Goal: Task Accomplishment & Management: Complete application form

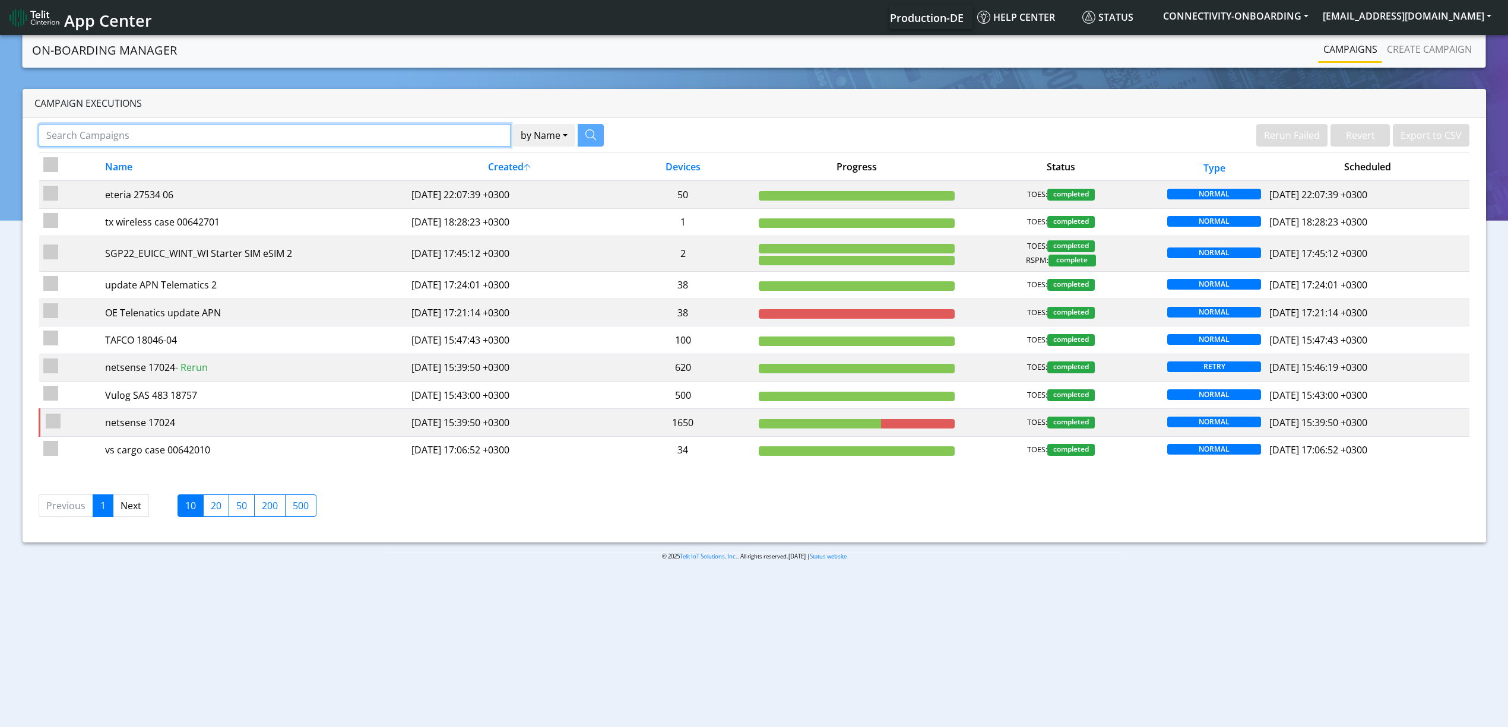
click at [454, 134] on input "Search Campaigns" at bounding box center [275, 135] width 472 height 23
paste input "26513"
type input "26513"
click at [583, 132] on button "button" at bounding box center [576, 135] width 26 height 23
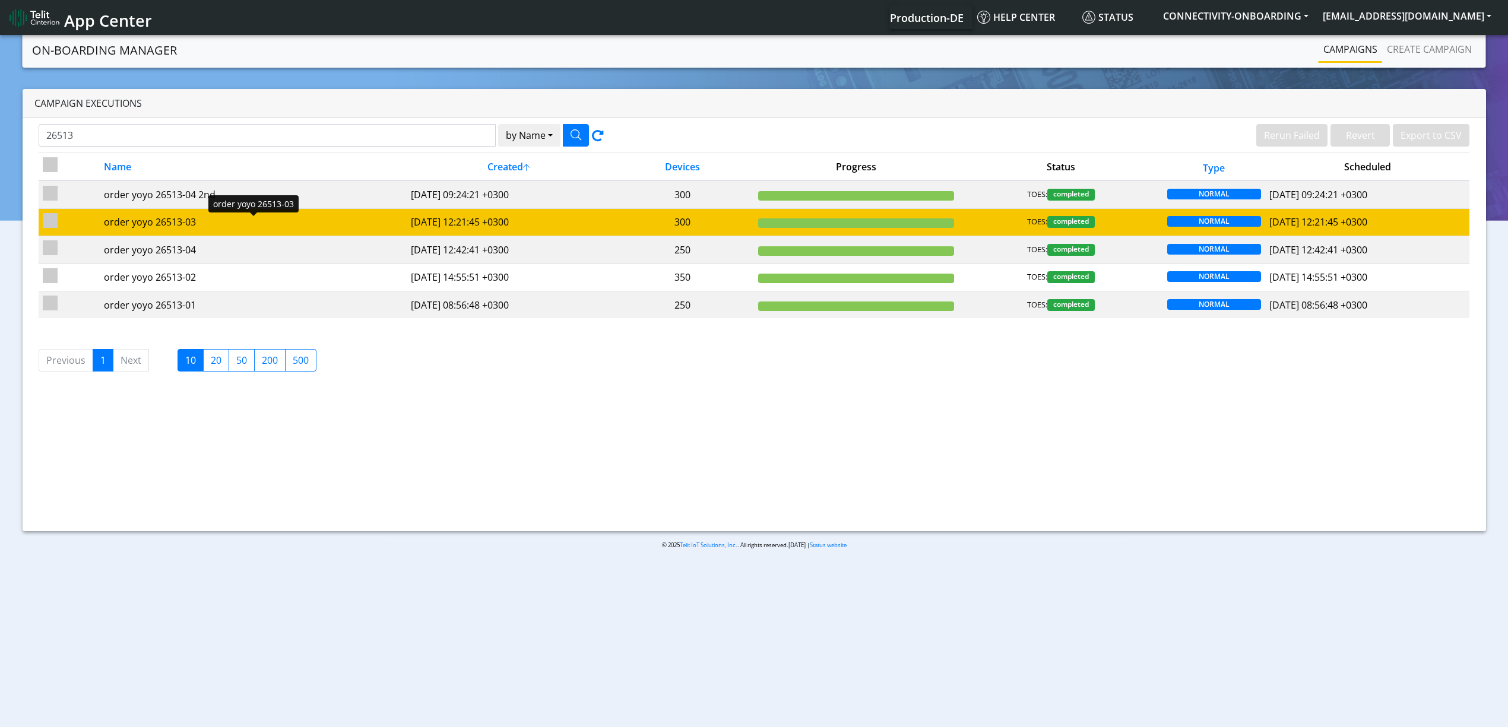
click at [312, 219] on div "order yoyo 26513-03" at bounding box center [253, 222] width 298 height 14
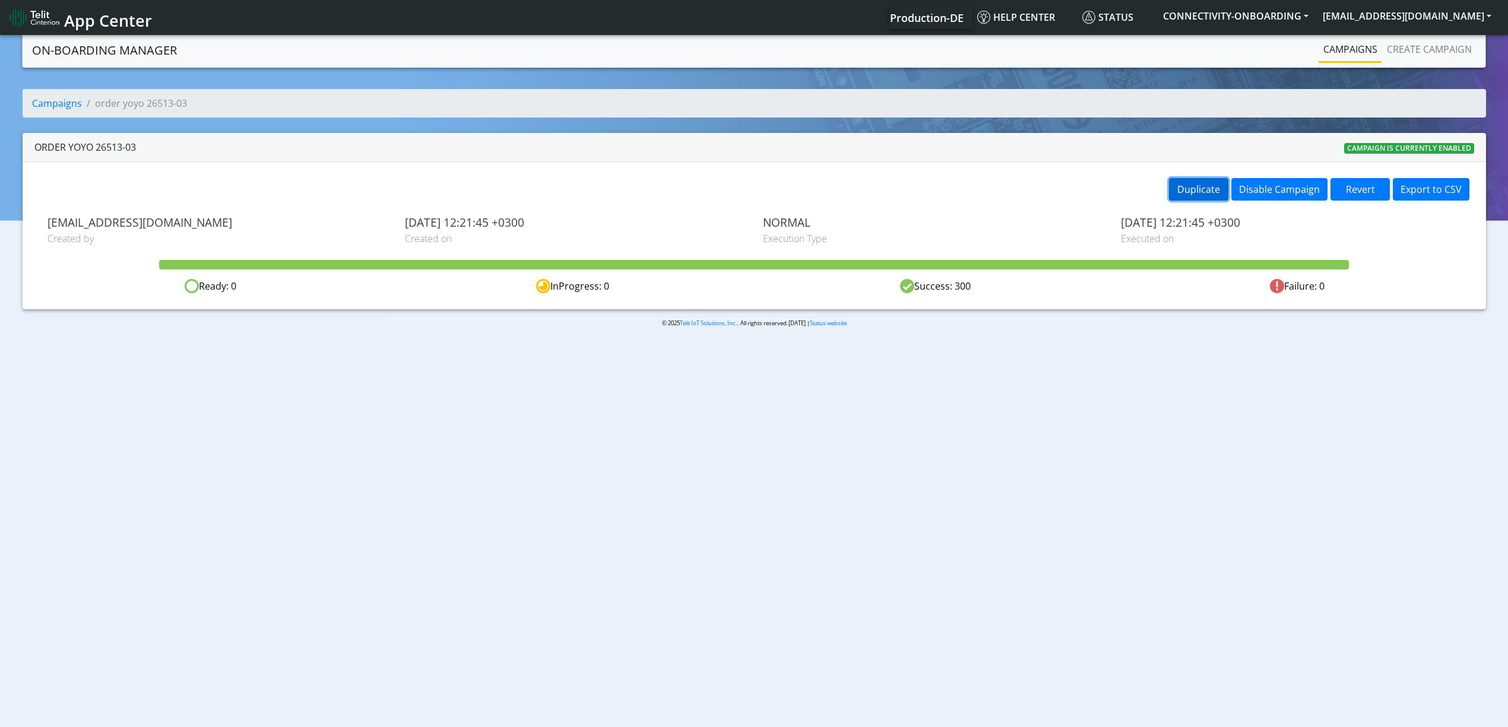
click at [1191, 195] on button "Duplicate" at bounding box center [1198, 189] width 59 height 23
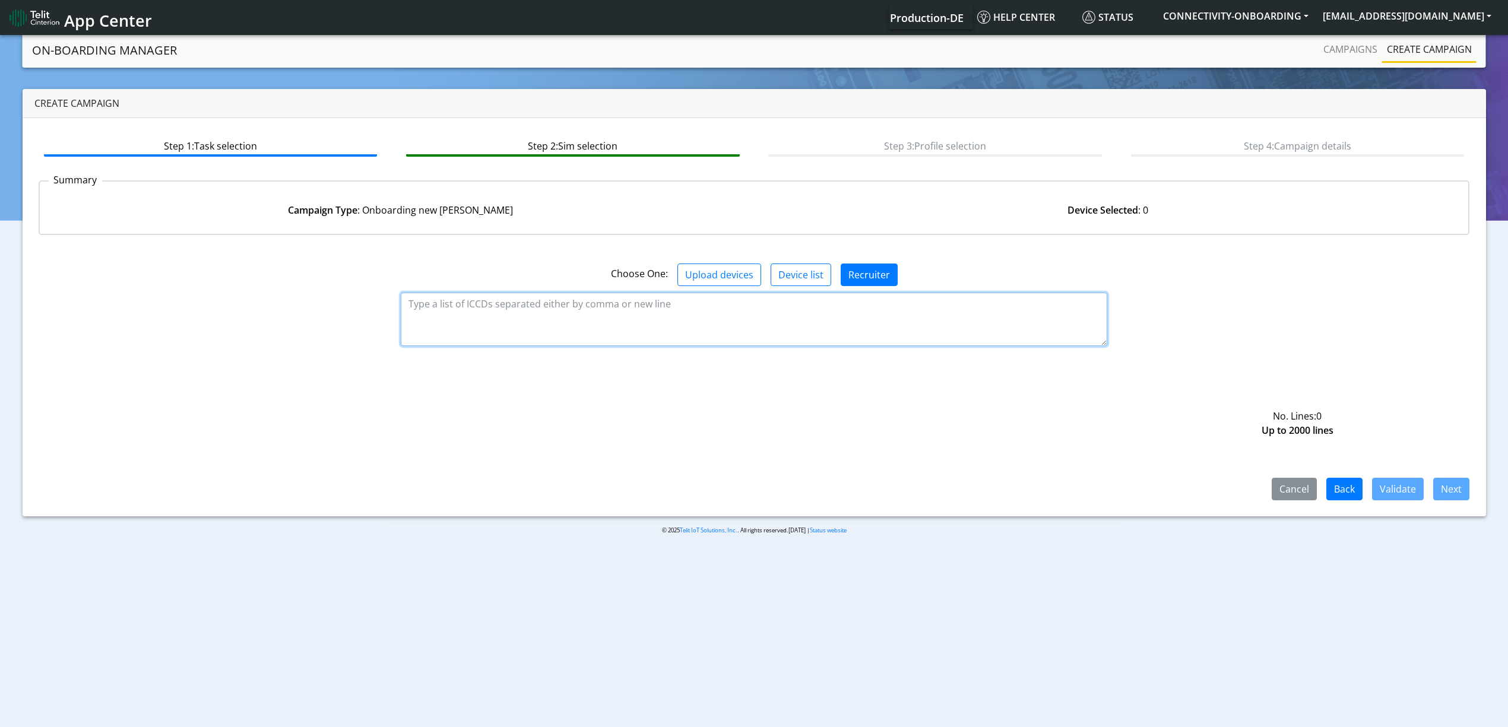
click at [745, 321] on textarea at bounding box center [754, 319] width 707 height 53
paste textarea "89358151000034982234 89358151000034982242 89358151000034982259 8935815100003498…"
type textarea "89358151000034982234 89358151000034982242 89358151000034982259 8935815100003498…"
click at [1413, 480] on button "Validate" at bounding box center [1398, 489] width 52 height 23
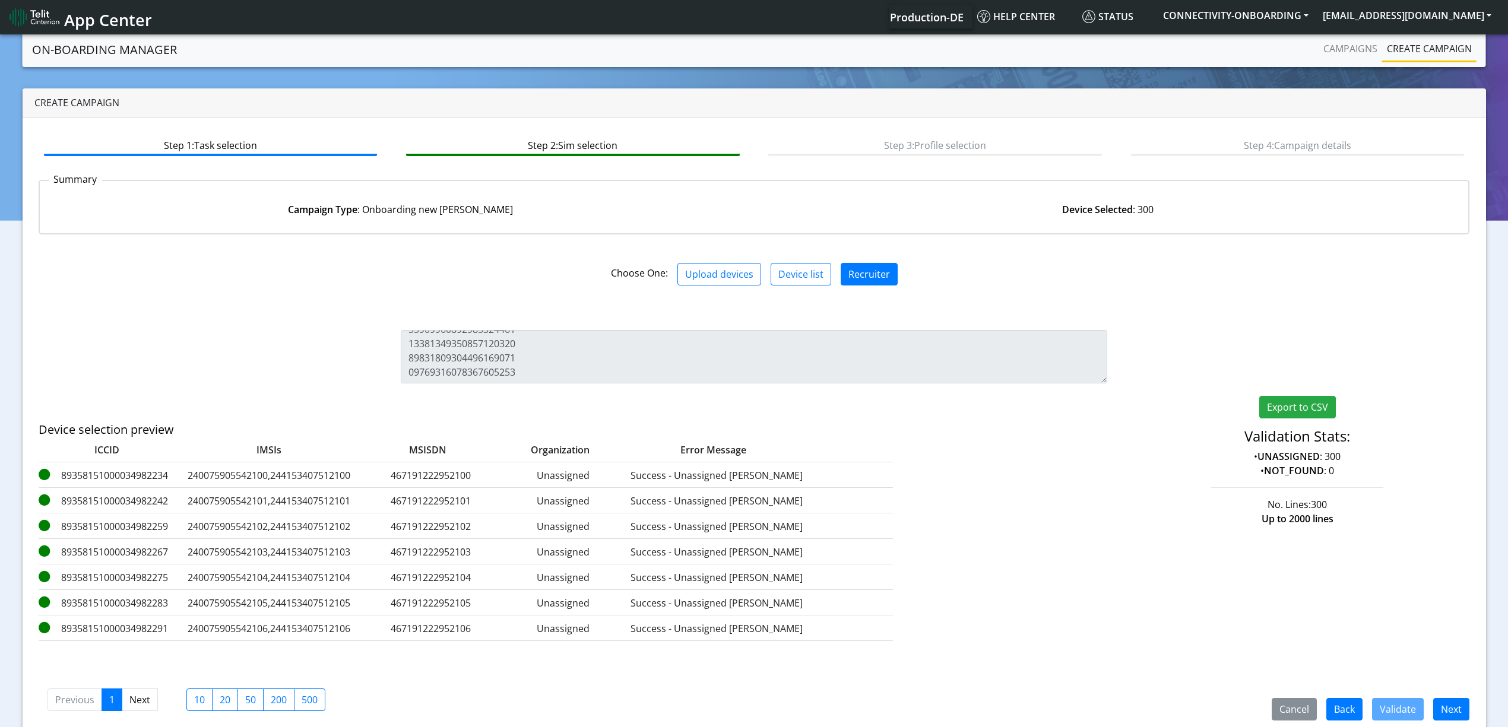
scroll to position [17, 0]
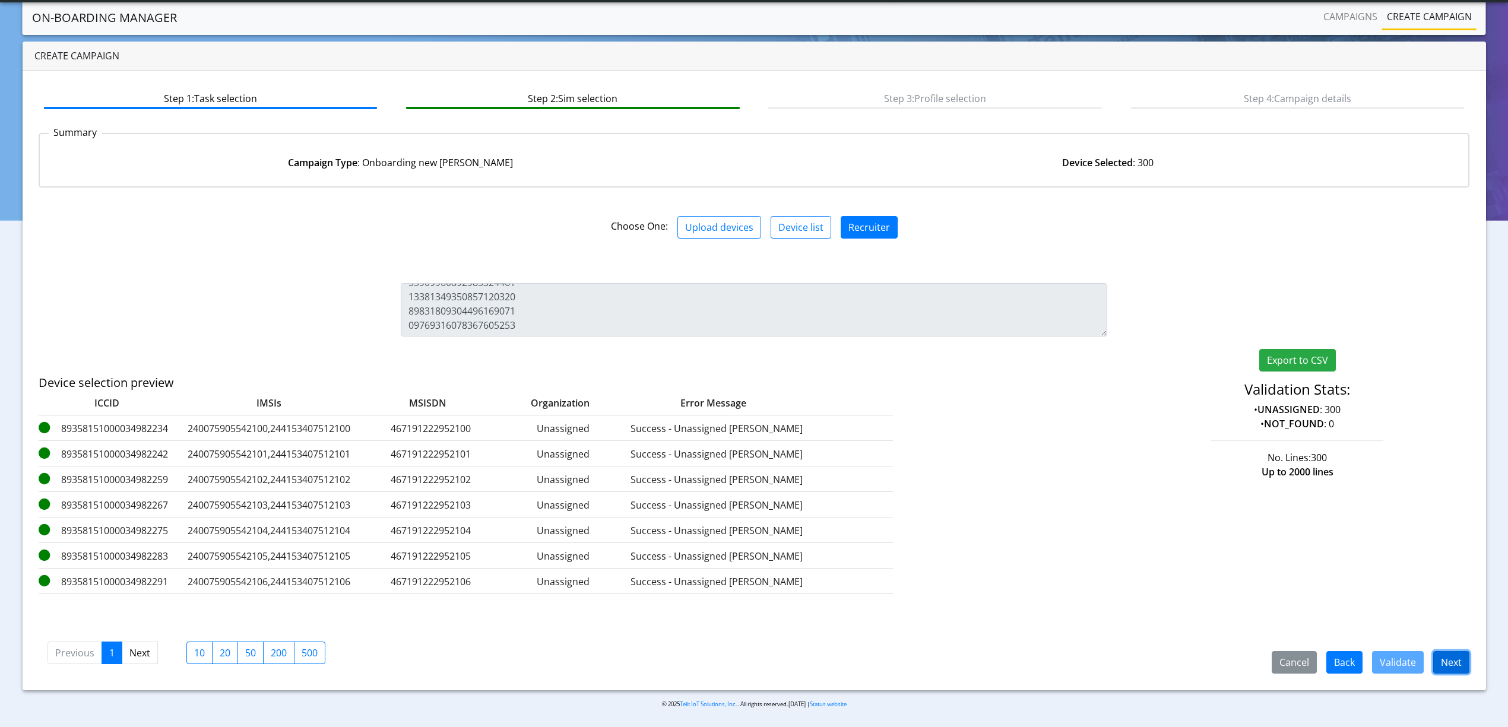
click at [1444, 670] on button "Next" at bounding box center [1451, 662] width 36 height 23
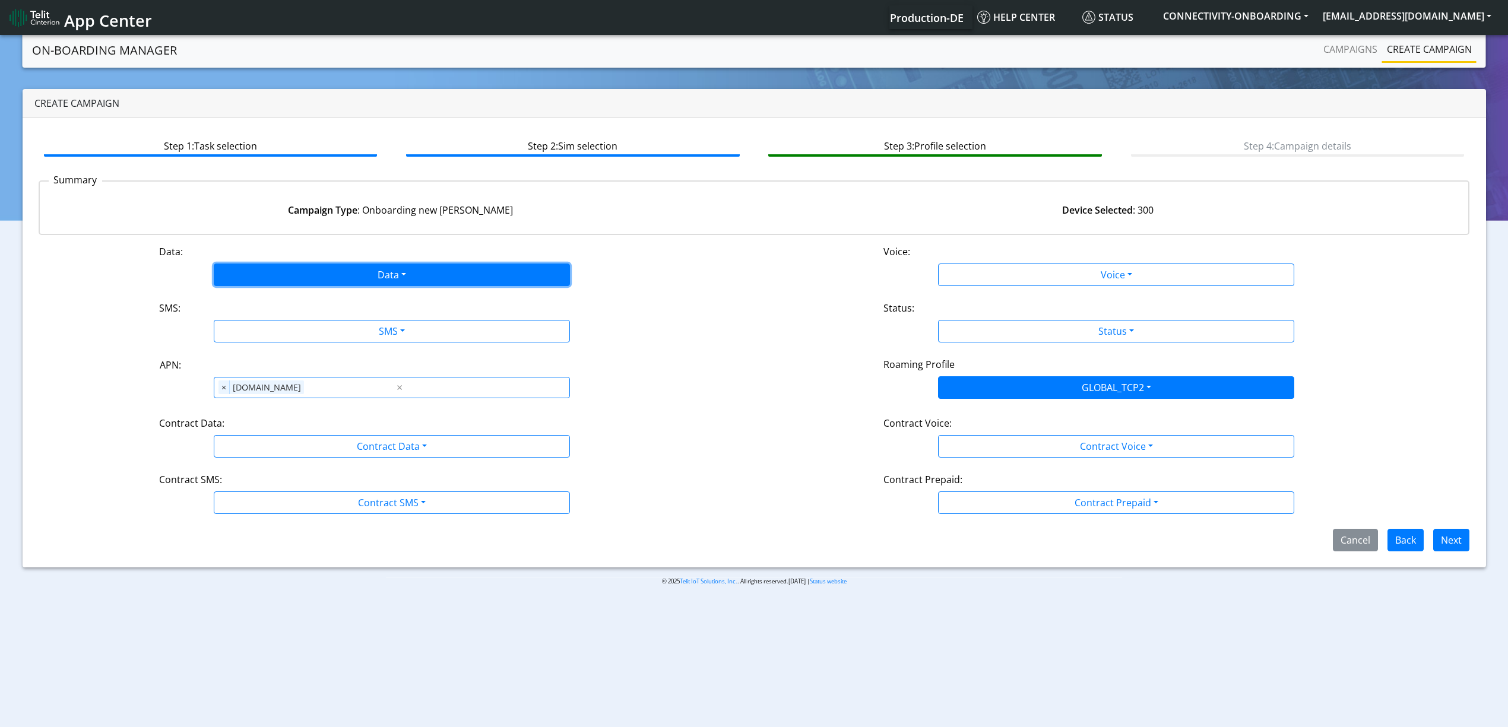
click at [366, 269] on button "Data" at bounding box center [392, 275] width 356 height 23
click at [297, 317] on button "Enabled" at bounding box center [391, 321] width 355 height 19
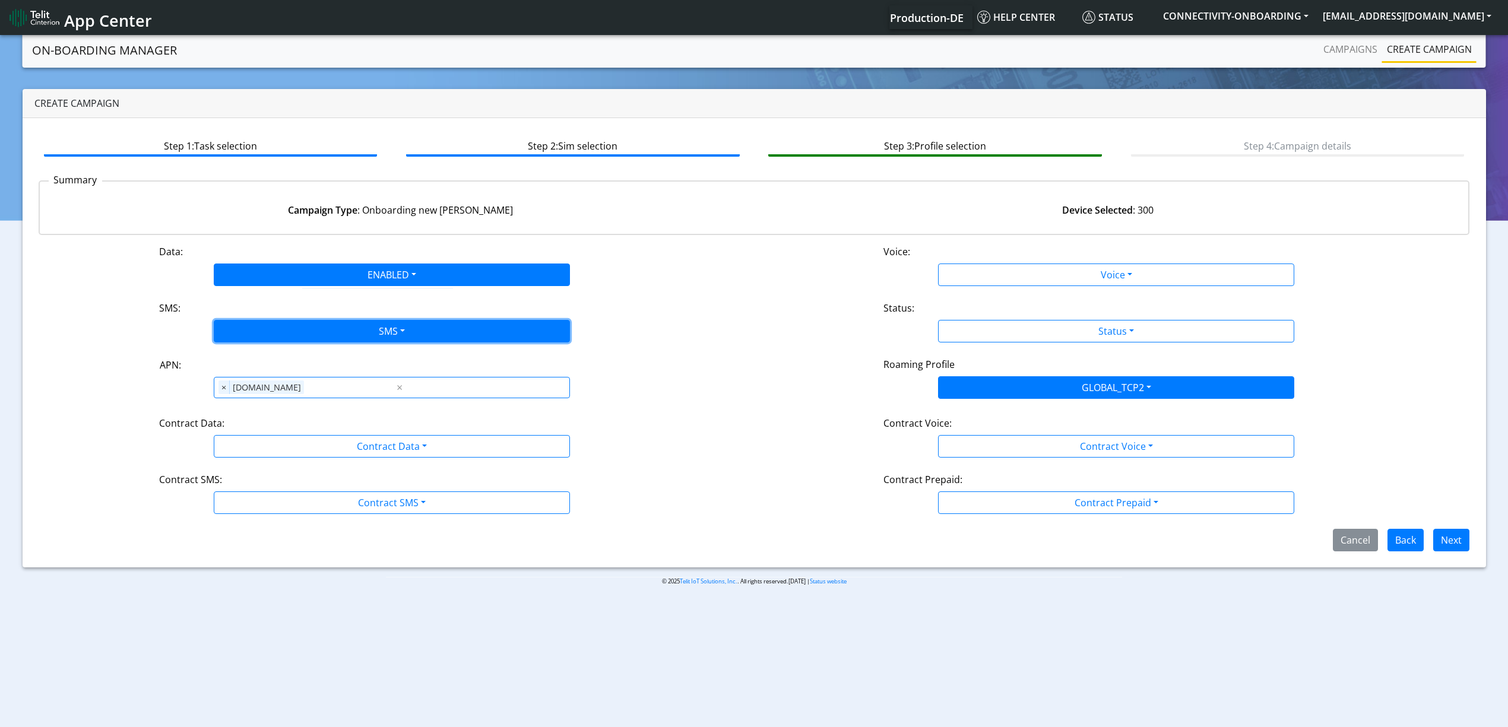
click at [309, 320] on button "SMS" at bounding box center [392, 331] width 356 height 23
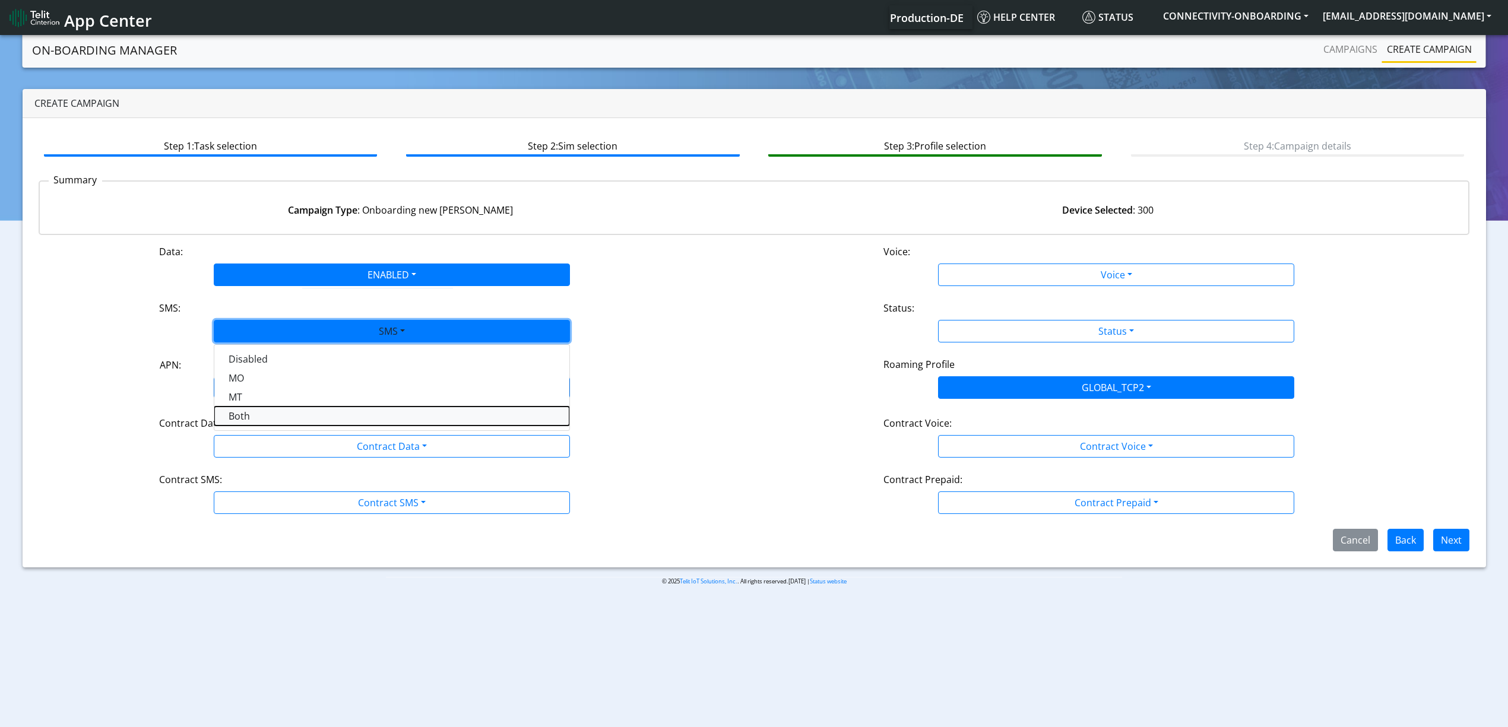
click at [271, 413] on button "Both" at bounding box center [391, 416] width 355 height 19
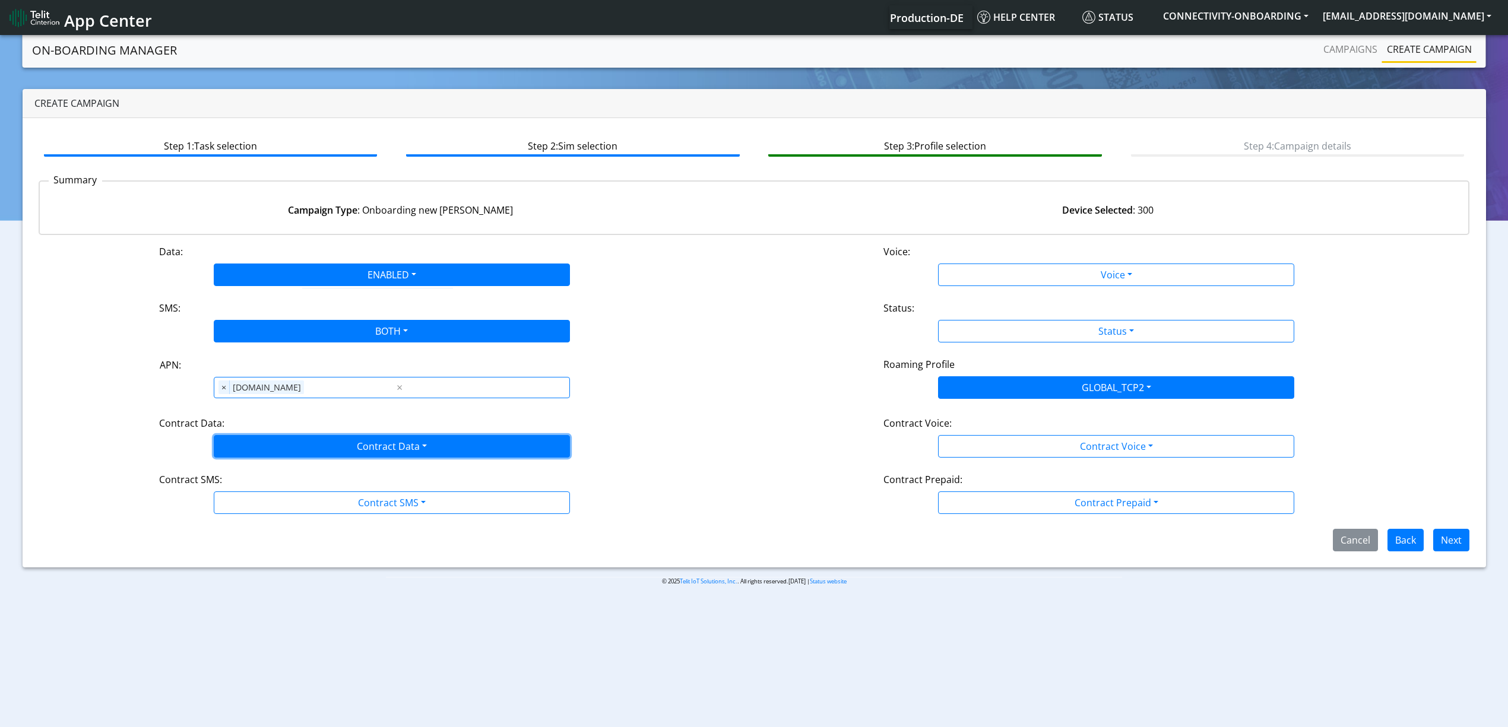
click at [269, 438] on button "Contract Data" at bounding box center [392, 446] width 356 height 23
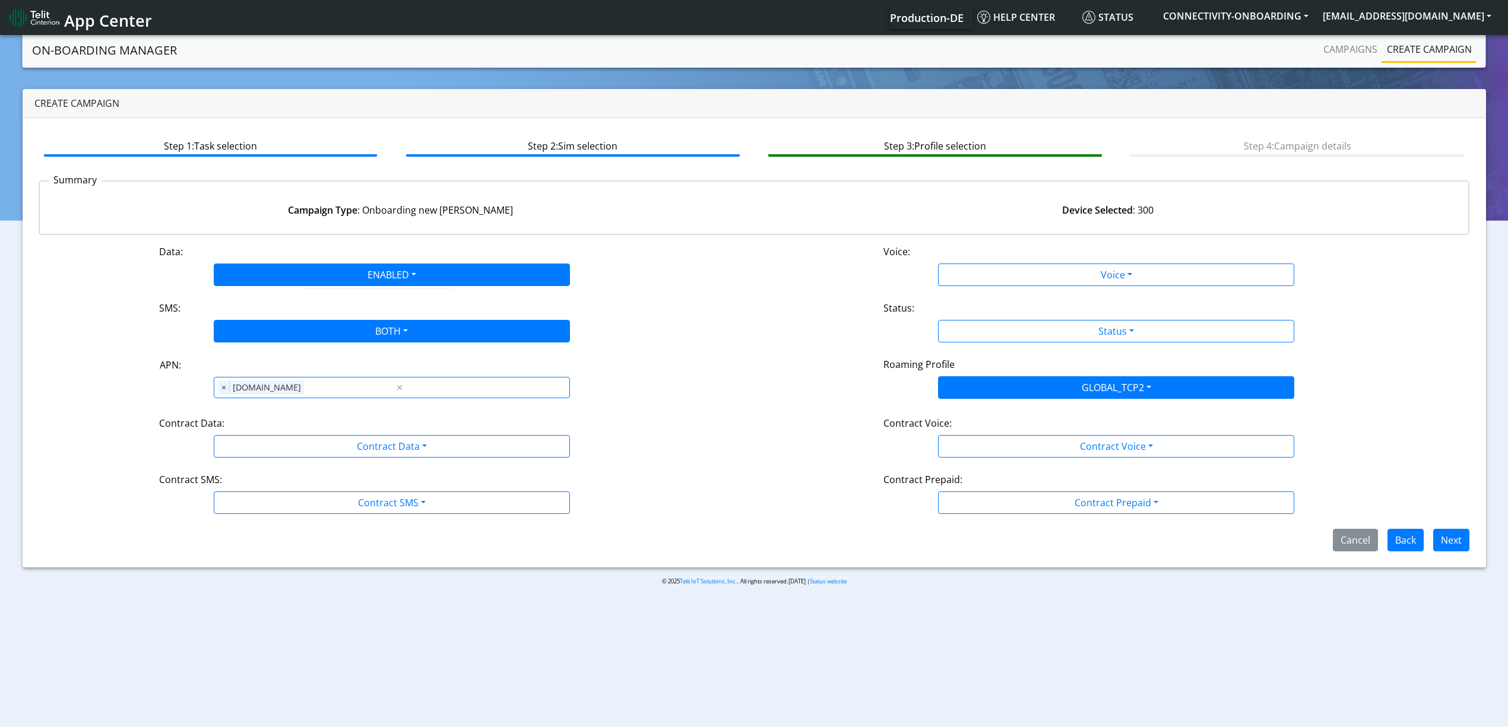
click at [0, 0] on div "Disabled Enabled" at bounding box center [0, 0] width 0 height 0
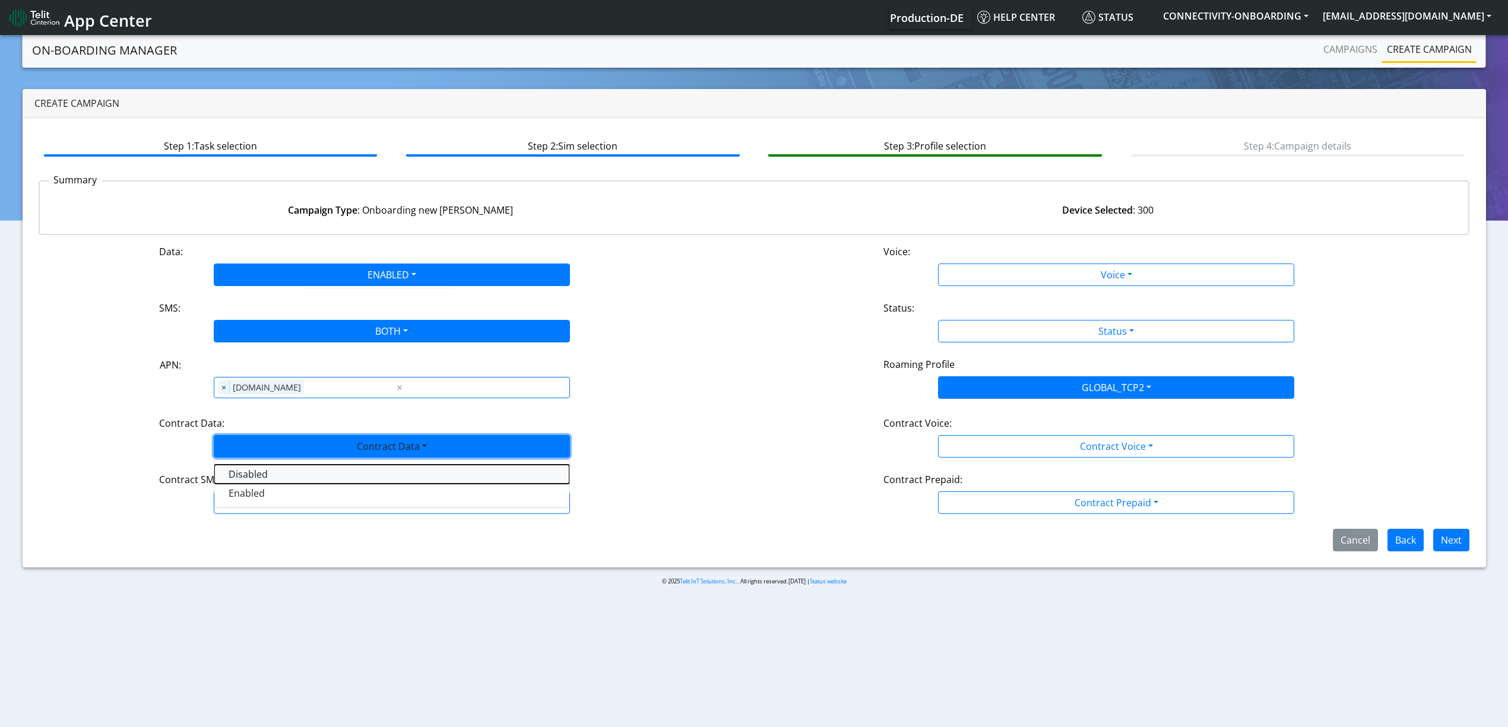
click at [266, 483] on Datadisabled-dropdown "Disabled" at bounding box center [391, 474] width 355 height 19
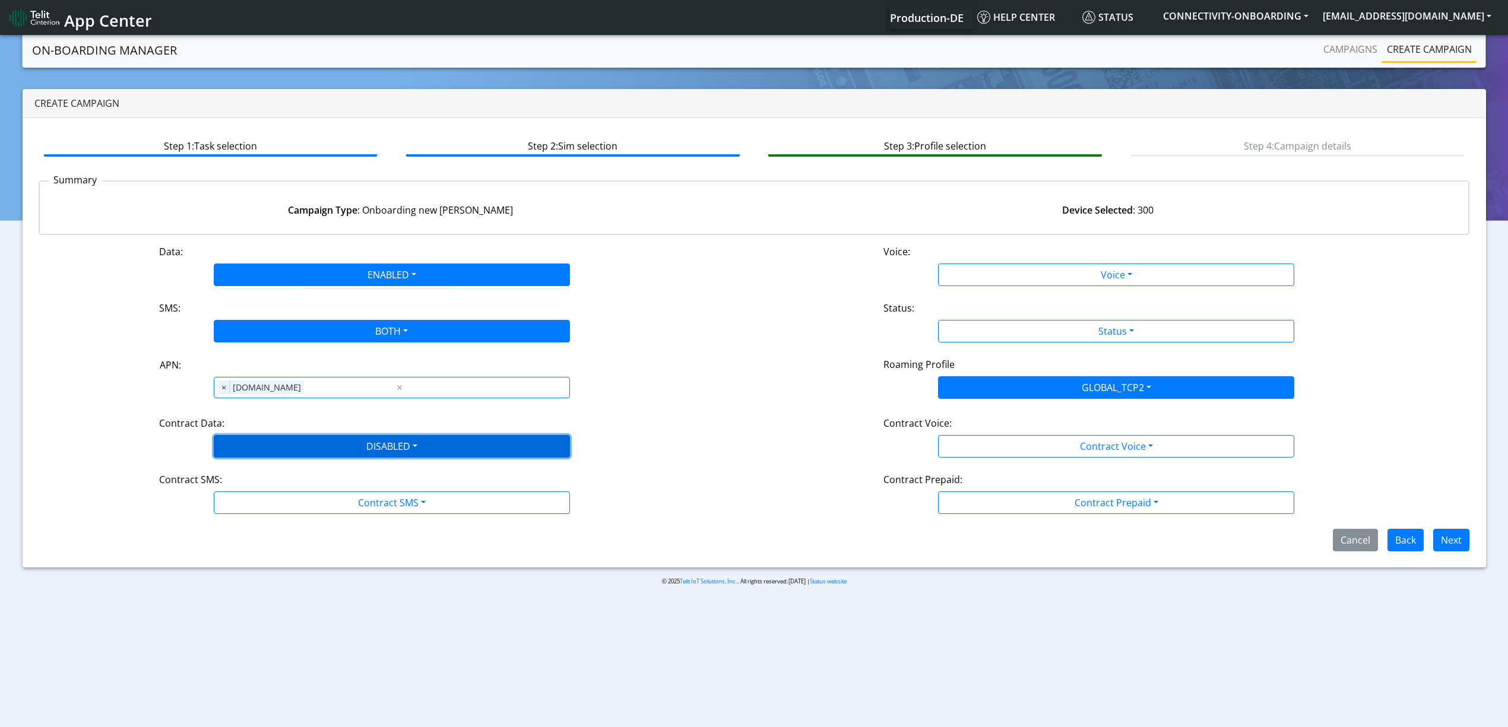
click at [279, 458] on button "DISABLED" at bounding box center [392, 446] width 356 height 23
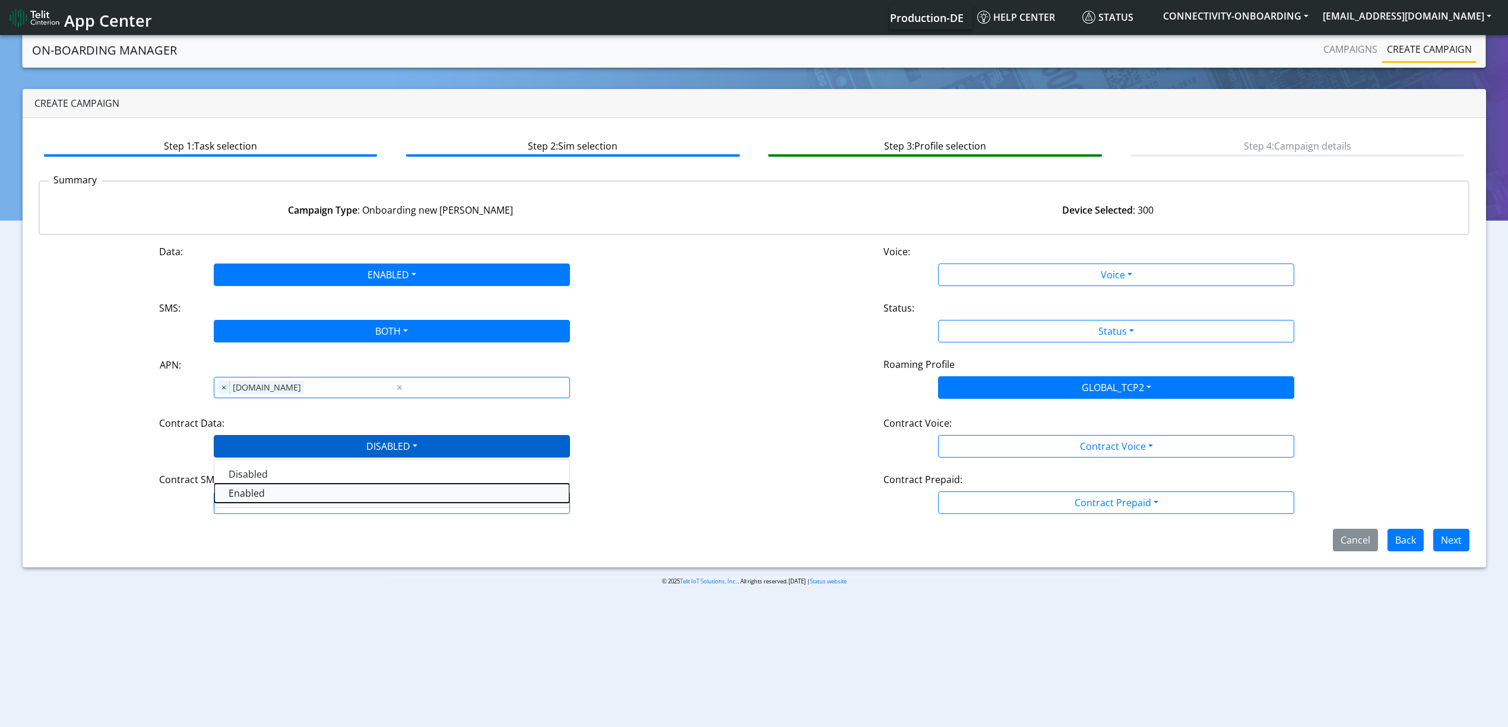
click at [270, 495] on Dataenabled-dropdown "Enabled" at bounding box center [391, 493] width 355 height 19
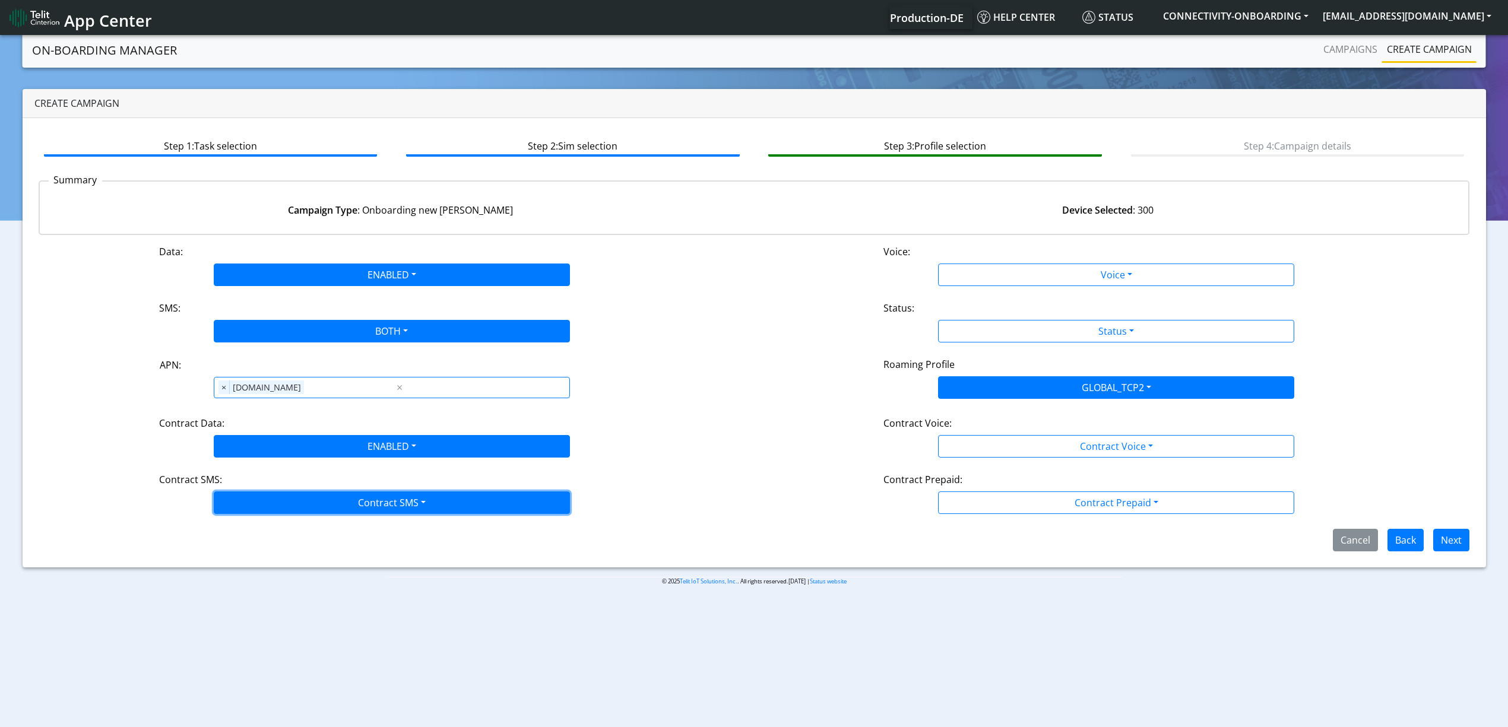
click at [273, 499] on button "Contract SMS" at bounding box center [392, 503] width 356 height 23
click at [270, 593] on SMSboth-dropdown "Both" at bounding box center [391, 587] width 355 height 19
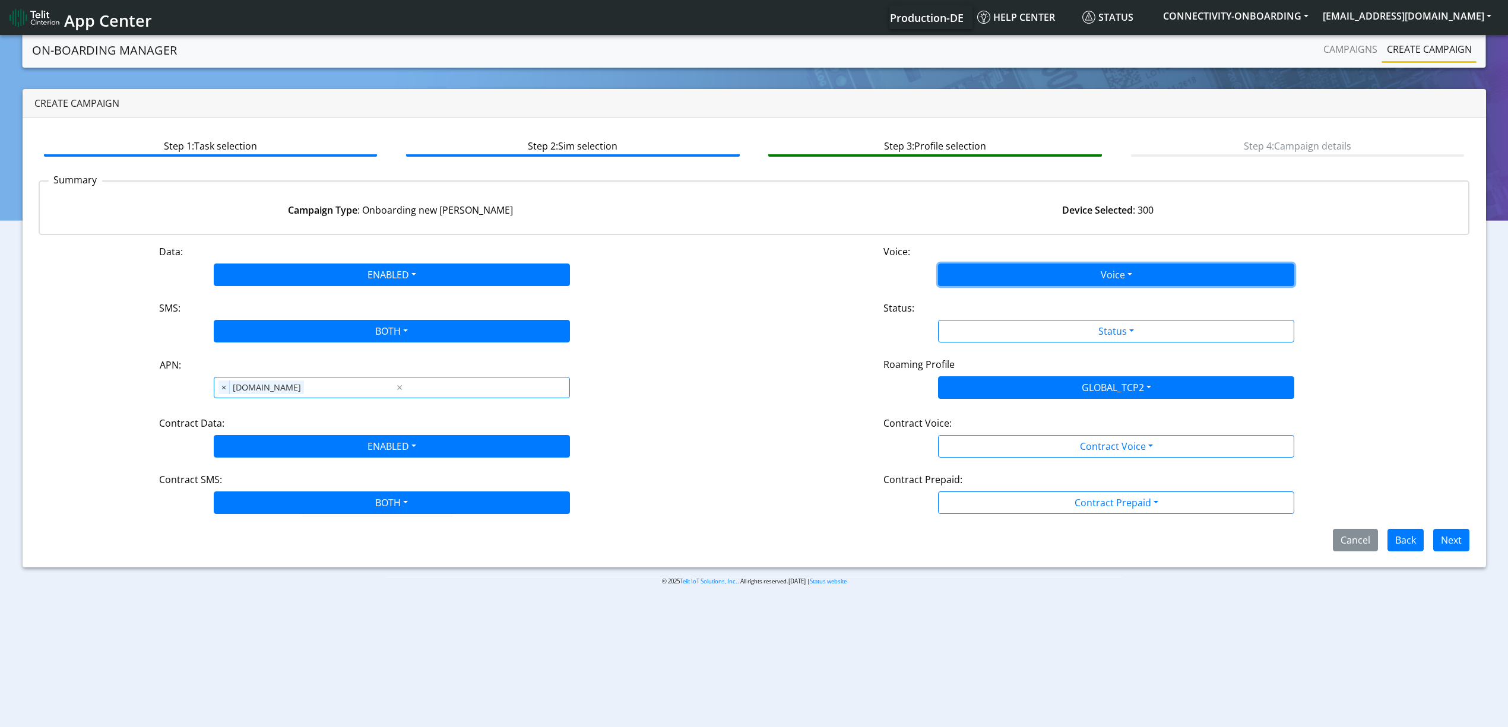
click at [1100, 268] on button "Voice" at bounding box center [1116, 275] width 356 height 23
click at [950, 302] on button "Disabled" at bounding box center [1116, 302] width 355 height 19
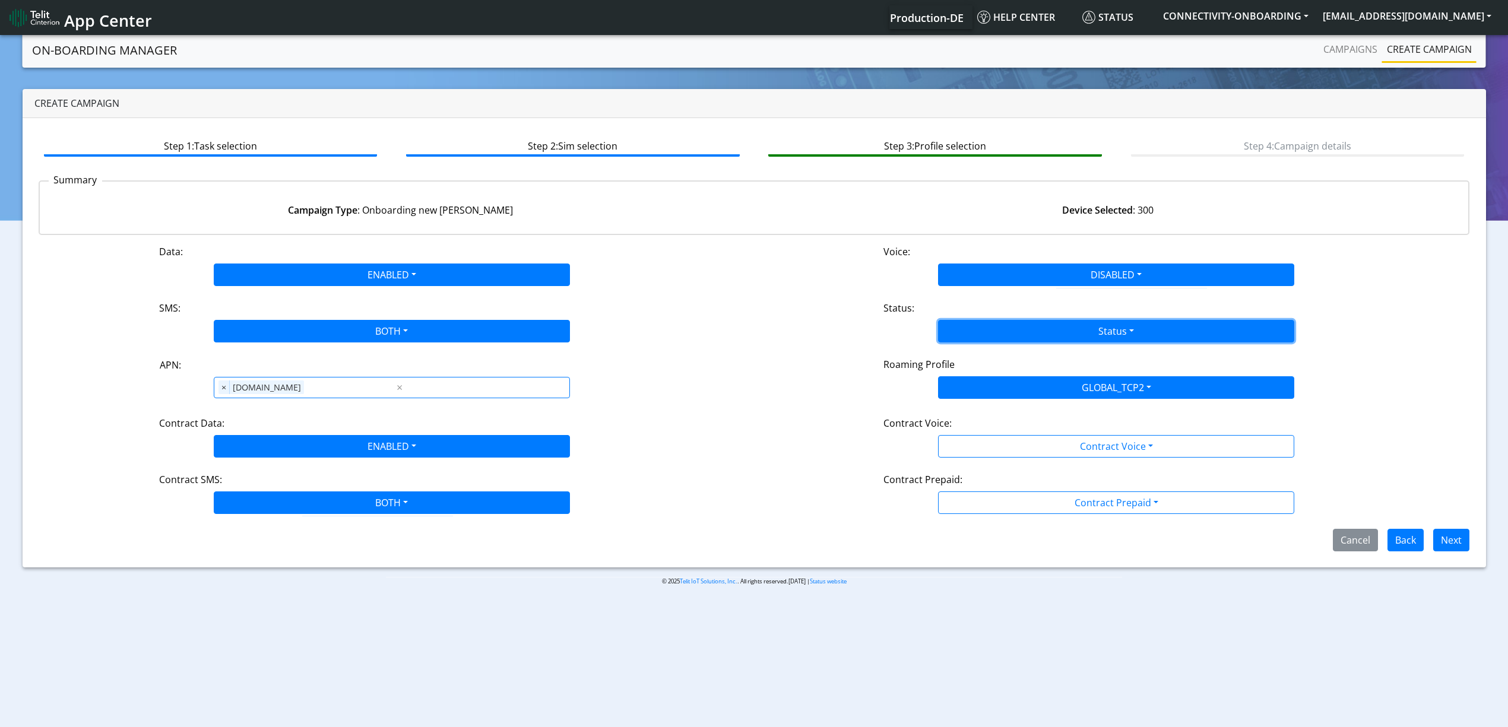
click at [979, 328] on button "Status" at bounding box center [1116, 331] width 356 height 23
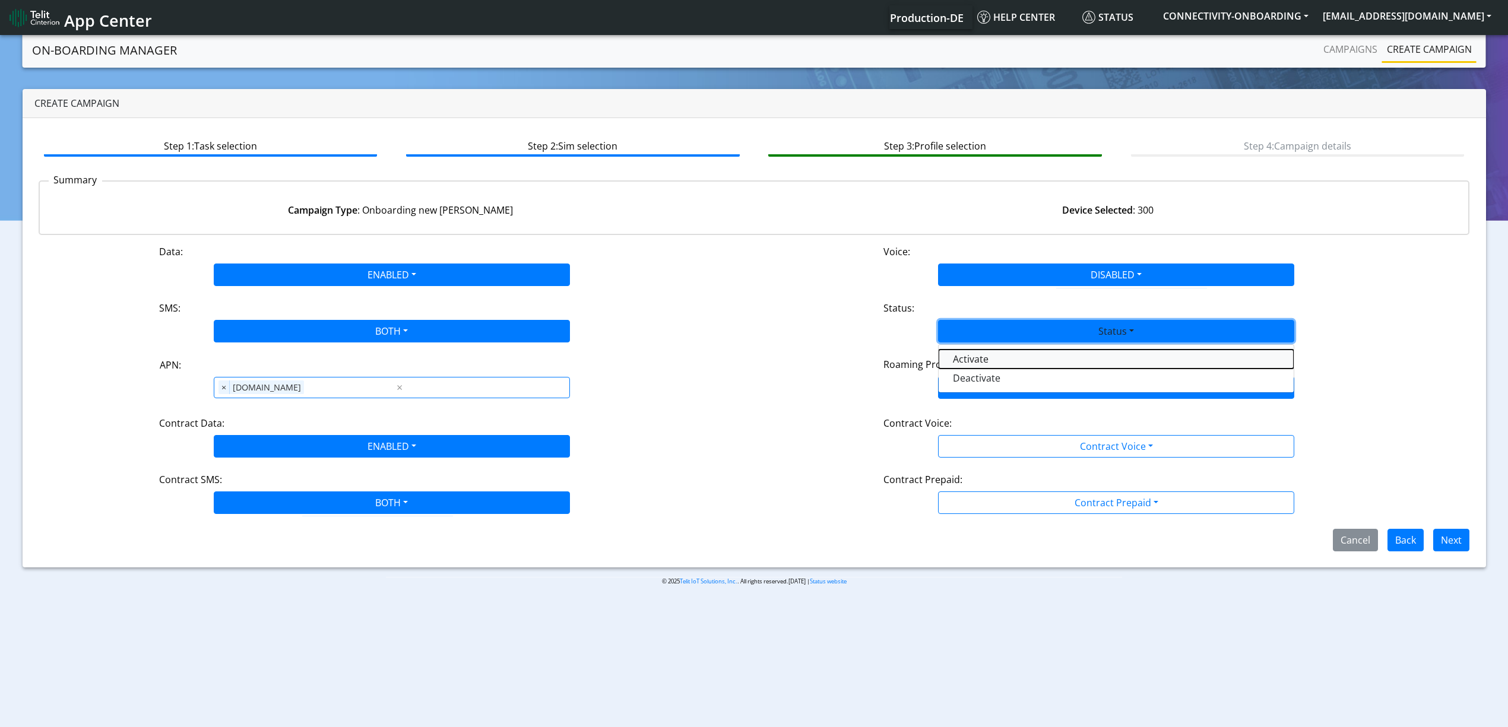
click at [988, 359] on button "Activate" at bounding box center [1116, 359] width 355 height 19
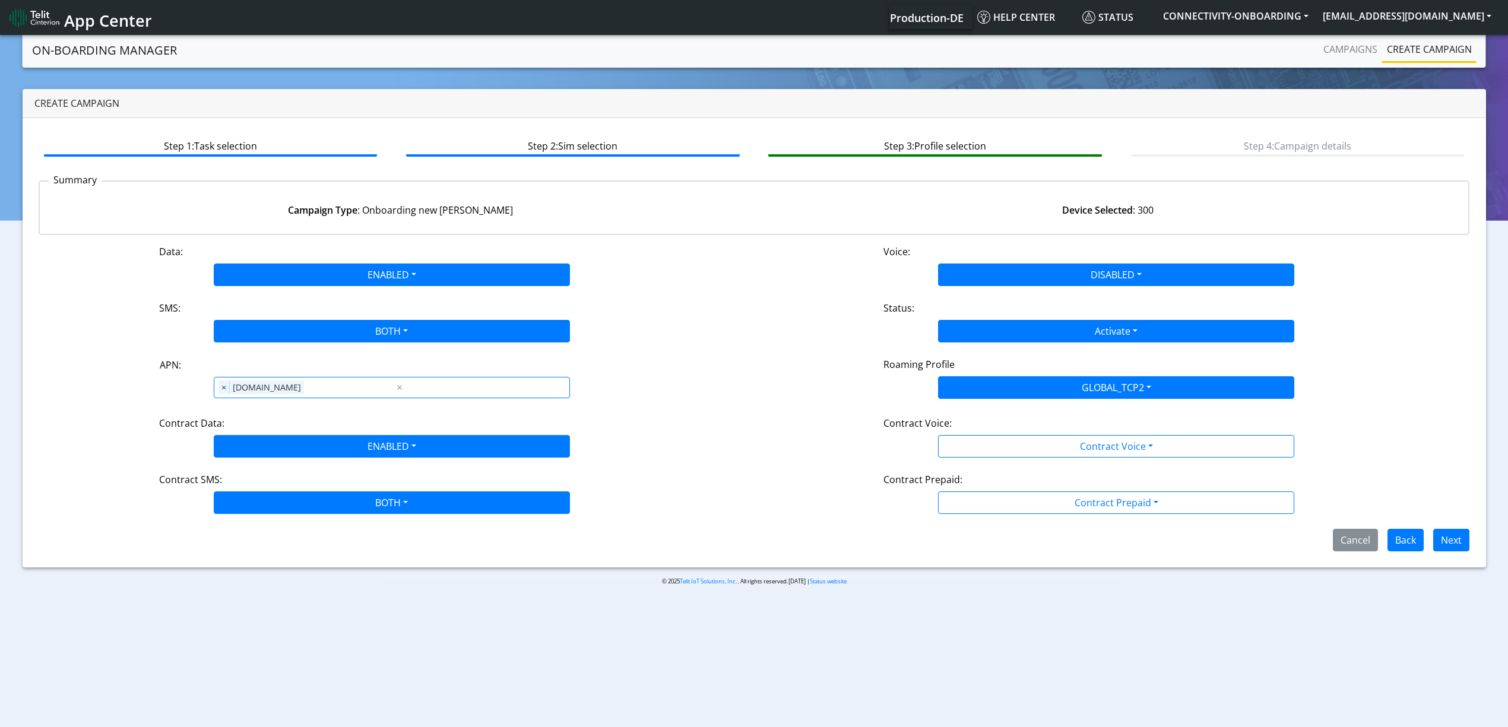
click at [1046, 463] on div "Data: ENABLED Disabled Enabled Voice: DISABLED Disabled Enabled SMS: BOTH Disab…" at bounding box center [755, 398] width 1432 height 307
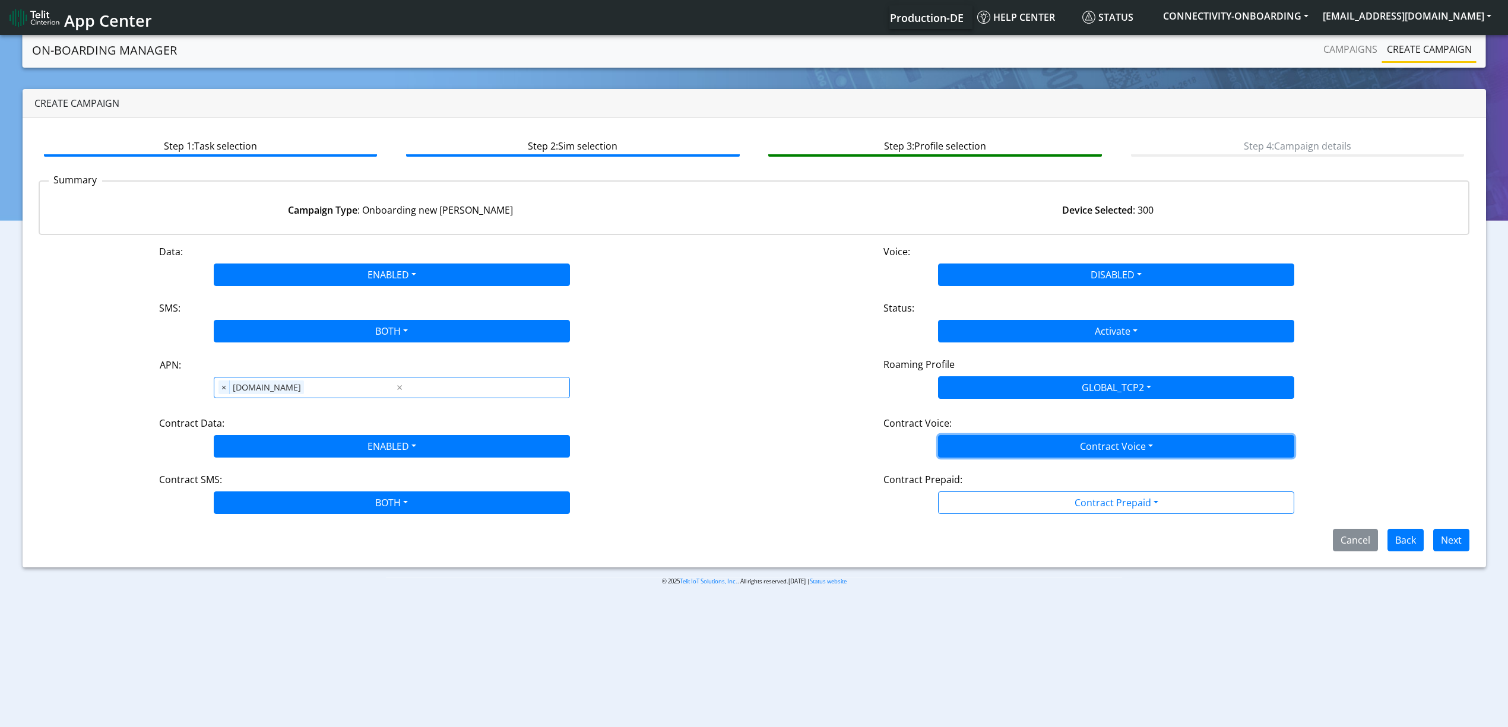
click at [1020, 439] on button "Contract Voice" at bounding box center [1116, 446] width 356 height 23
click at [1005, 469] on Voicedisabled-dropdown "Disabled" at bounding box center [1116, 474] width 355 height 19
click at [1005, 547] on div "Cancel Back Next" at bounding box center [754, 540] width 1449 height 23
click at [1001, 533] on div "Cancel Back Next" at bounding box center [754, 540] width 1449 height 23
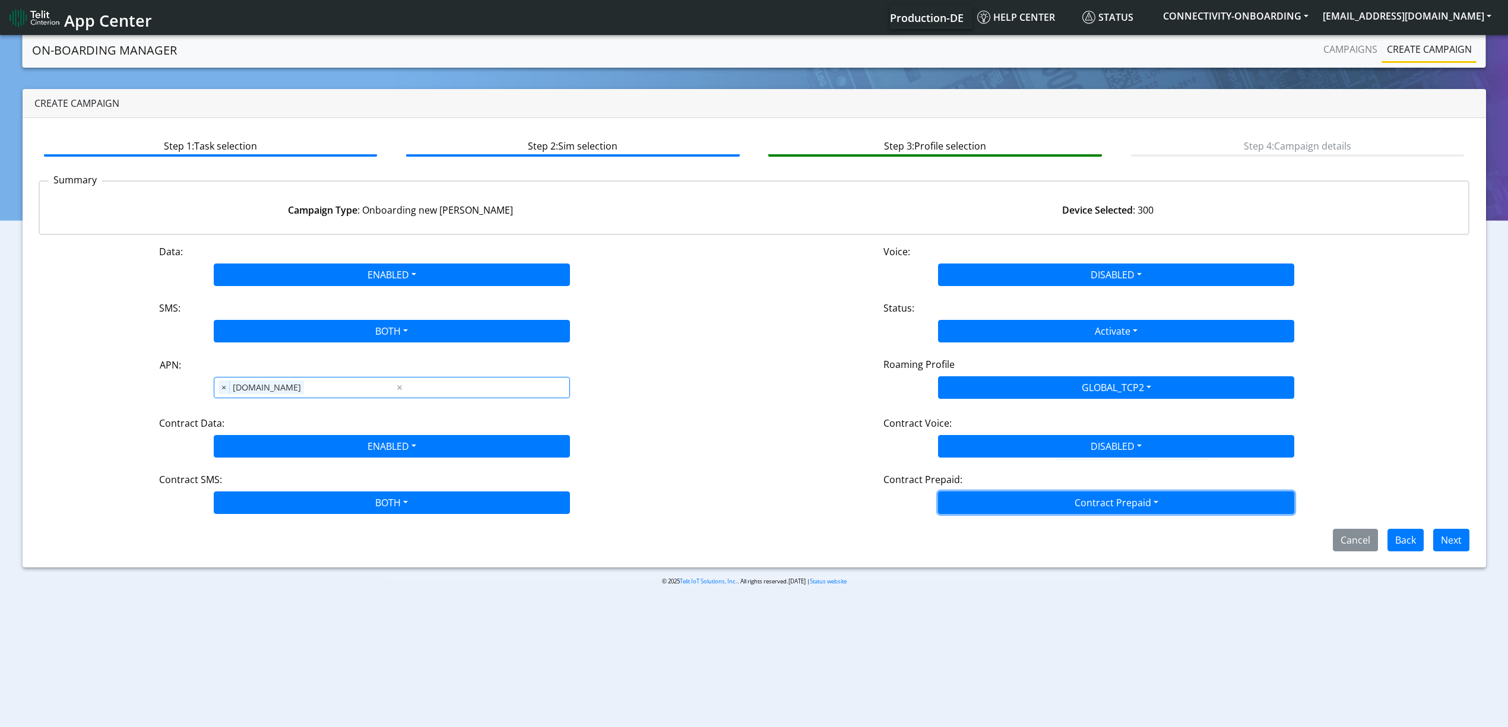
click at [1024, 511] on button "Contract Prepaid" at bounding box center [1116, 503] width 356 height 23
click at [1005, 549] on Prepaidnotprepaid-dropdown "No" at bounding box center [1116, 549] width 355 height 19
click at [1458, 537] on button "Next" at bounding box center [1451, 540] width 36 height 23
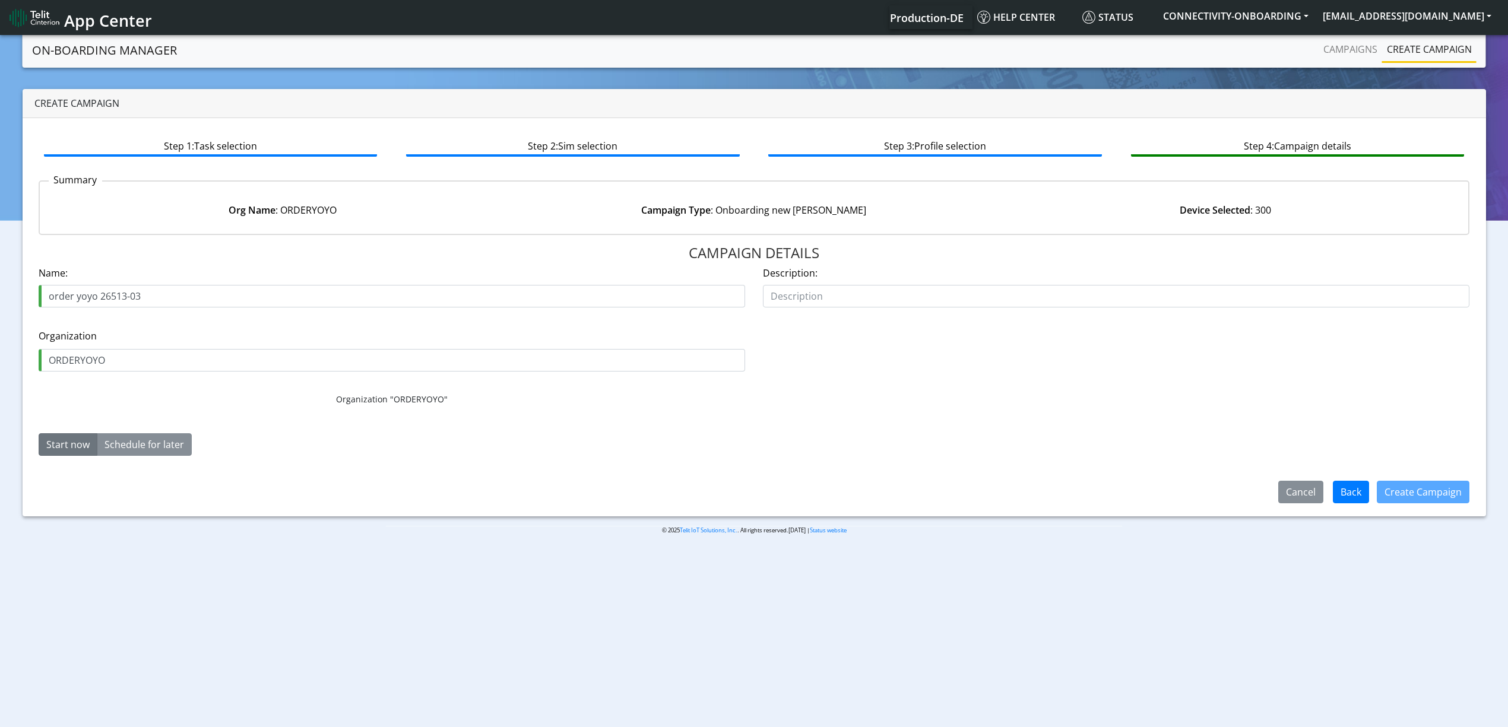
drag, startPoint x: 135, startPoint y: 296, endPoint x: 146, endPoint y: 298, distance: 10.9
click at [146, 298] on input "order yoyo 26513-03" at bounding box center [392, 296] width 707 height 23
click at [209, 299] on input "order yoyo 26513-05" at bounding box center [392, 296] width 707 height 23
type input "order yoyo 26513-05"
click at [1433, 497] on button "Create Campaign" at bounding box center [1423, 492] width 93 height 23
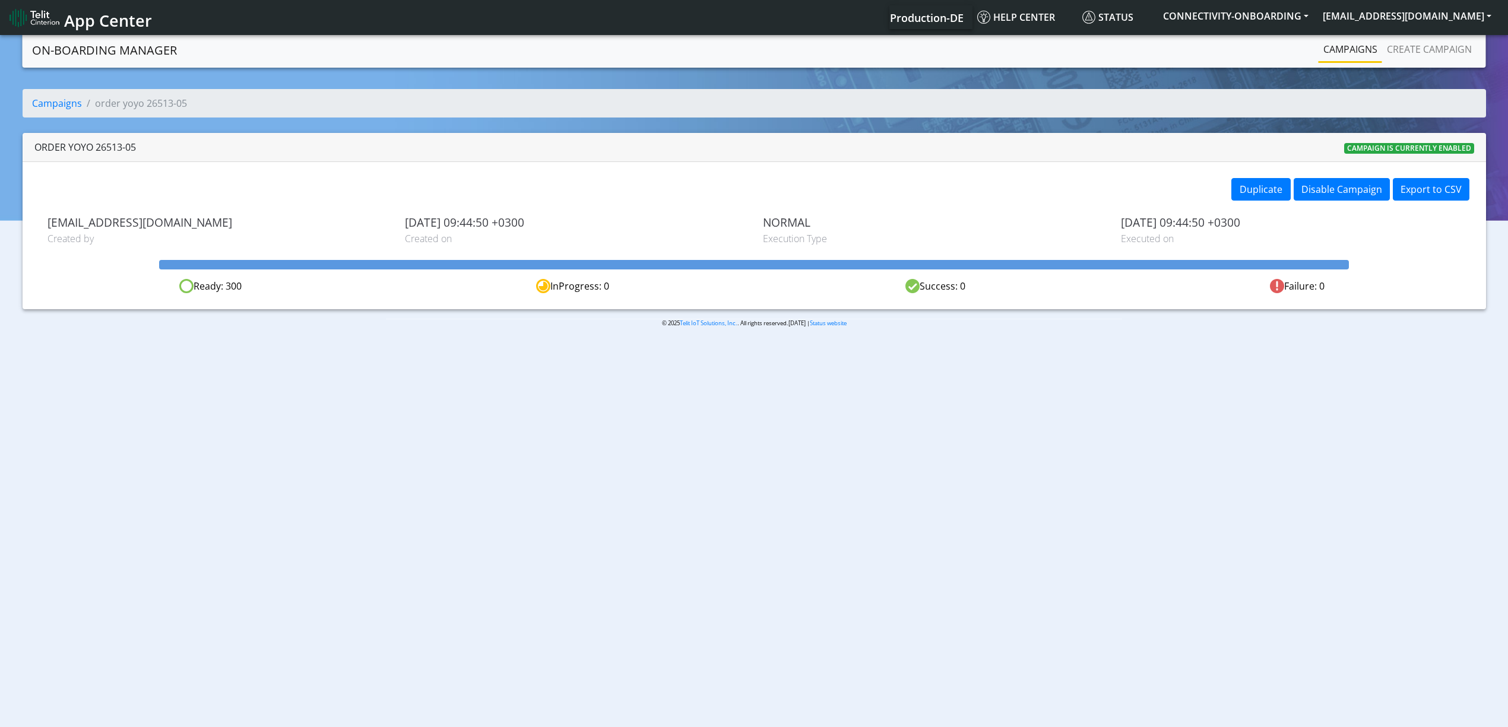
click at [1345, 59] on link "Campaigns" at bounding box center [1351, 49] width 64 height 24
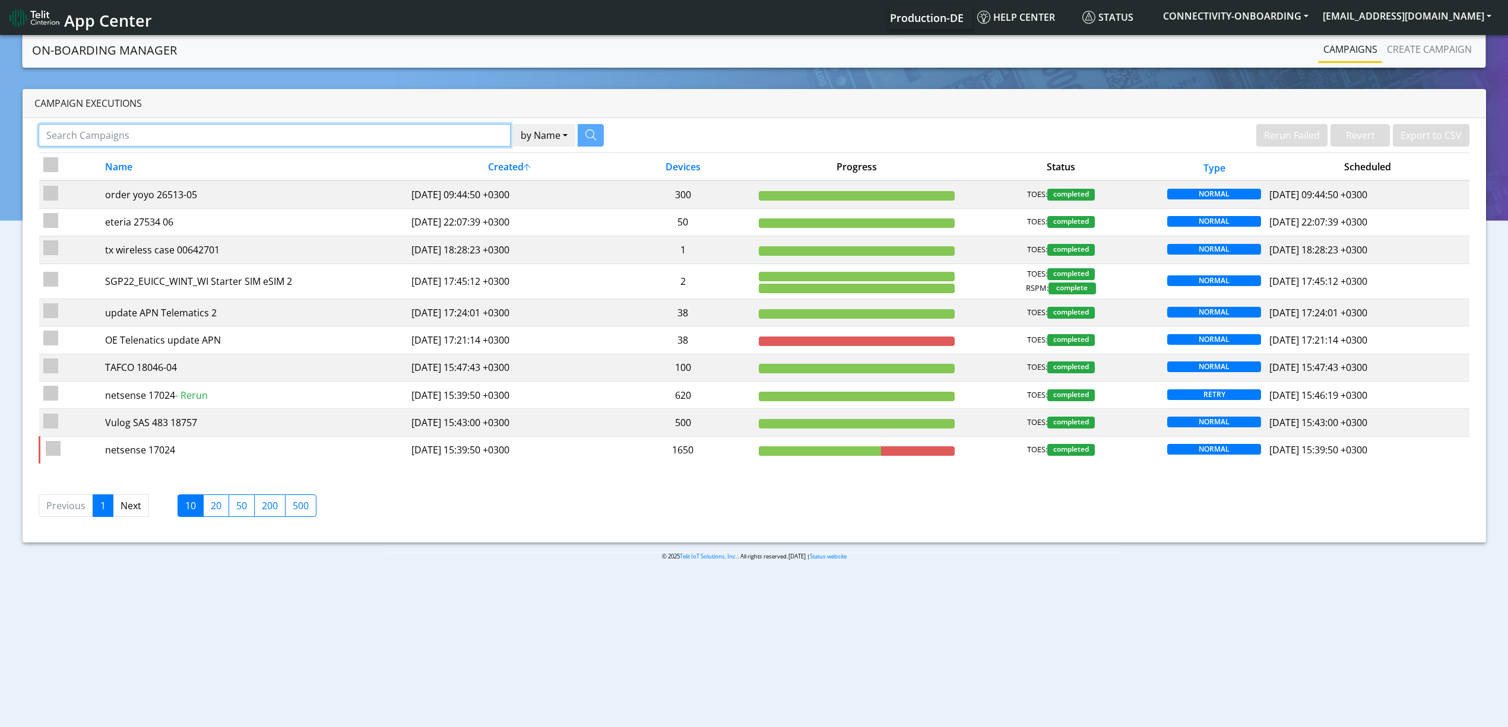
click at [485, 126] on input "Search Campaigns" at bounding box center [275, 135] width 472 height 23
paste input "13278"
type input "13278"
click at [575, 134] on icon "button" at bounding box center [576, 134] width 11 height 11
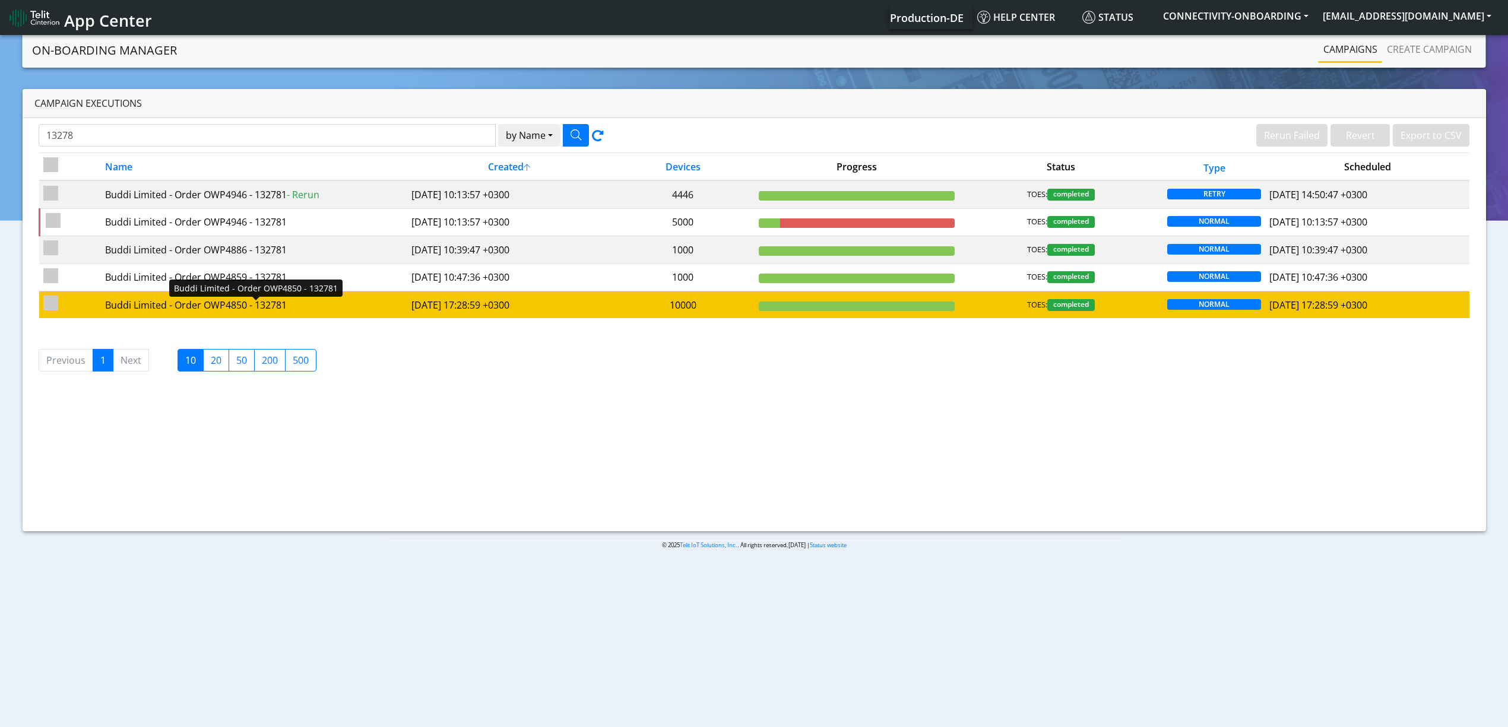
click at [335, 305] on div "Buddi Limited - Order OWP4850 - 132781" at bounding box center [254, 305] width 298 height 14
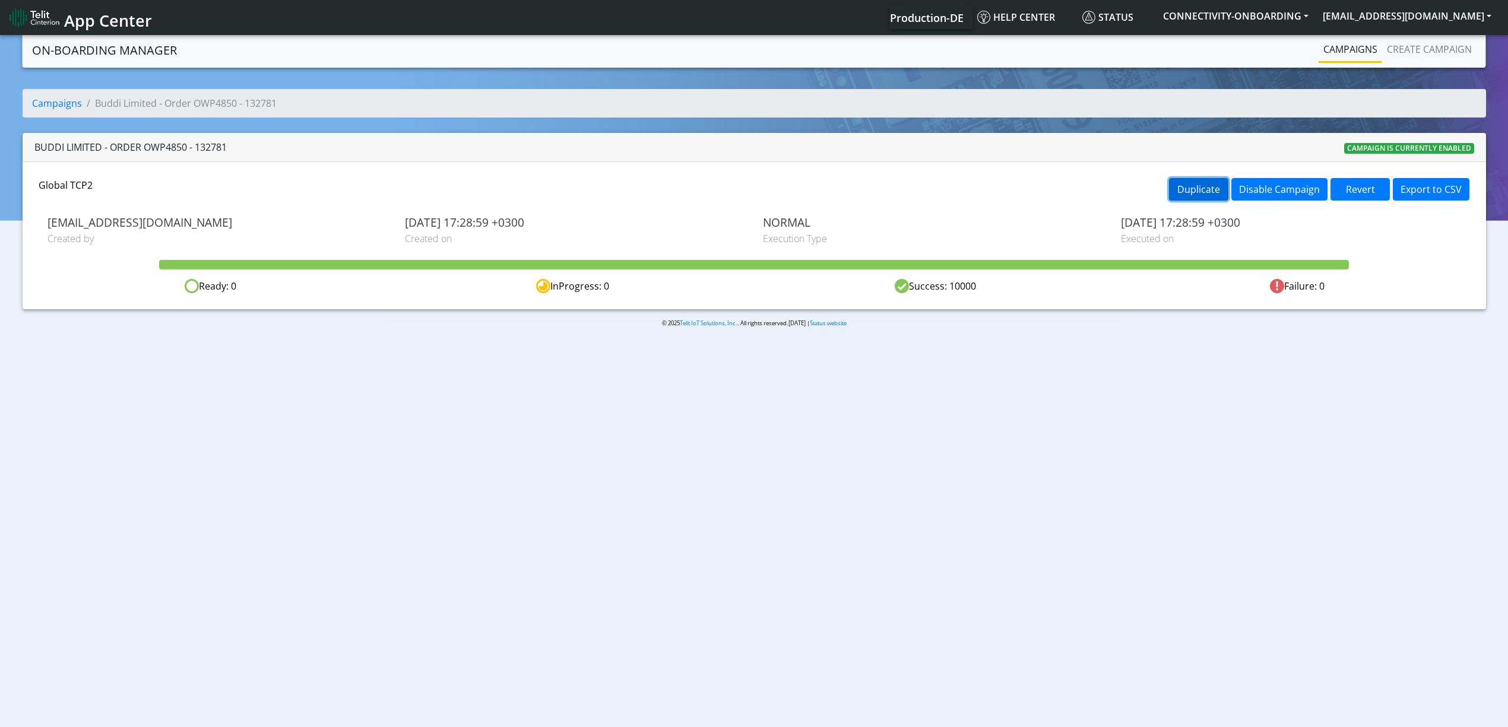
click at [1215, 181] on button "Duplicate" at bounding box center [1198, 189] width 59 height 23
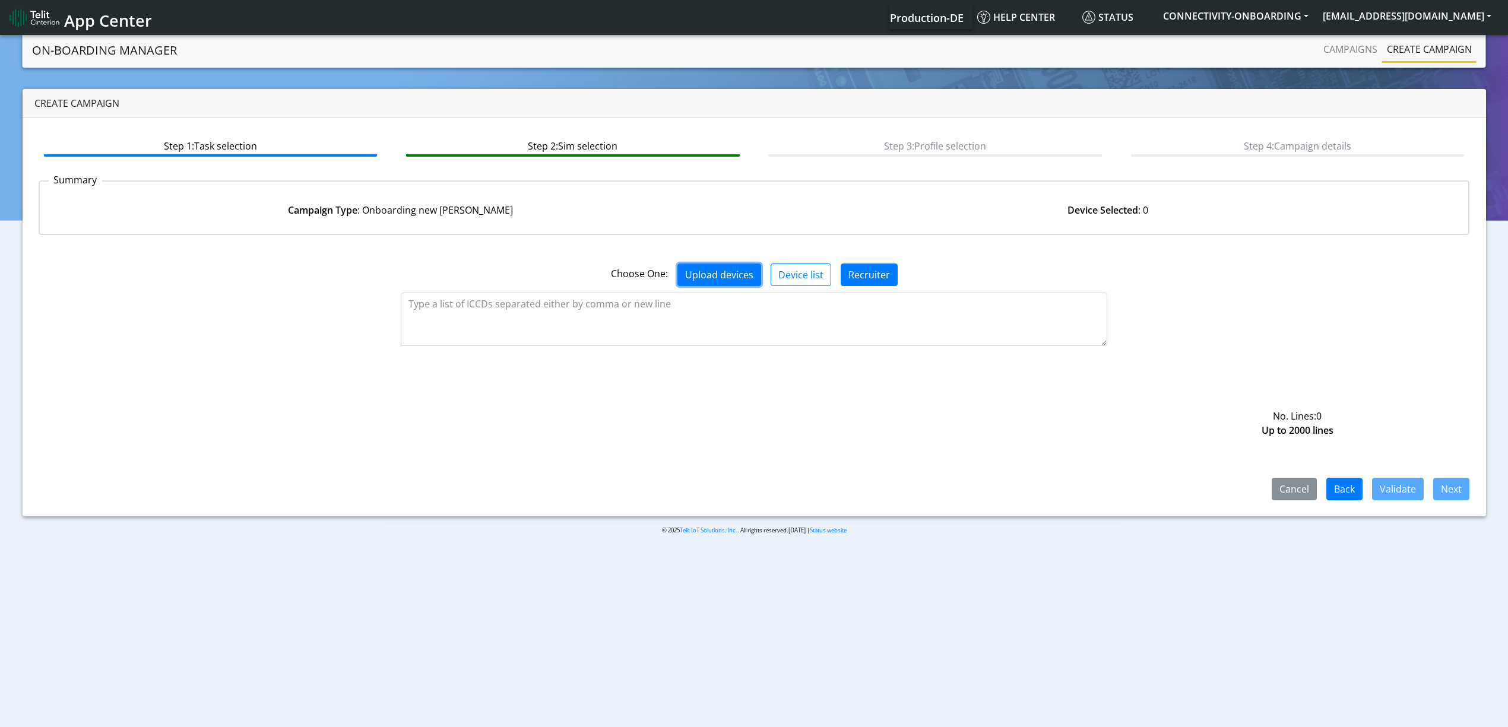
click at [713, 278] on button "Upload devices" at bounding box center [720, 275] width 84 height 23
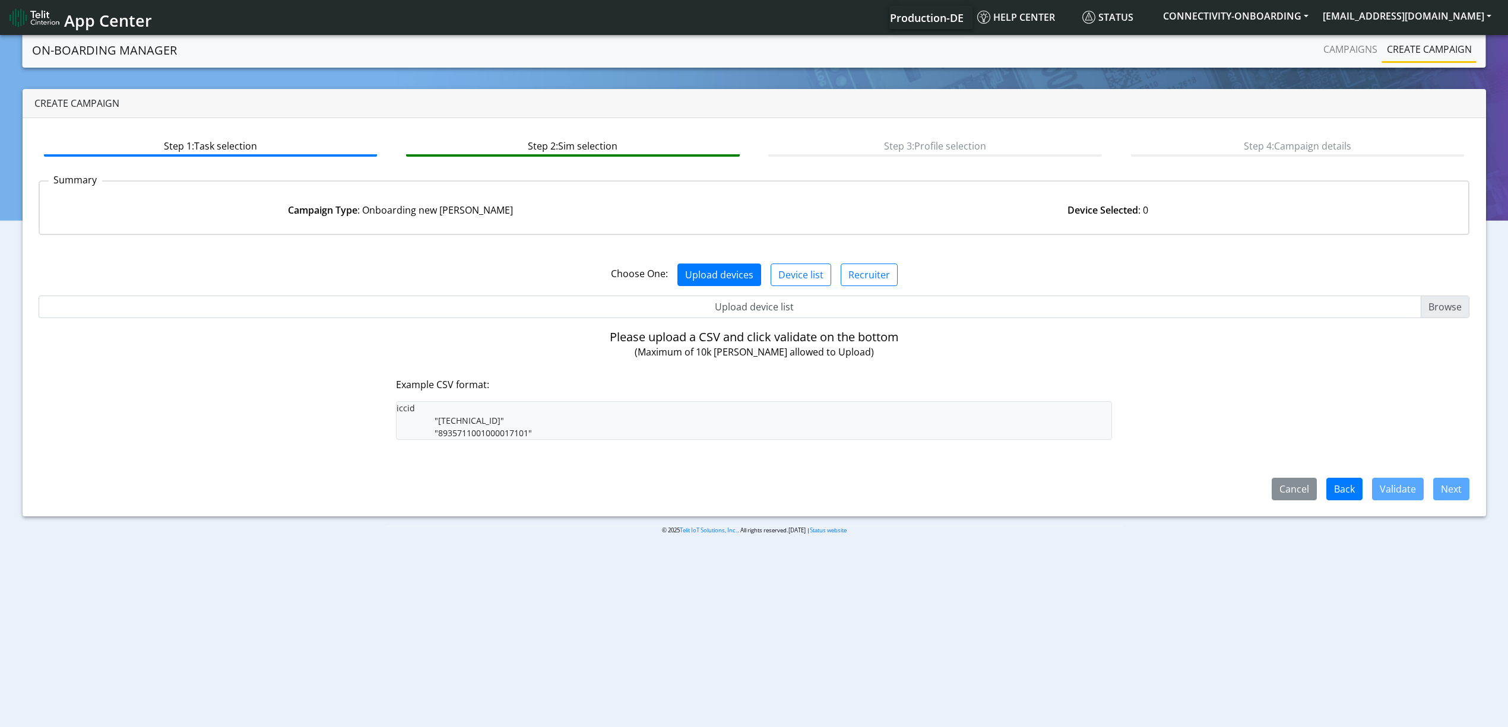
click at [742, 298] on input "Upload device list" at bounding box center [755, 307] width 1432 height 23
type input "C:\fakepath\buudididi.csv"
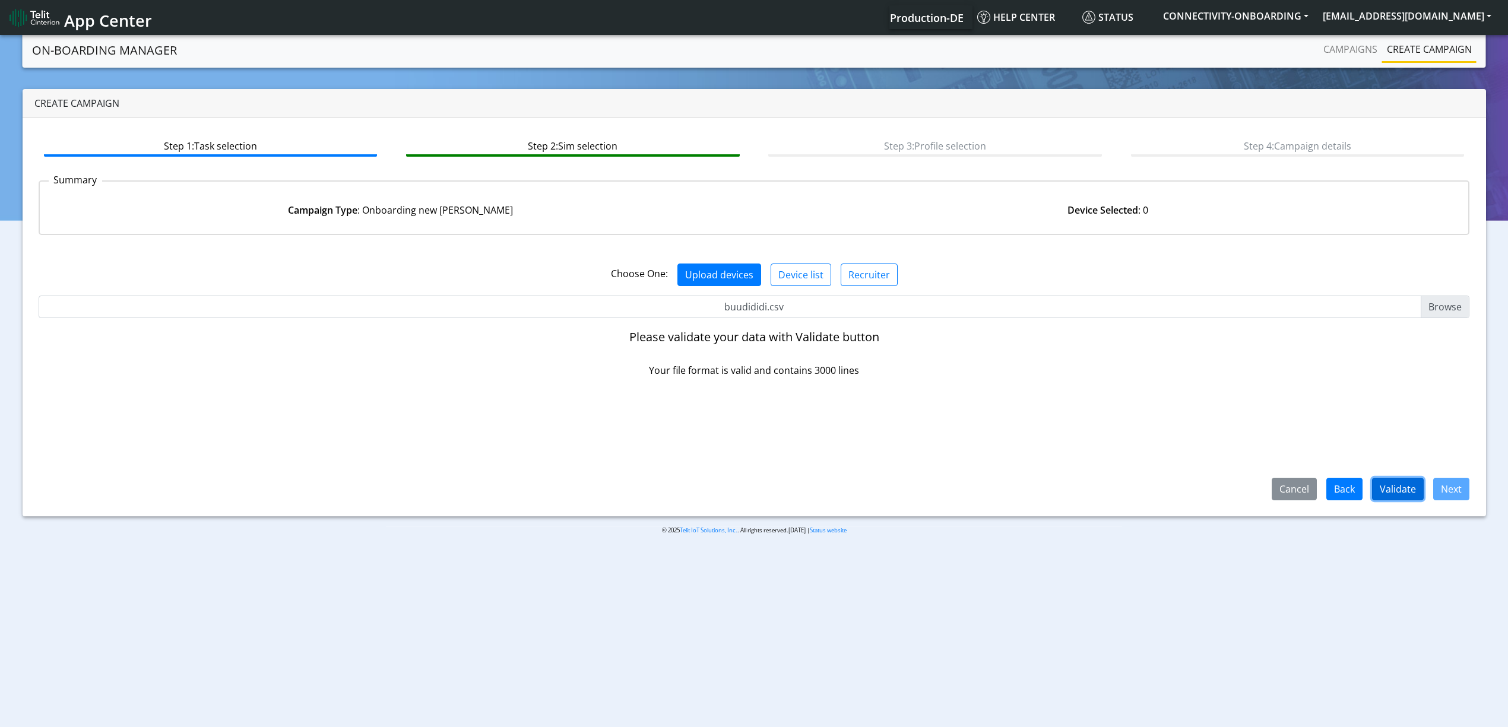
click at [1390, 490] on button "Validate" at bounding box center [1398, 489] width 52 height 23
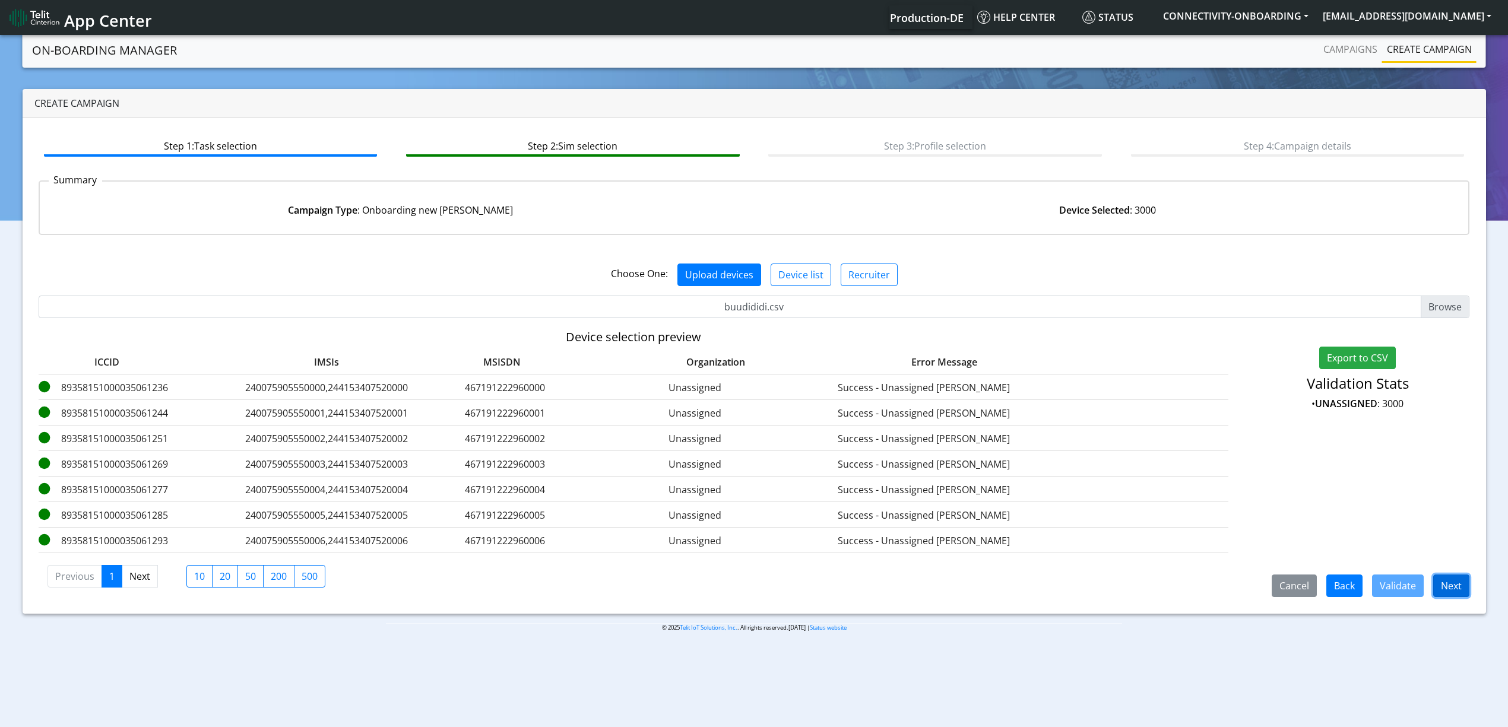
click at [1457, 585] on button "Next" at bounding box center [1451, 586] width 36 height 23
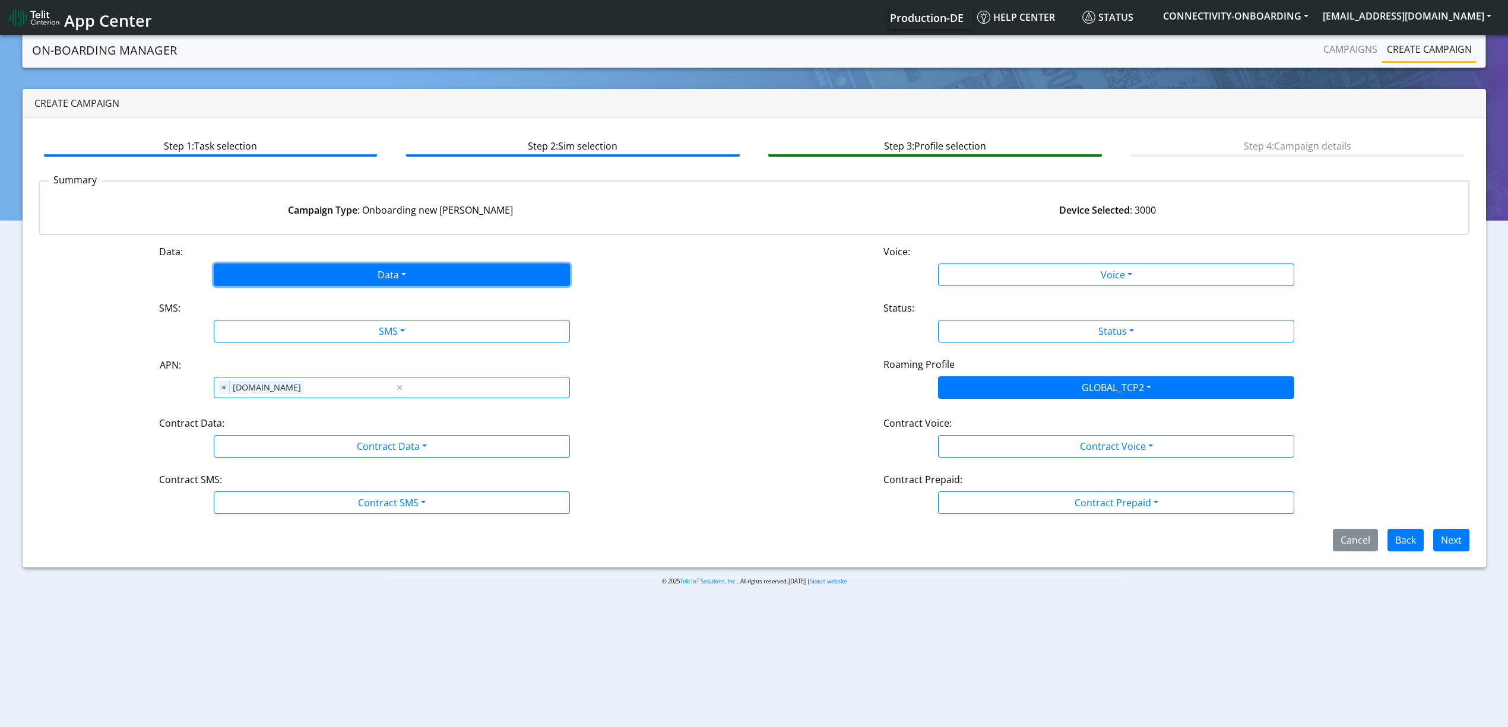
click at [423, 276] on button "Data" at bounding box center [392, 275] width 356 height 23
click at [302, 319] on button "Enabled" at bounding box center [391, 321] width 355 height 19
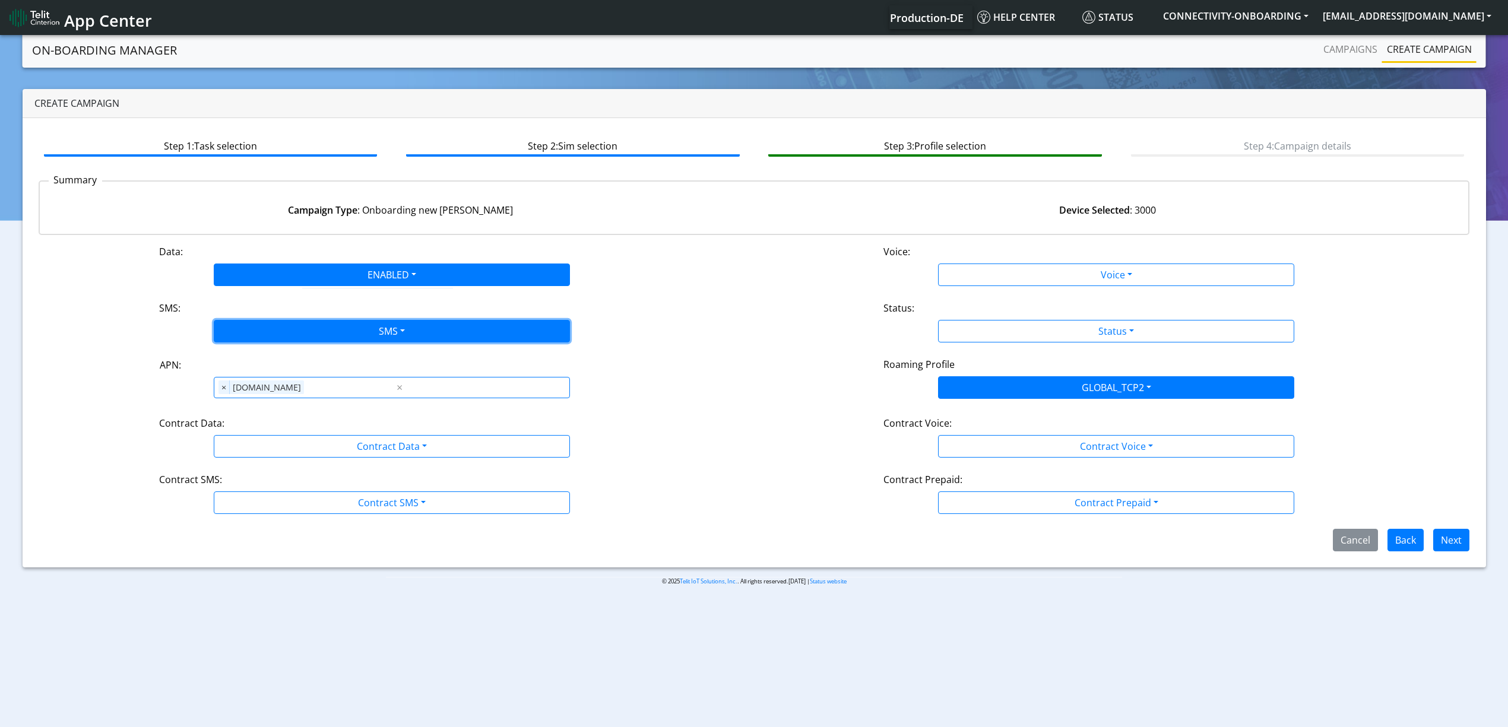
click at [302, 338] on button "SMS" at bounding box center [392, 331] width 356 height 23
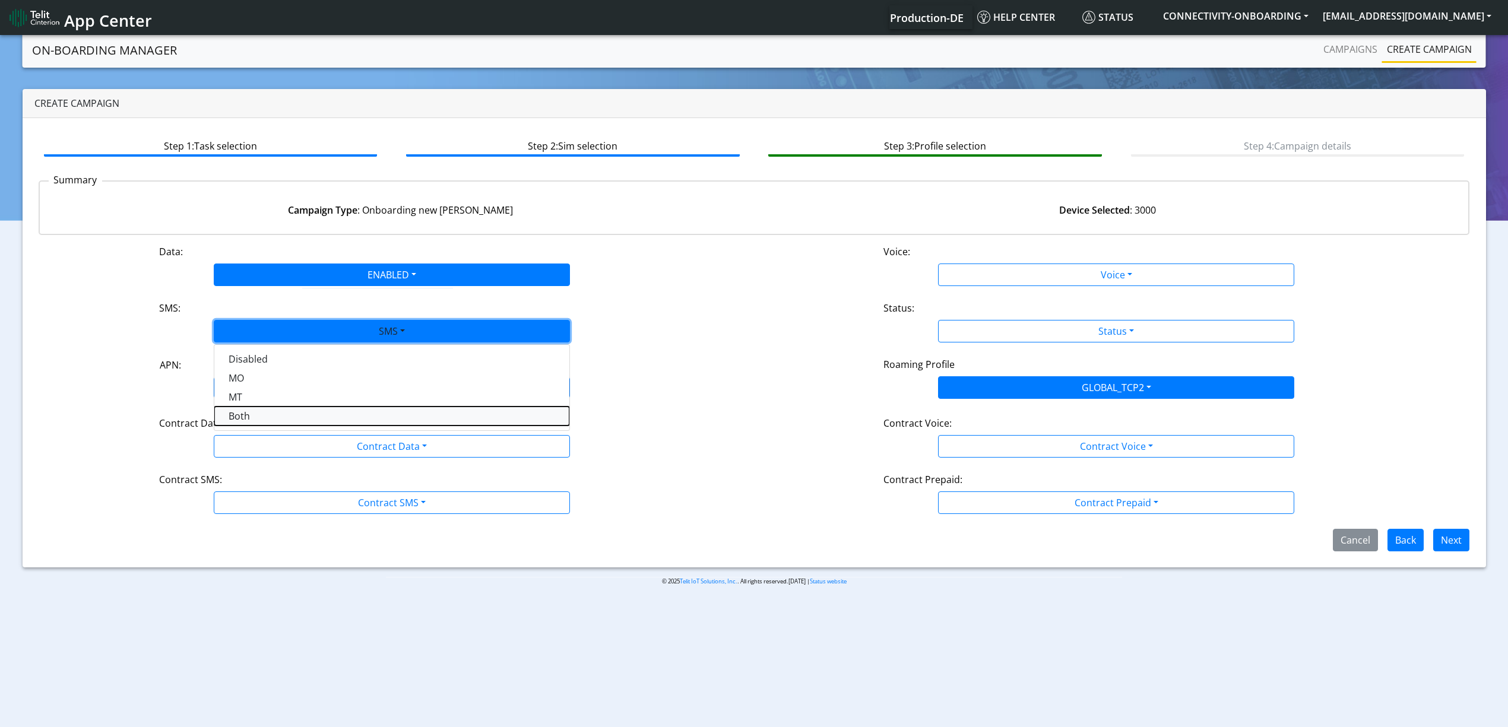
click at [279, 416] on button "Both" at bounding box center [391, 416] width 355 height 19
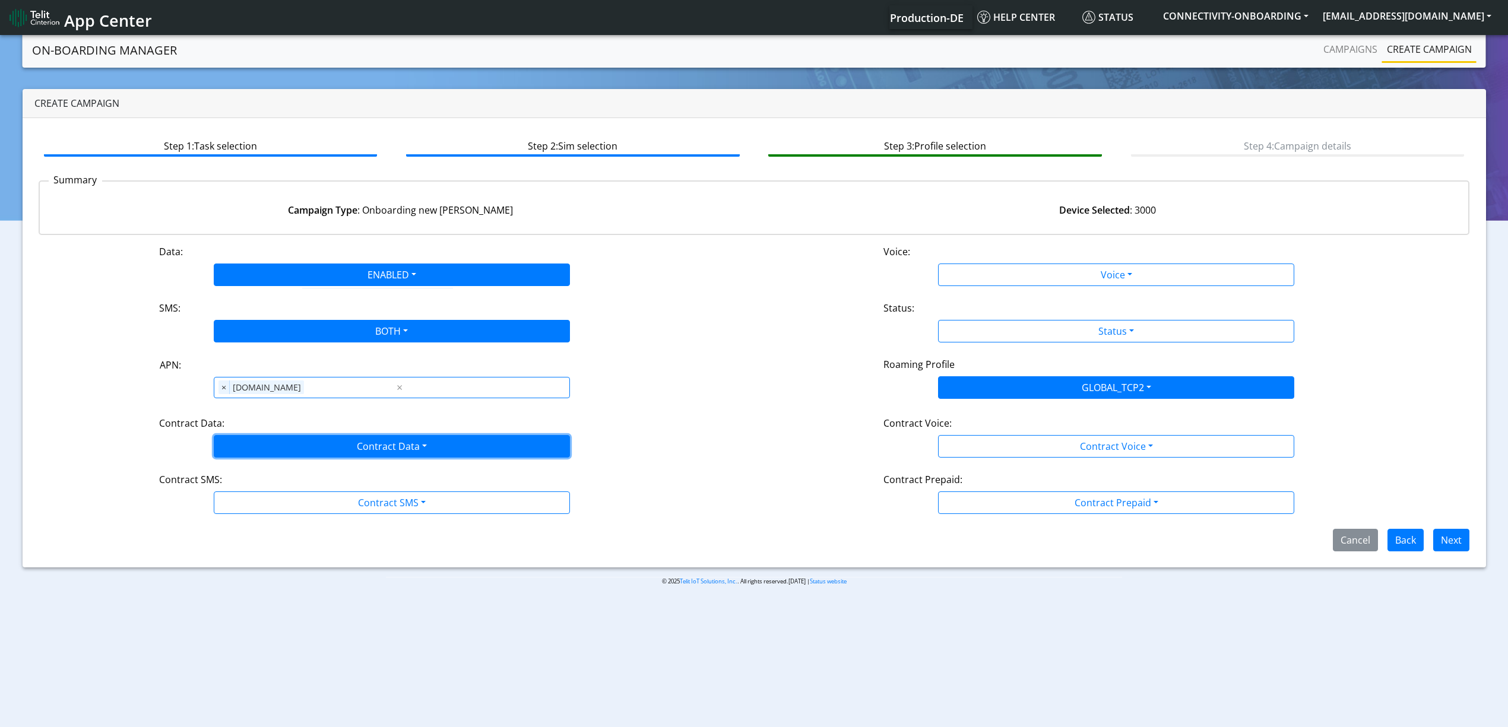
click at [283, 439] on button "Contract Data" at bounding box center [392, 446] width 356 height 23
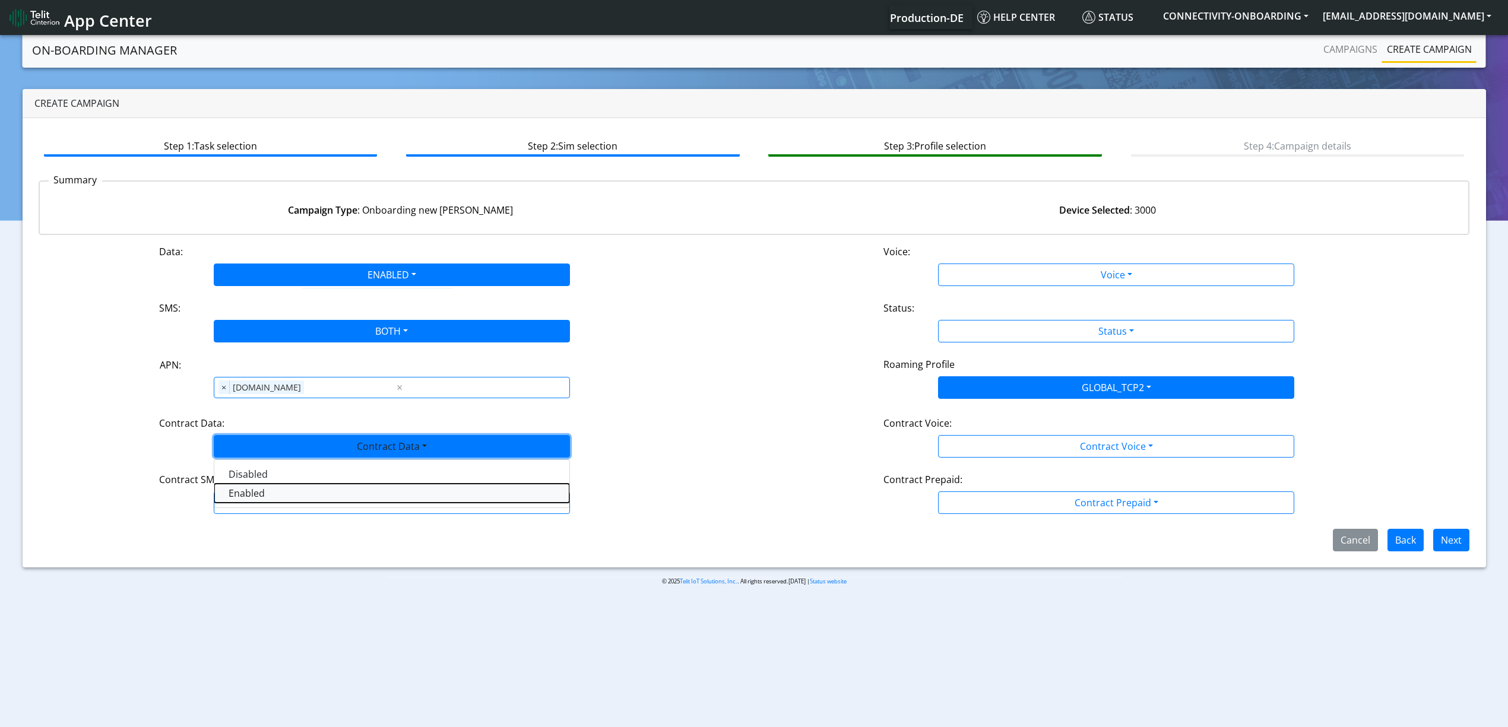
click at [265, 488] on Dataenabled-dropdown "Enabled" at bounding box center [391, 493] width 355 height 19
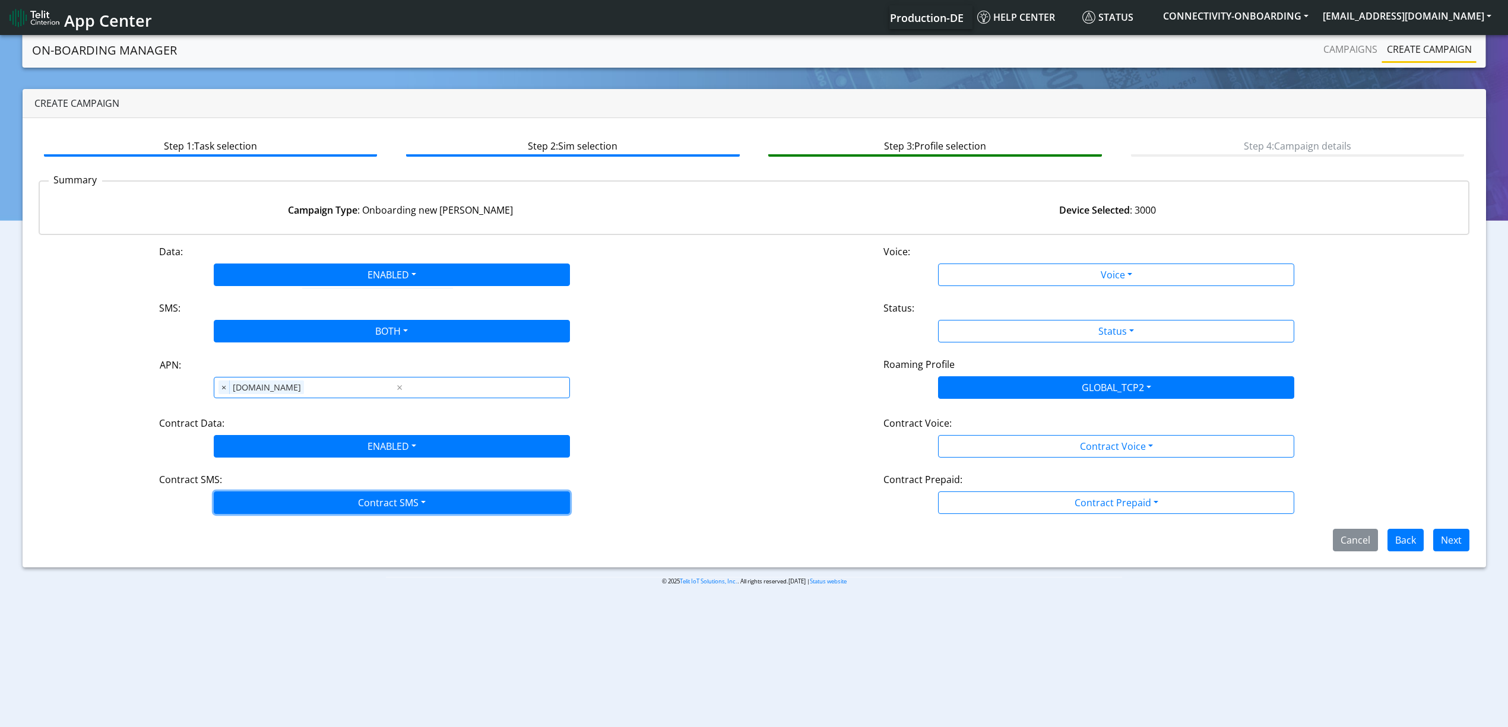
click at [271, 509] on button "Contract SMS" at bounding box center [392, 503] width 356 height 23
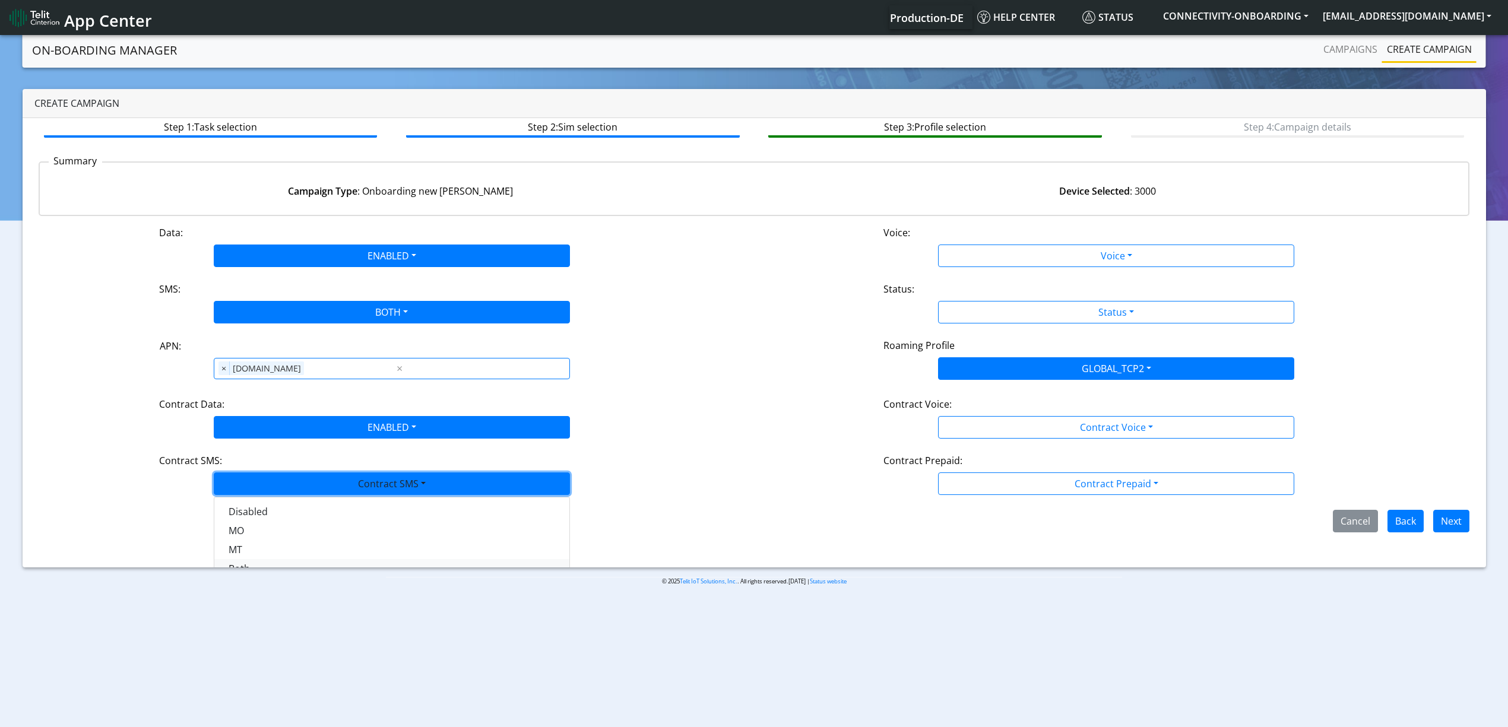
scroll to position [34, 0]
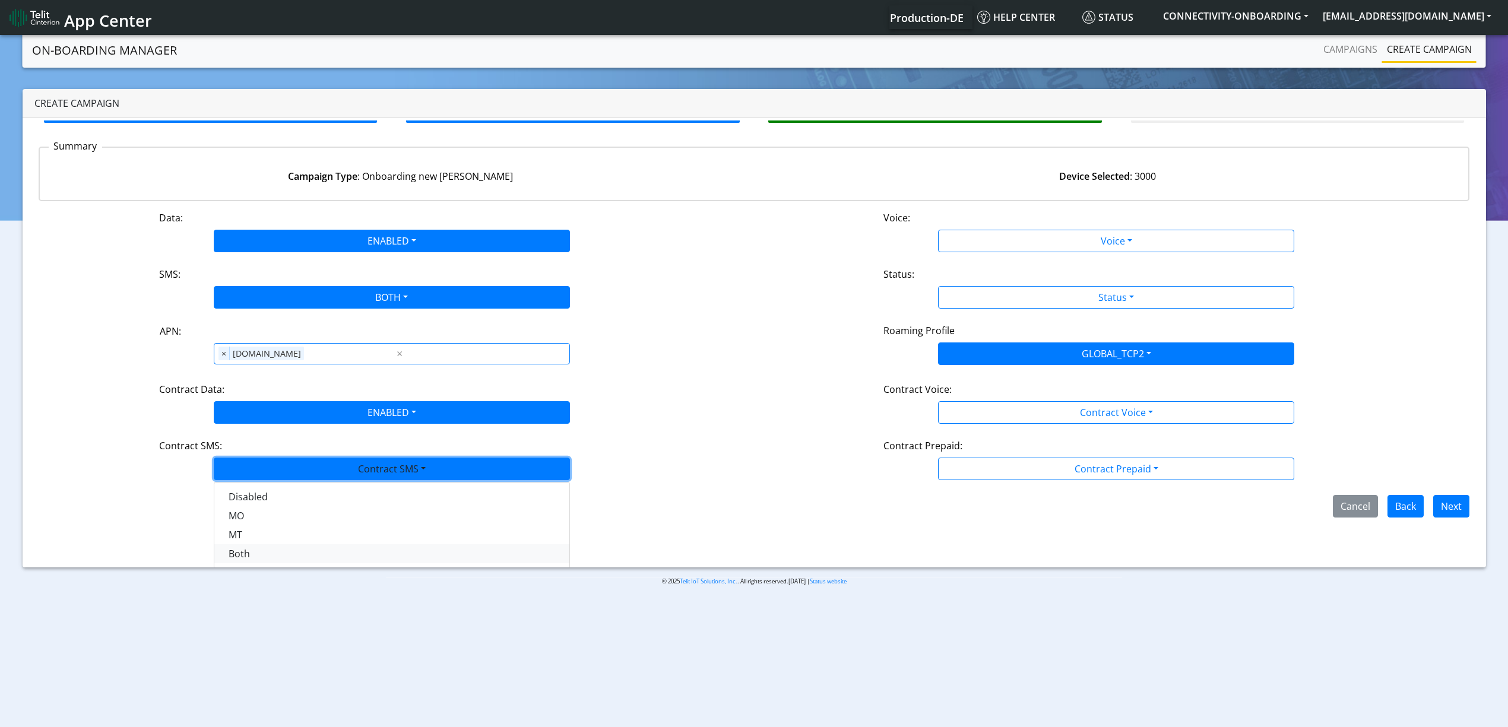
drag, startPoint x: 254, startPoint y: 566, endPoint x: 248, endPoint y: 562, distance: 7.6
click at [253, 566] on div "Disabled MO MT Both" at bounding box center [392, 525] width 356 height 87
click at [245, 559] on SMSboth-dropdown "Both" at bounding box center [391, 554] width 355 height 19
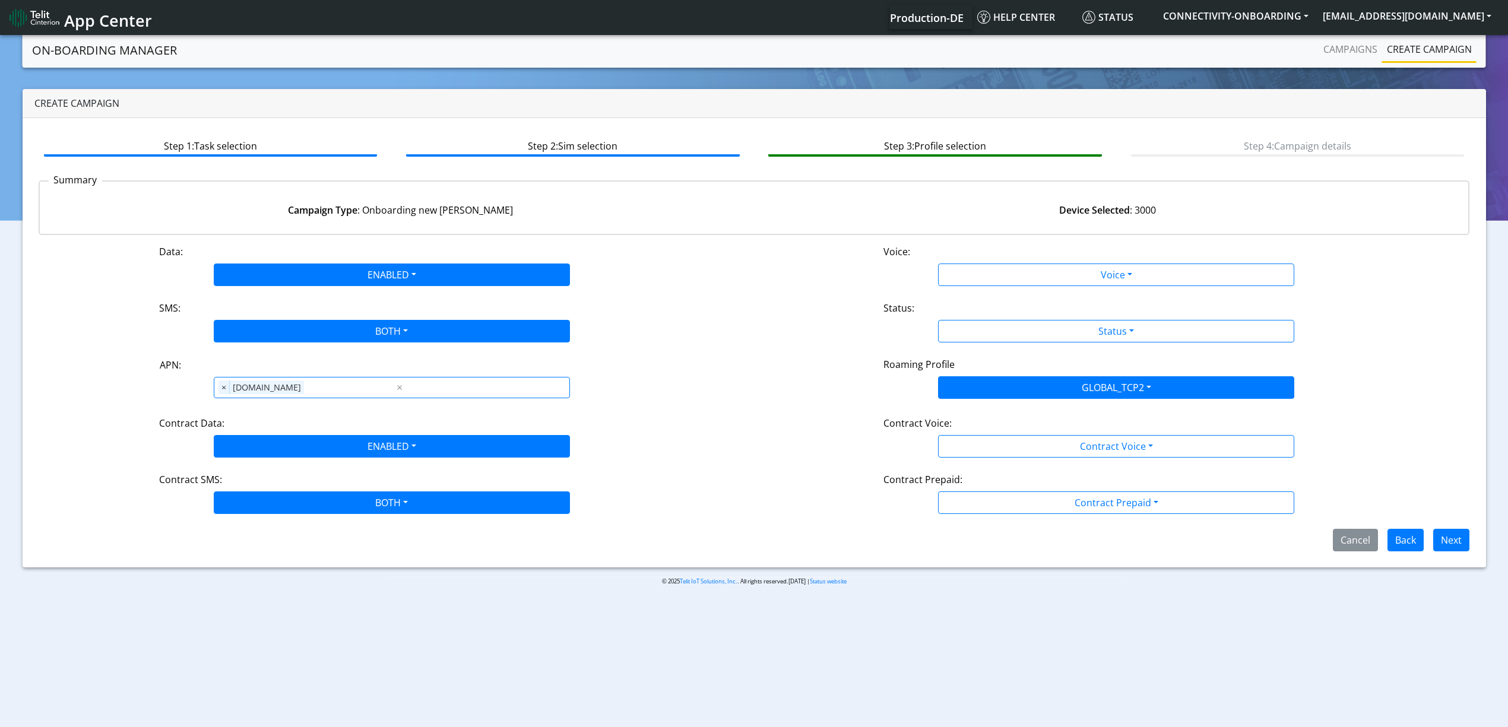
scroll to position [0, 0]
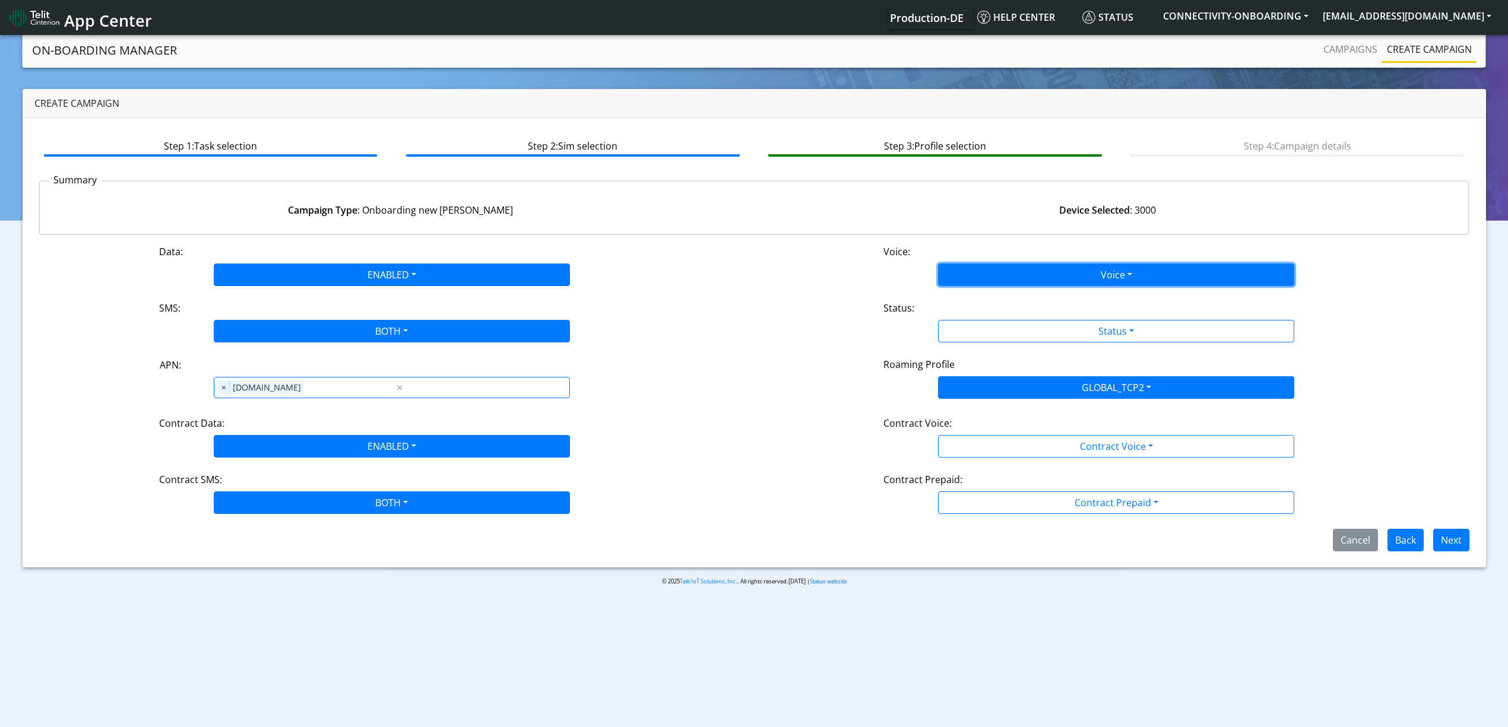
click at [946, 281] on button "Voice" at bounding box center [1116, 275] width 356 height 23
click at [948, 304] on button "Disabled" at bounding box center [1116, 302] width 355 height 19
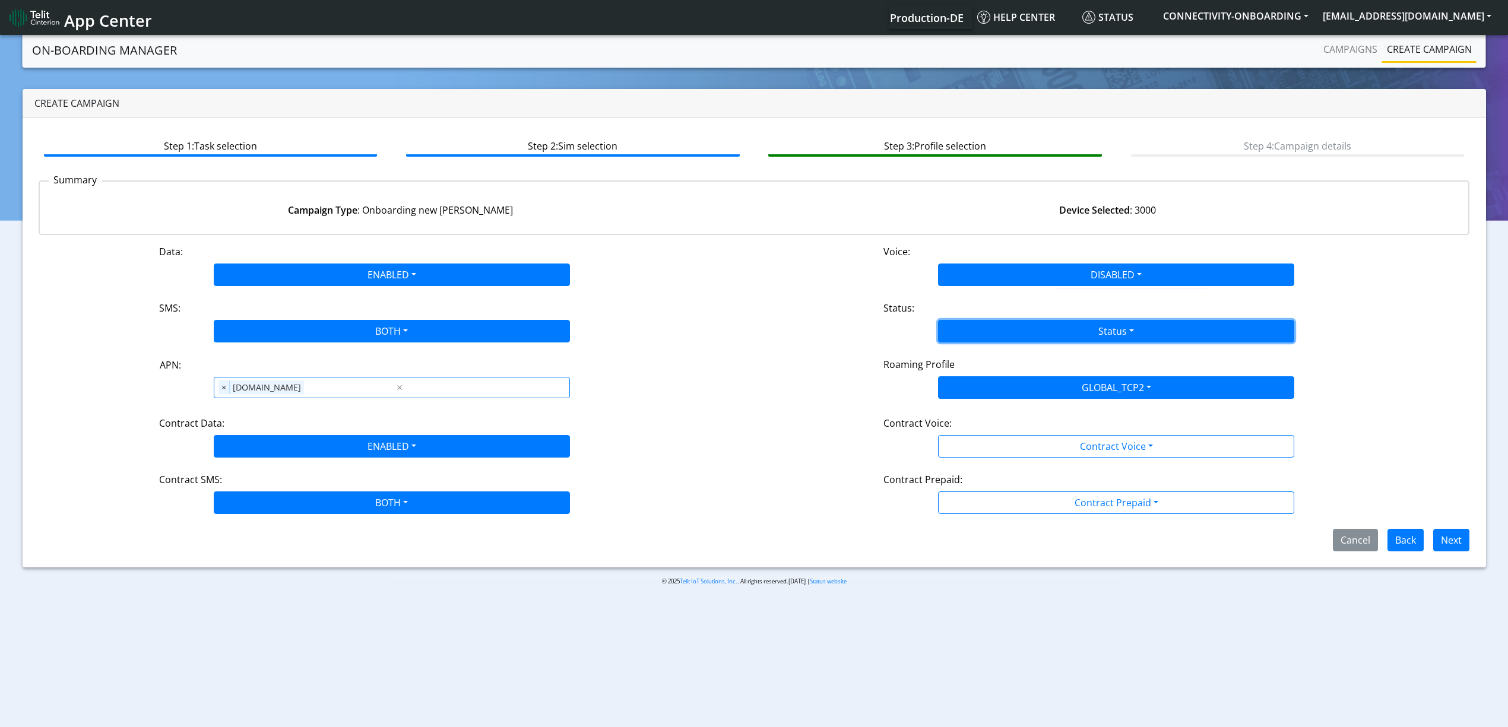
click at [965, 322] on button "Status" at bounding box center [1116, 331] width 356 height 23
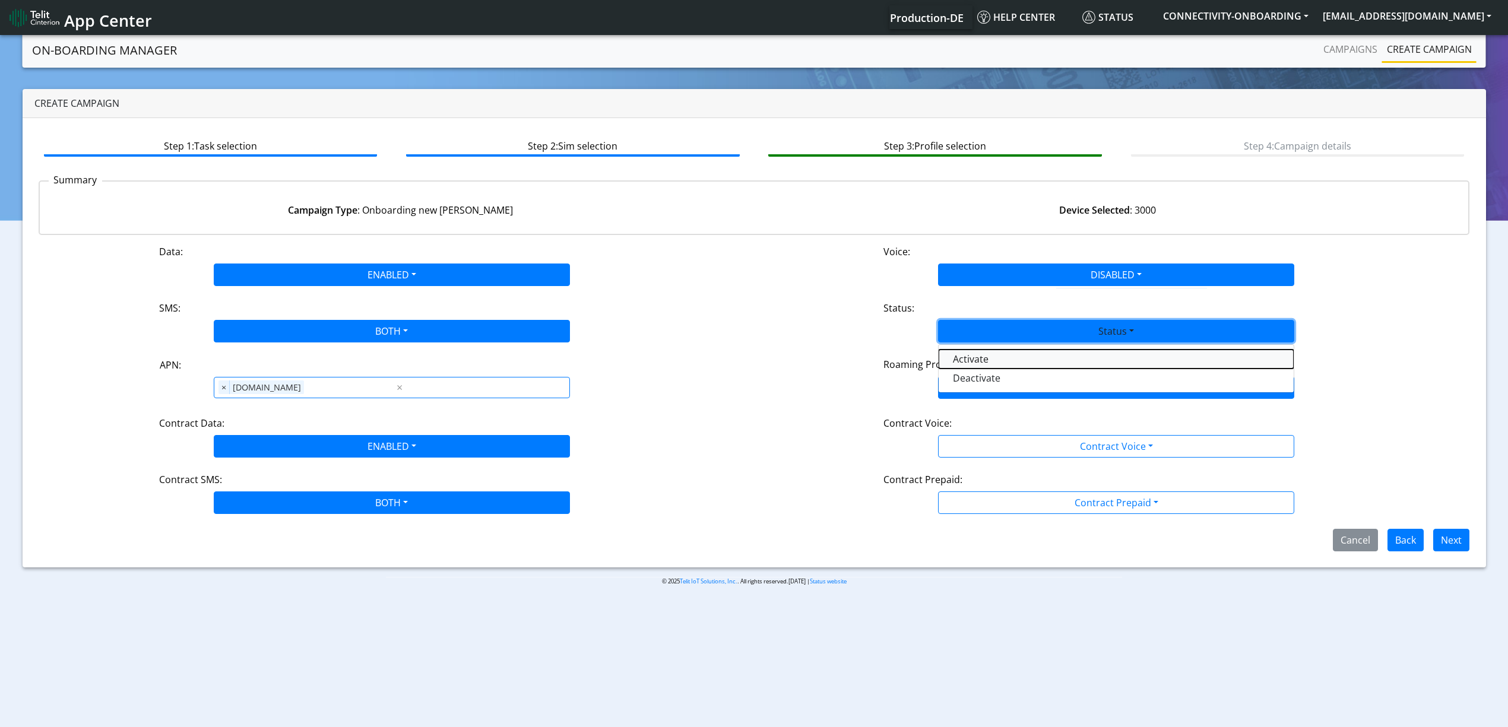
click at [977, 362] on button "Activate" at bounding box center [1116, 359] width 355 height 19
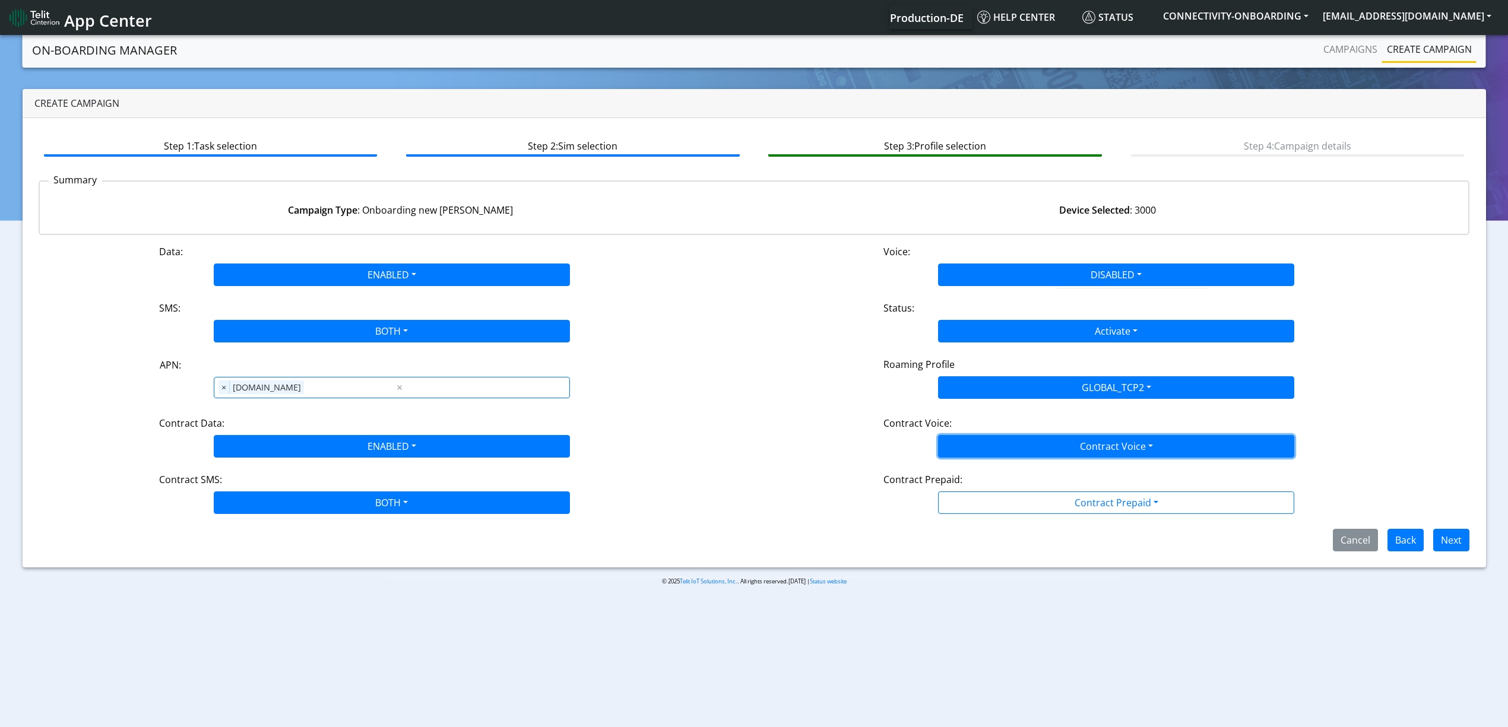
click at [1020, 454] on button "Contract Voice" at bounding box center [1116, 446] width 356 height 23
click at [1000, 467] on Voicedisabled-dropdown "Disabled" at bounding box center [1116, 474] width 355 height 19
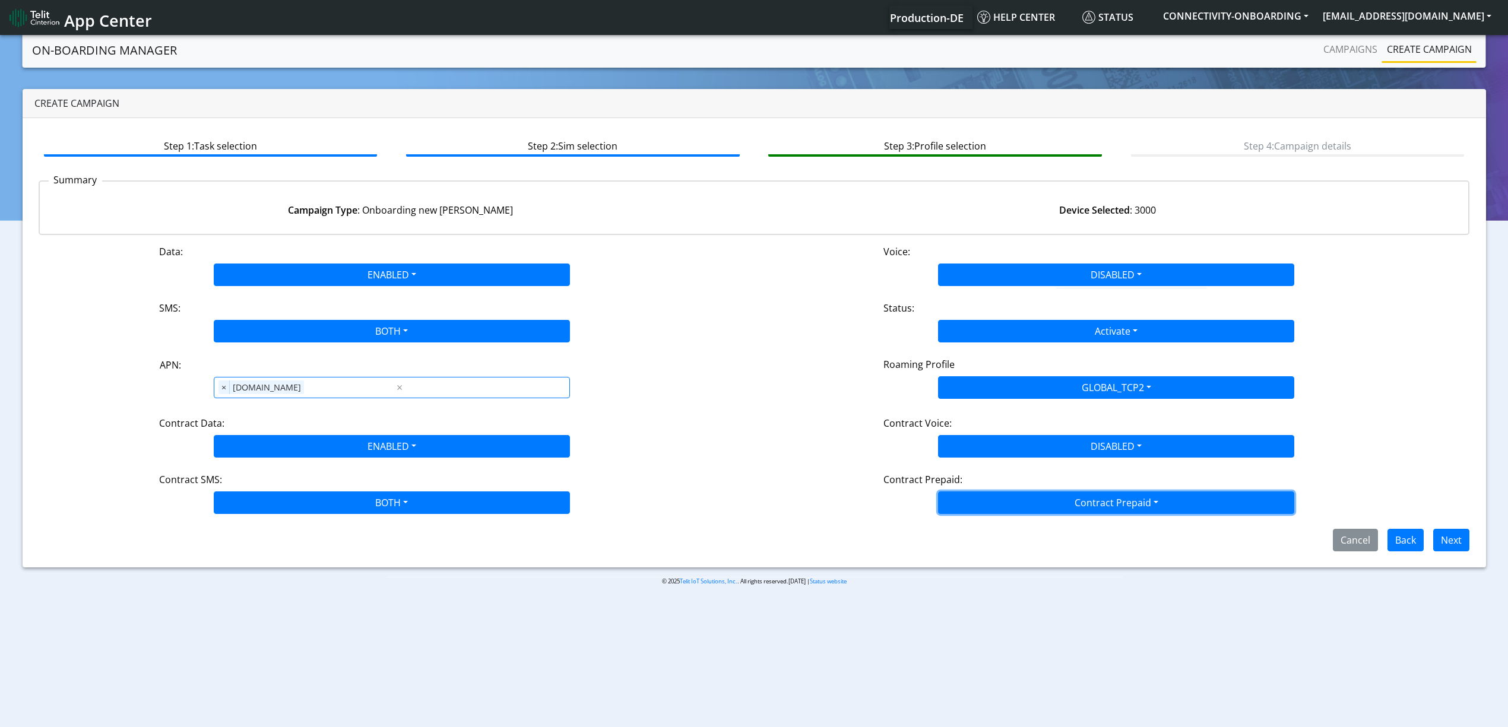
click at [1012, 514] on button "Contract Prepaid" at bounding box center [1116, 503] width 356 height 23
click at [980, 545] on Prepaidnotprepaid-dropdown "No" at bounding box center [1116, 549] width 355 height 19
click at [1454, 547] on button "Next" at bounding box center [1451, 540] width 36 height 23
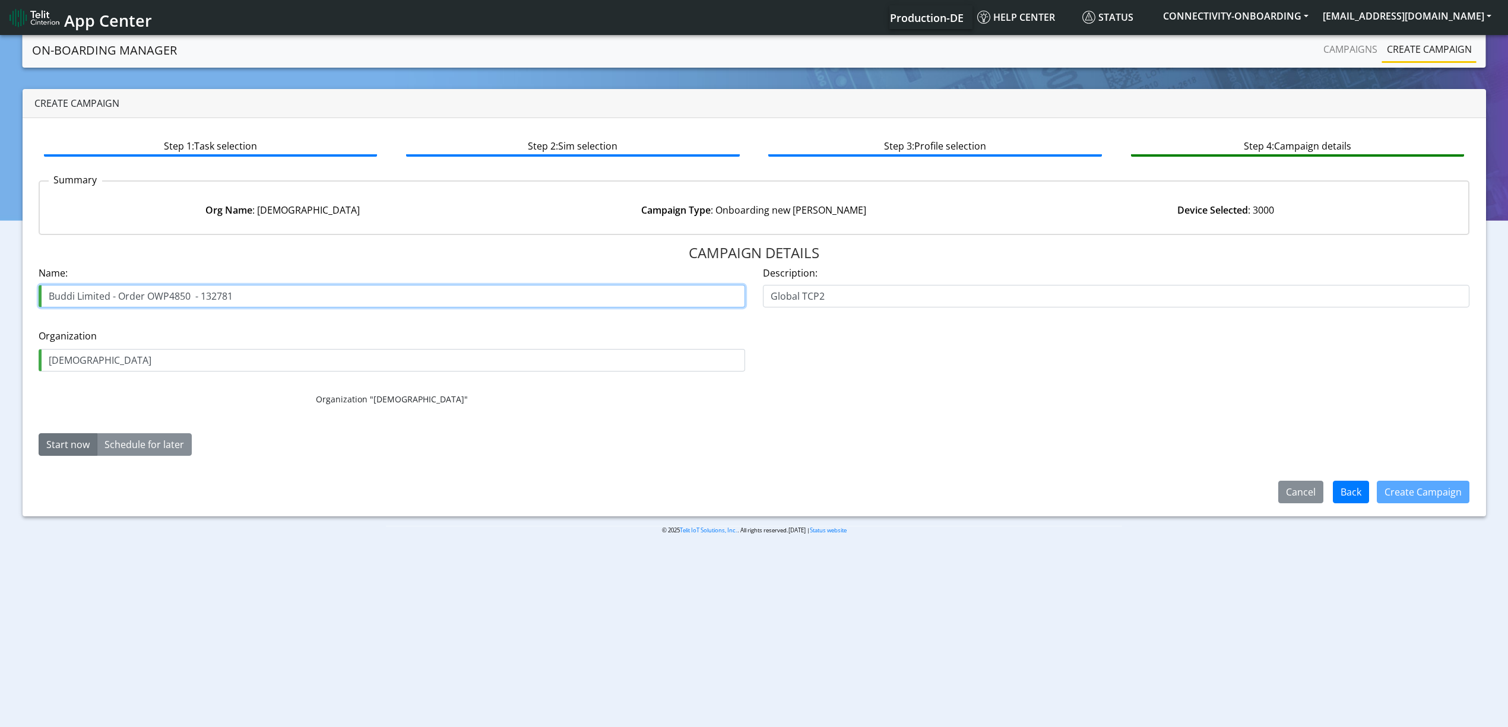
click at [174, 300] on input "Buddi Limited - Order OWP4850 - 132781" at bounding box center [392, 296] width 707 height 23
click at [172, 299] on input "Buddi Limited - Order OWP4850 - 132781" at bounding box center [392, 296] width 707 height 23
paste input "957"
type input "Buddi Limited - Order OWP4957 - 132781"
click at [1411, 492] on button "Create Campaign" at bounding box center [1423, 492] width 93 height 23
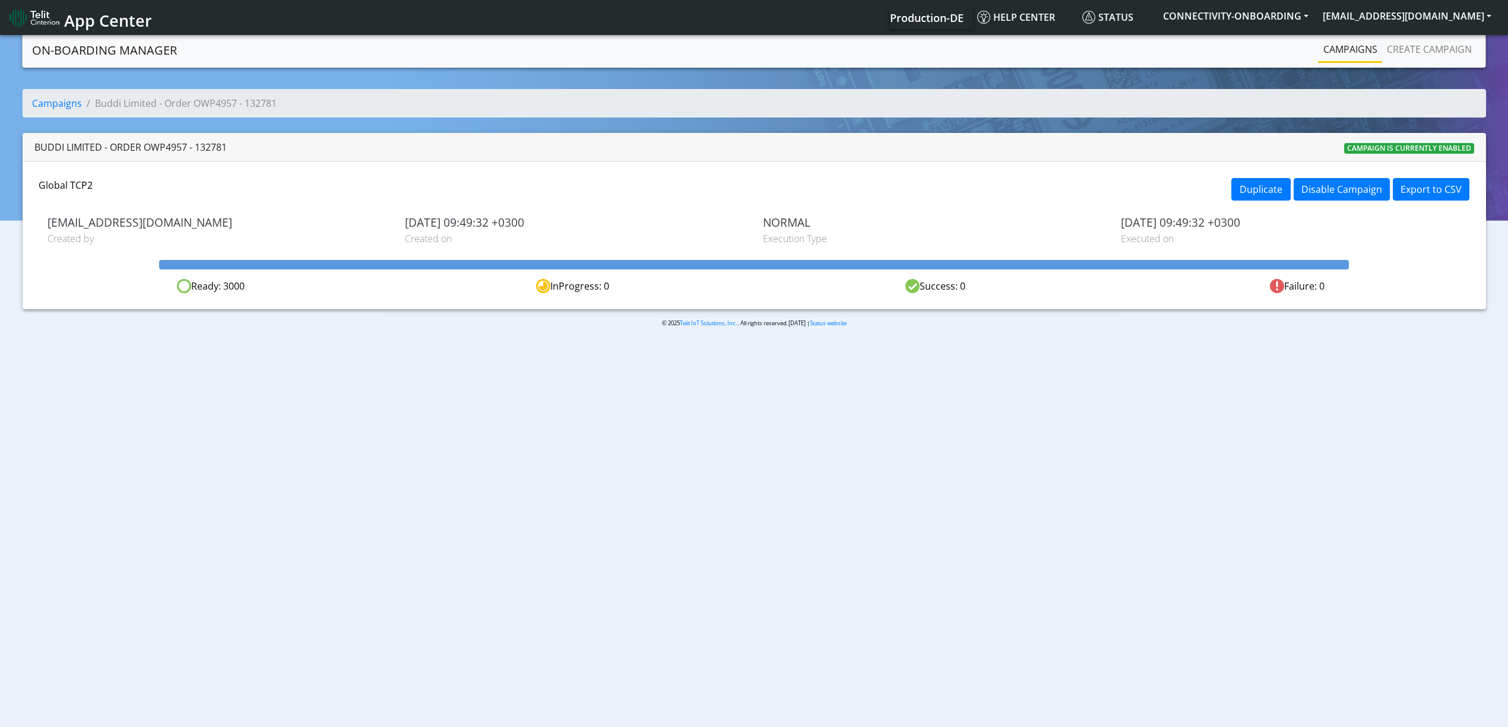
click at [1328, 49] on link "Campaigns" at bounding box center [1351, 49] width 64 height 24
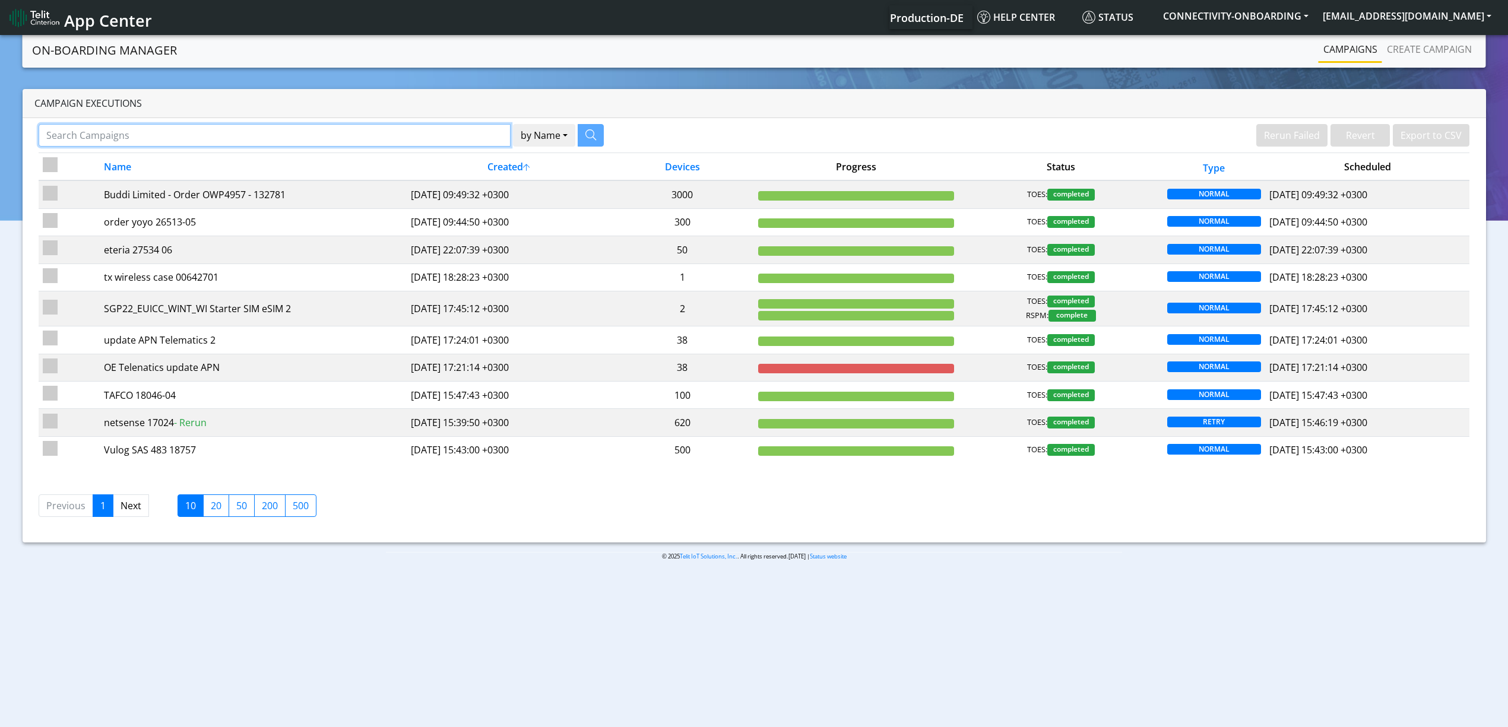
click at [467, 138] on input "Search Campaigns" at bounding box center [275, 135] width 472 height 23
paste input "12621"
click at [580, 134] on icon "button" at bounding box center [576, 134] width 11 height 11
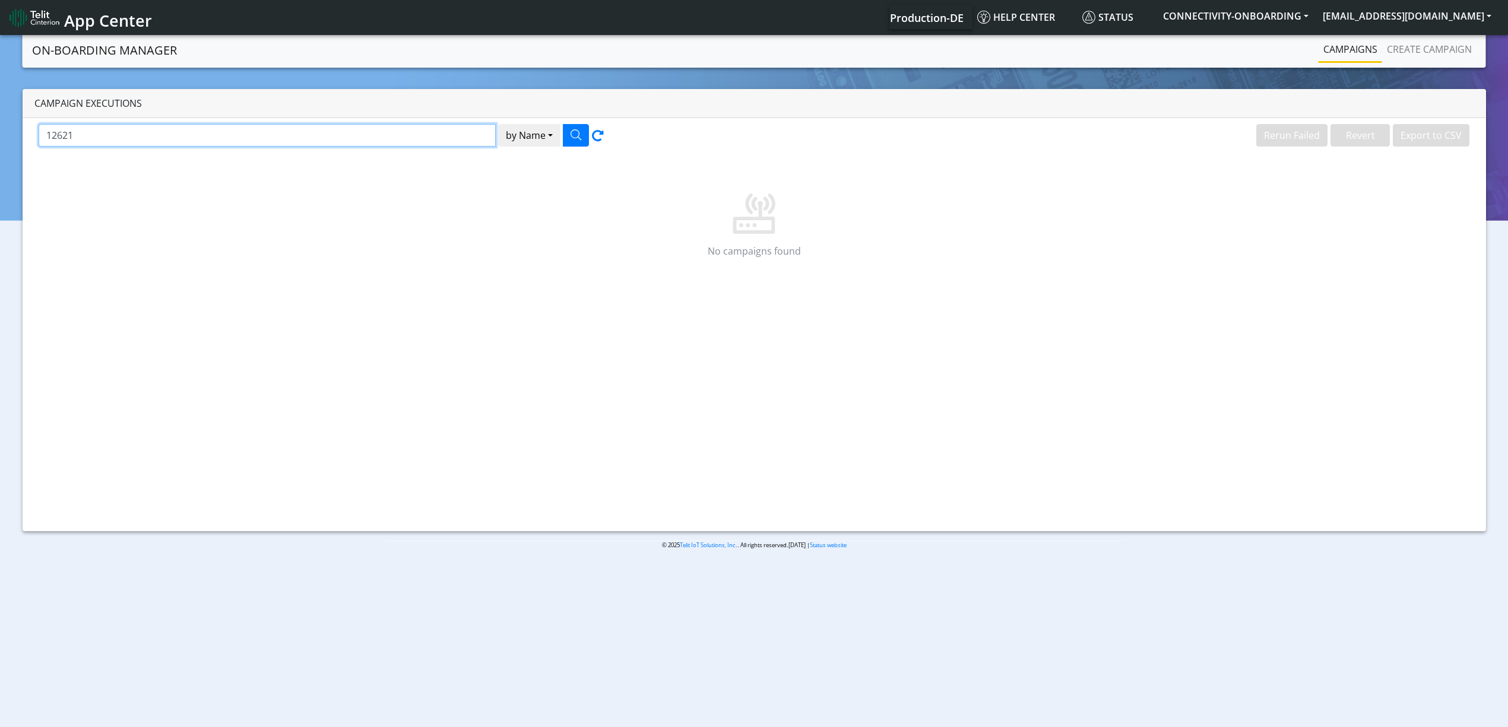
click at [291, 141] on input "12621" at bounding box center [267, 135] width 457 height 23
type input "[PERSON_NAME]"
click at [498, 124] on button "by Name" at bounding box center [529, 135] width 62 height 23
click at [578, 138] on icon "button" at bounding box center [576, 134] width 11 height 11
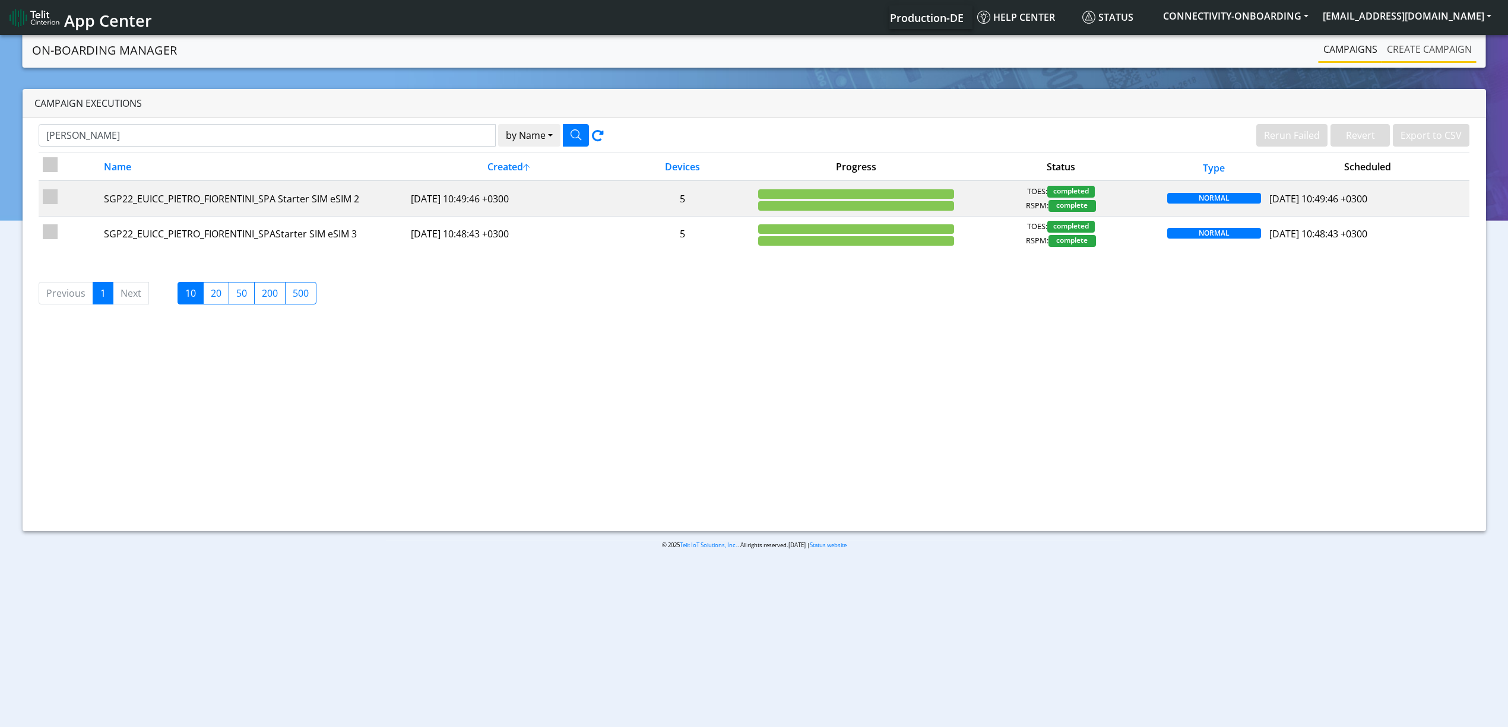
click at [1428, 59] on link "Create campaign" at bounding box center [1429, 49] width 94 height 24
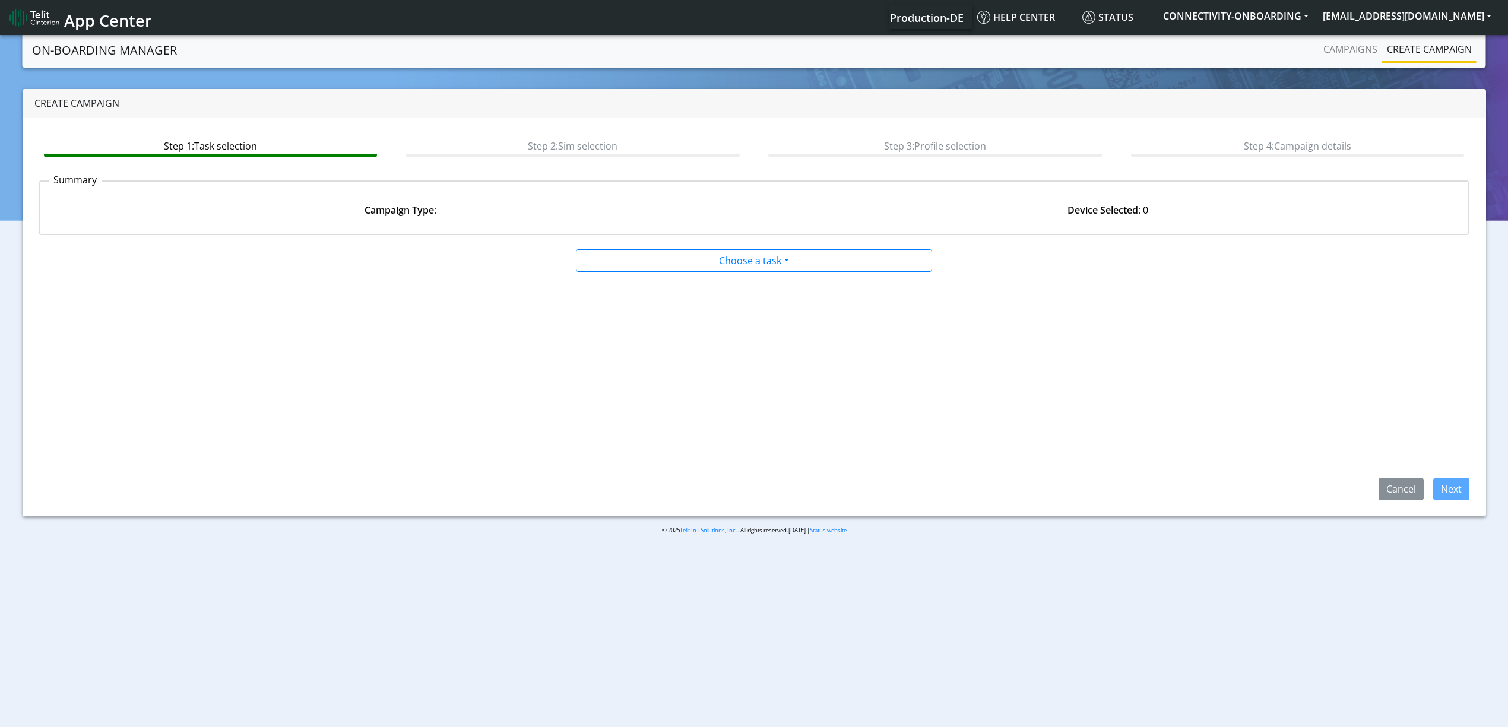
click at [817, 272] on div at bounding box center [754, 272] width 724 height 1
click at [746, 272] on div at bounding box center [754, 272] width 724 height 1
click at [715, 272] on div at bounding box center [754, 272] width 724 height 1
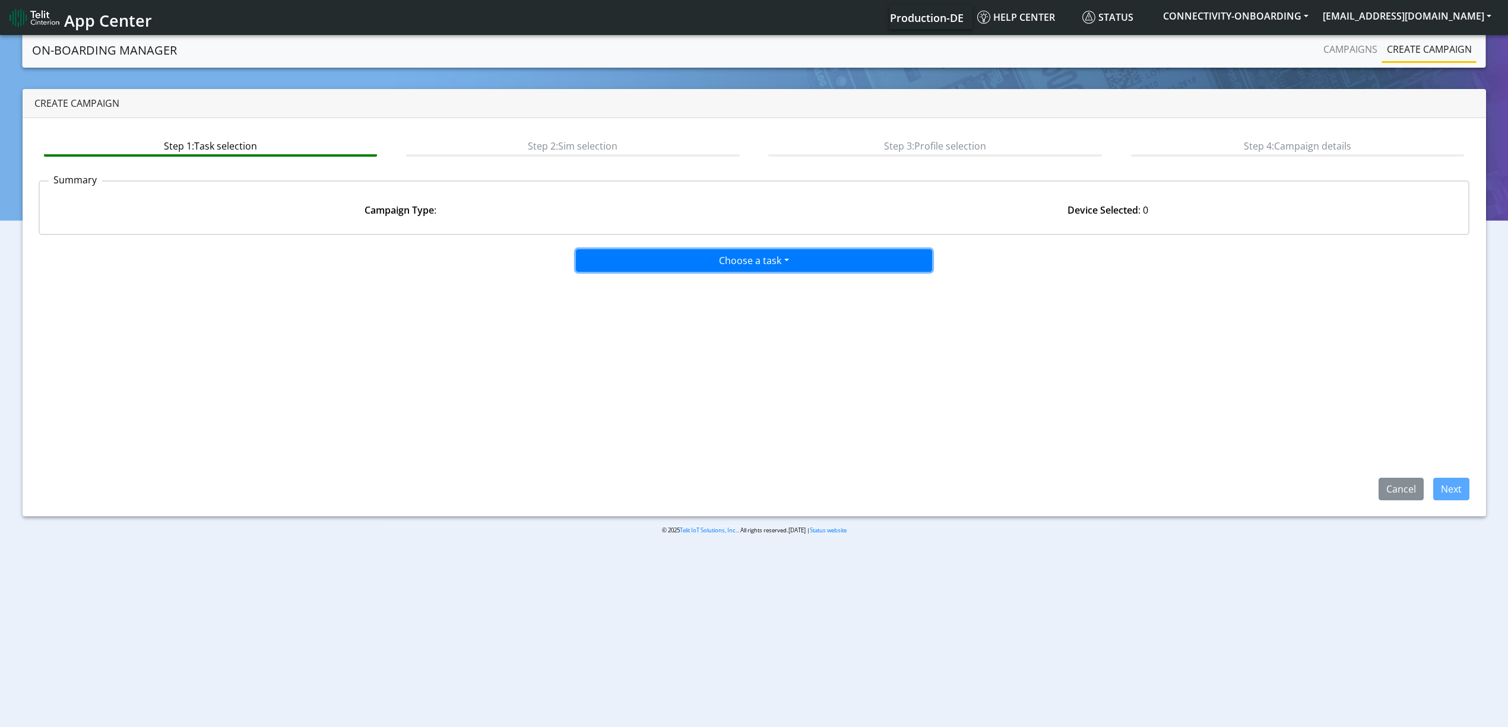
click at [699, 267] on button "Choose a task" at bounding box center [754, 260] width 356 height 23
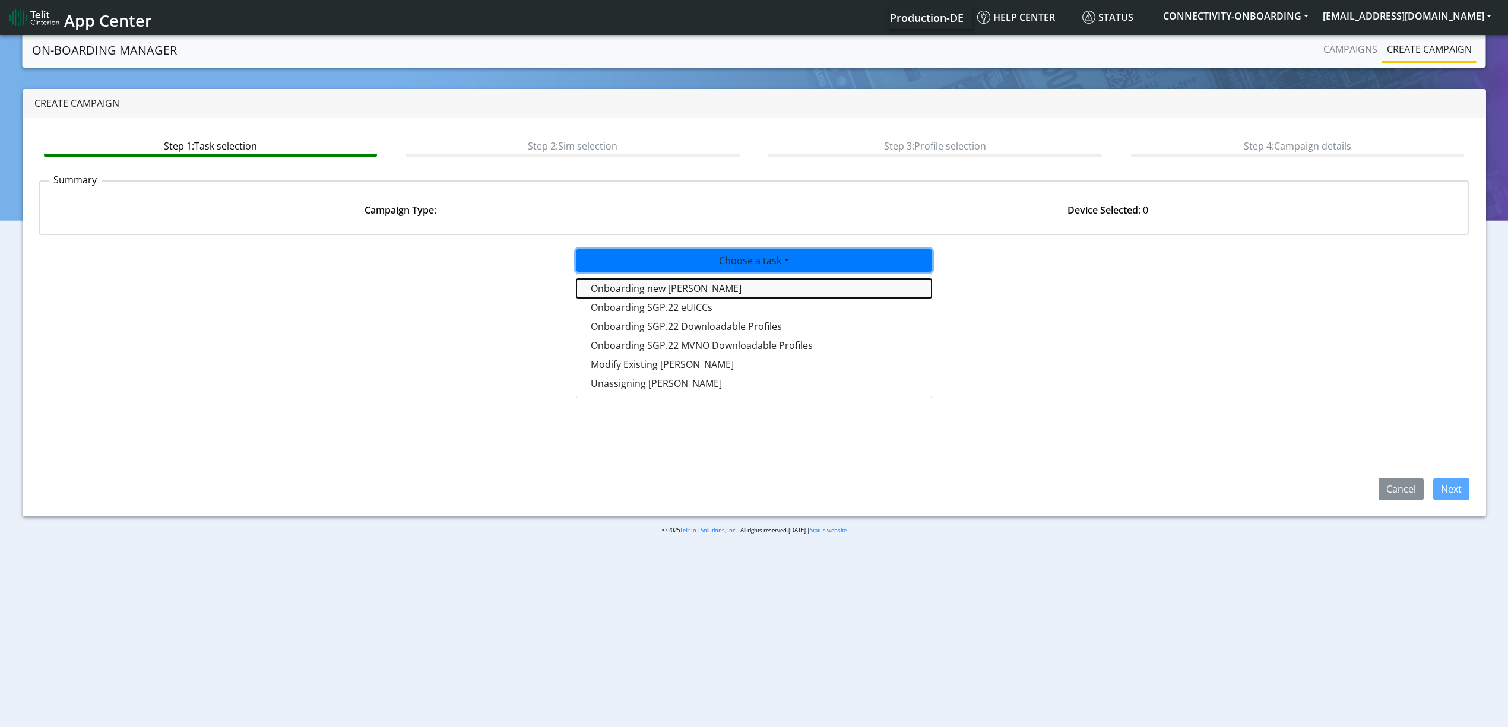
click at [692, 289] on tasktoes-dropdown "Onboarding new [PERSON_NAME]" at bounding box center [754, 288] width 355 height 19
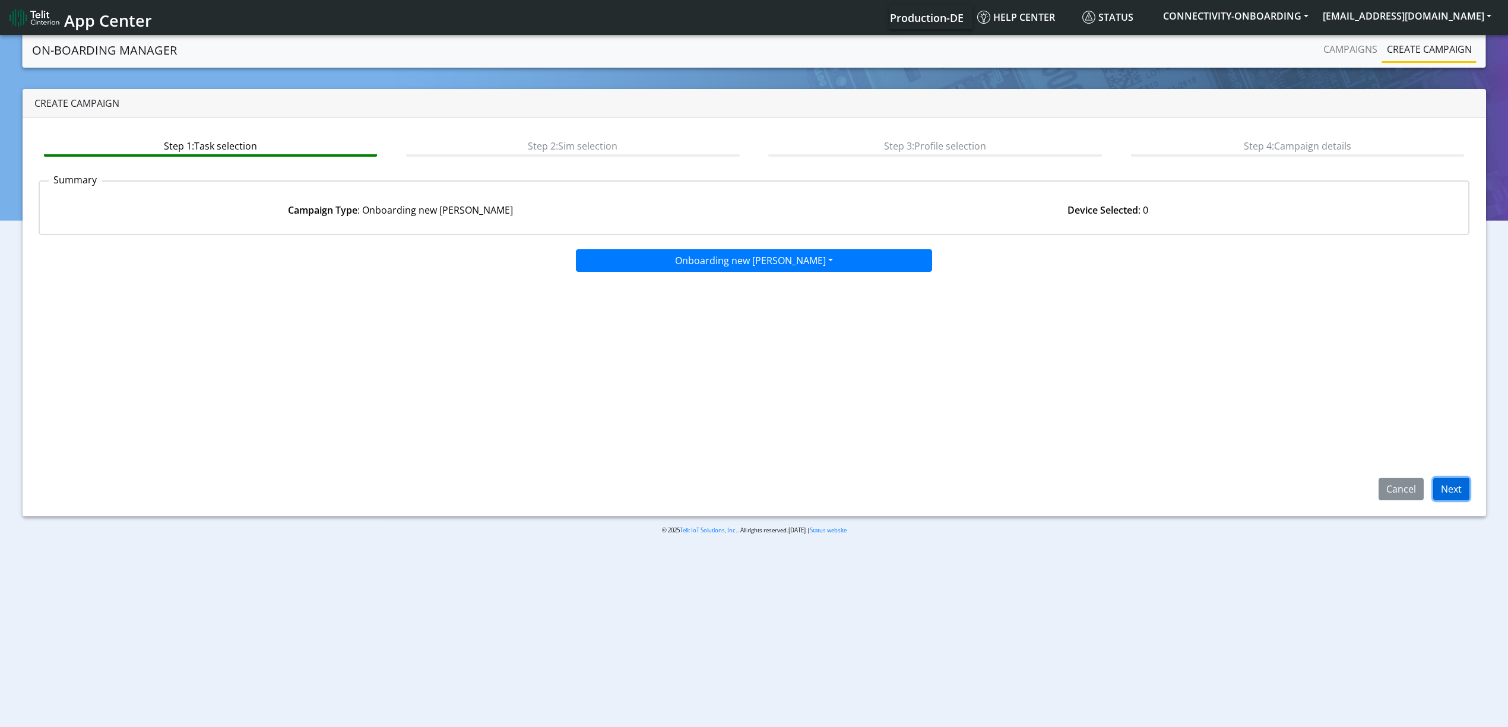
click at [1443, 488] on button "Next" at bounding box center [1451, 489] width 36 height 23
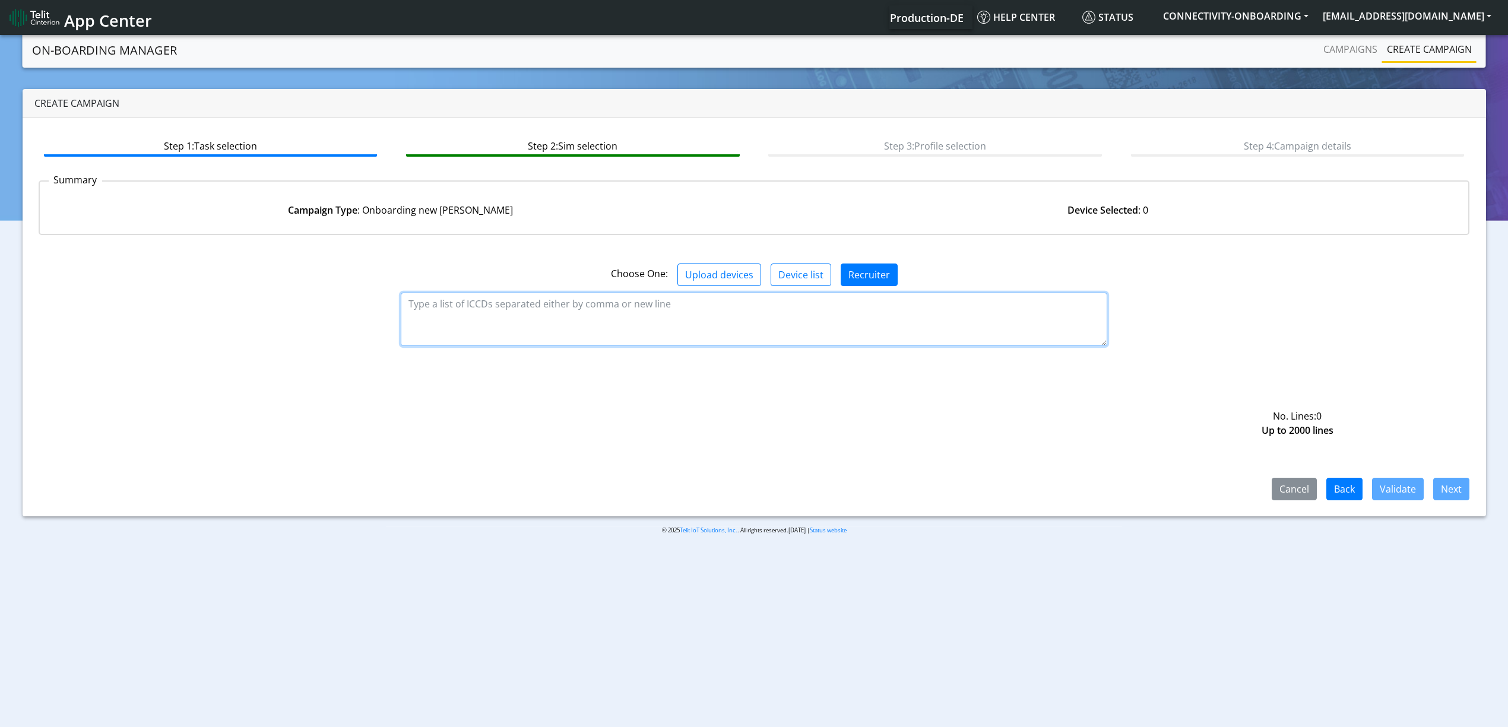
click at [654, 307] on textarea at bounding box center [754, 319] width 707 height 53
paste textarea "89358151000030633229 89358151000030633237 89358151000030633245 8935815100003063…"
type textarea "89358151000030633229 89358151000030633237 89358151000030633245 8935815100003063…"
click at [1395, 486] on button "Validate" at bounding box center [1398, 489] width 52 height 23
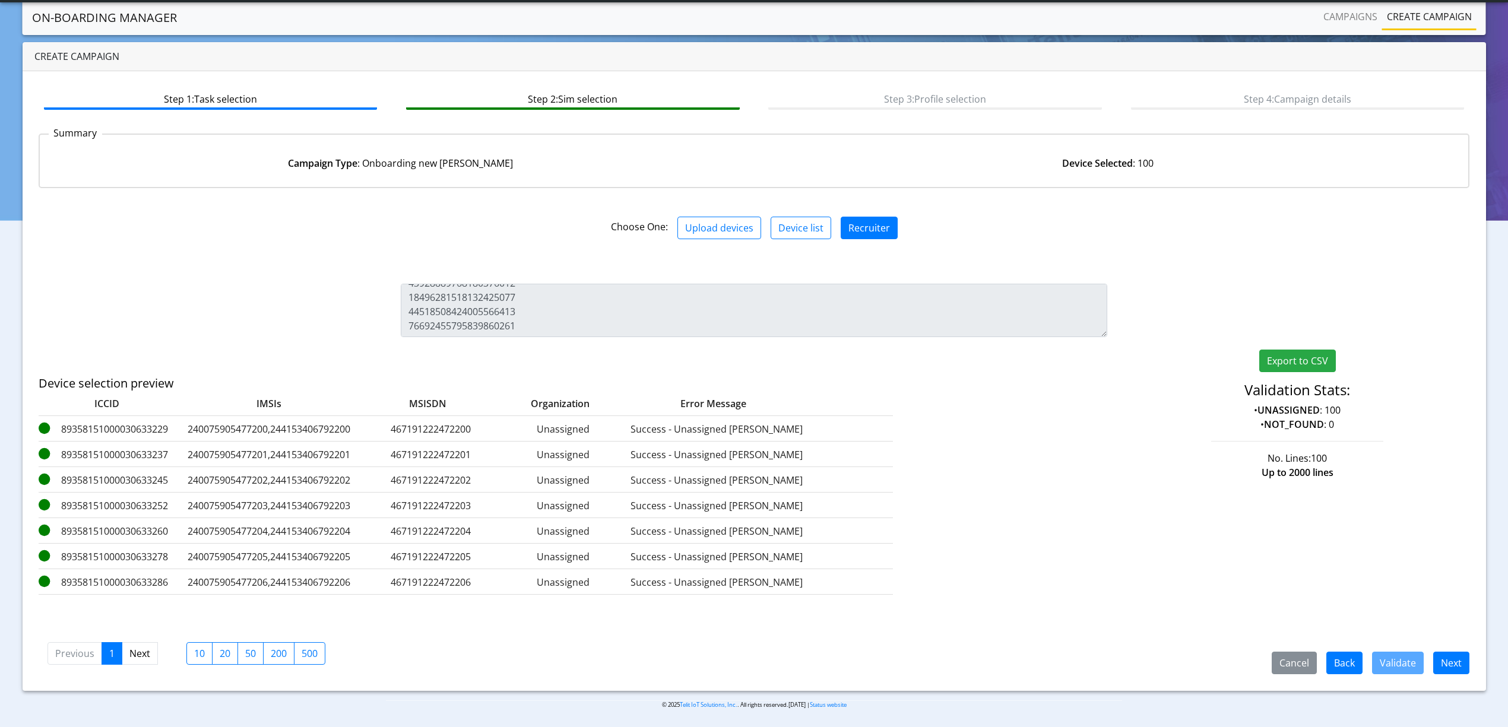
scroll to position [17, 0]
click at [1440, 670] on button "Next" at bounding box center [1451, 662] width 36 height 23
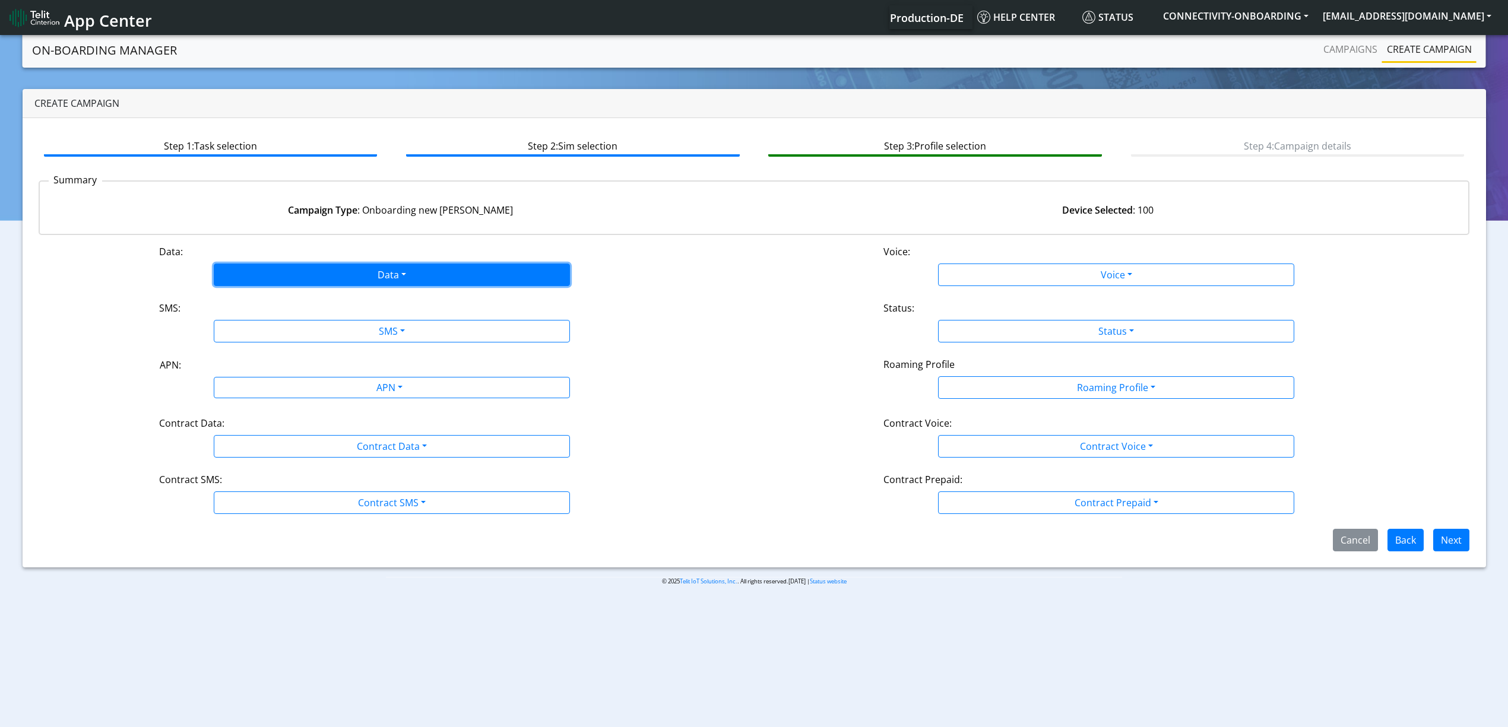
click at [279, 284] on button "Data" at bounding box center [392, 275] width 356 height 23
click at [231, 316] on button "Enabled" at bounding box center [391, 321] width 355 height 19
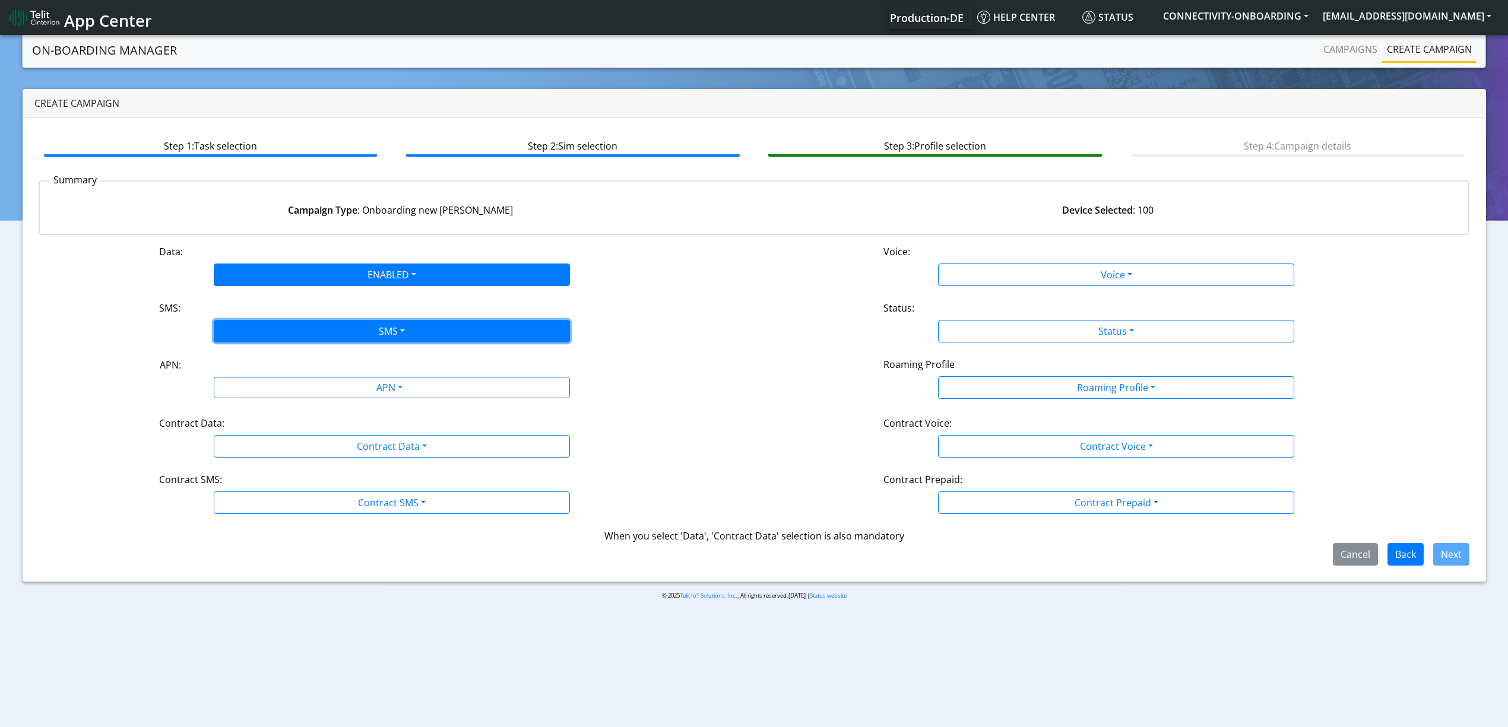
click at [361, 333] on button "SMS" at bounding box center [392, 331] width 356 height 23
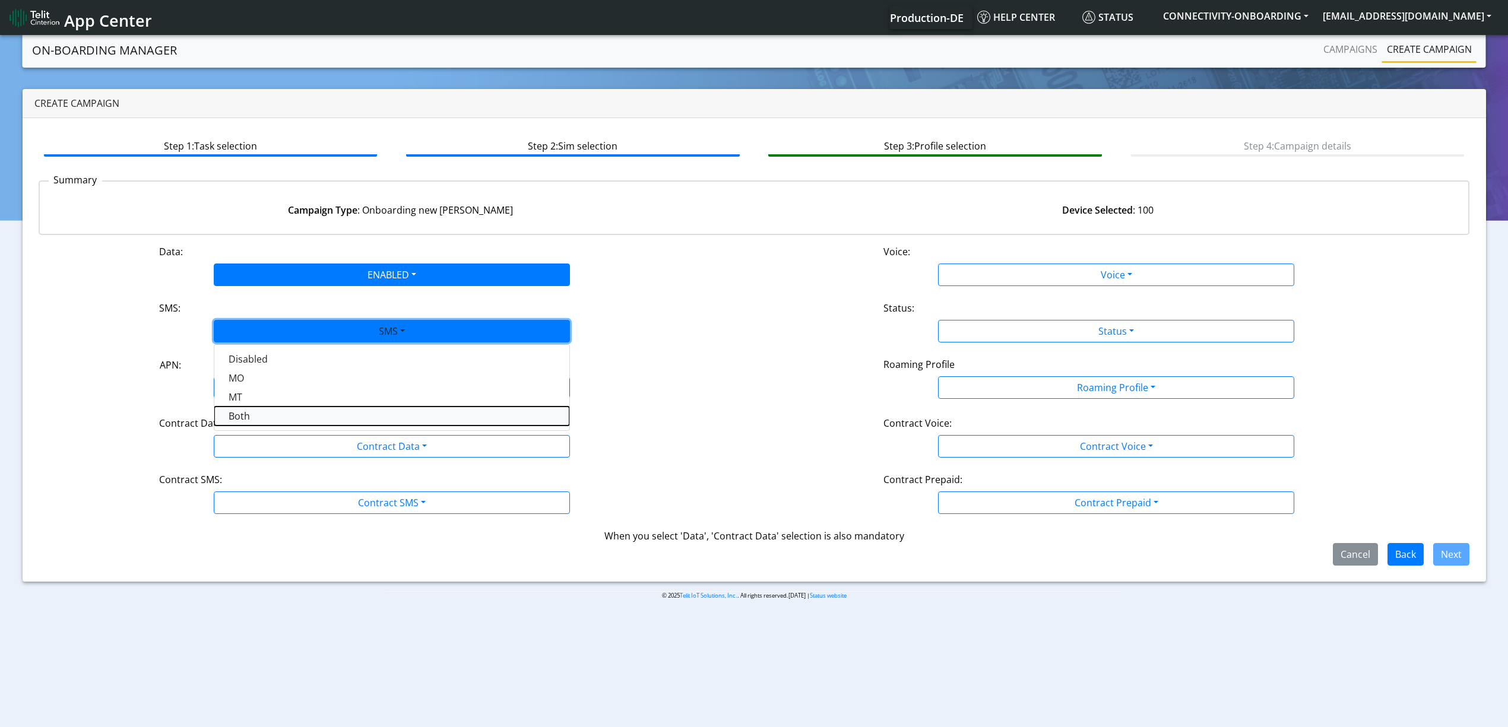
click at [321, 419] on button "Both" at bounding box center [391, 416] width 355 height 19
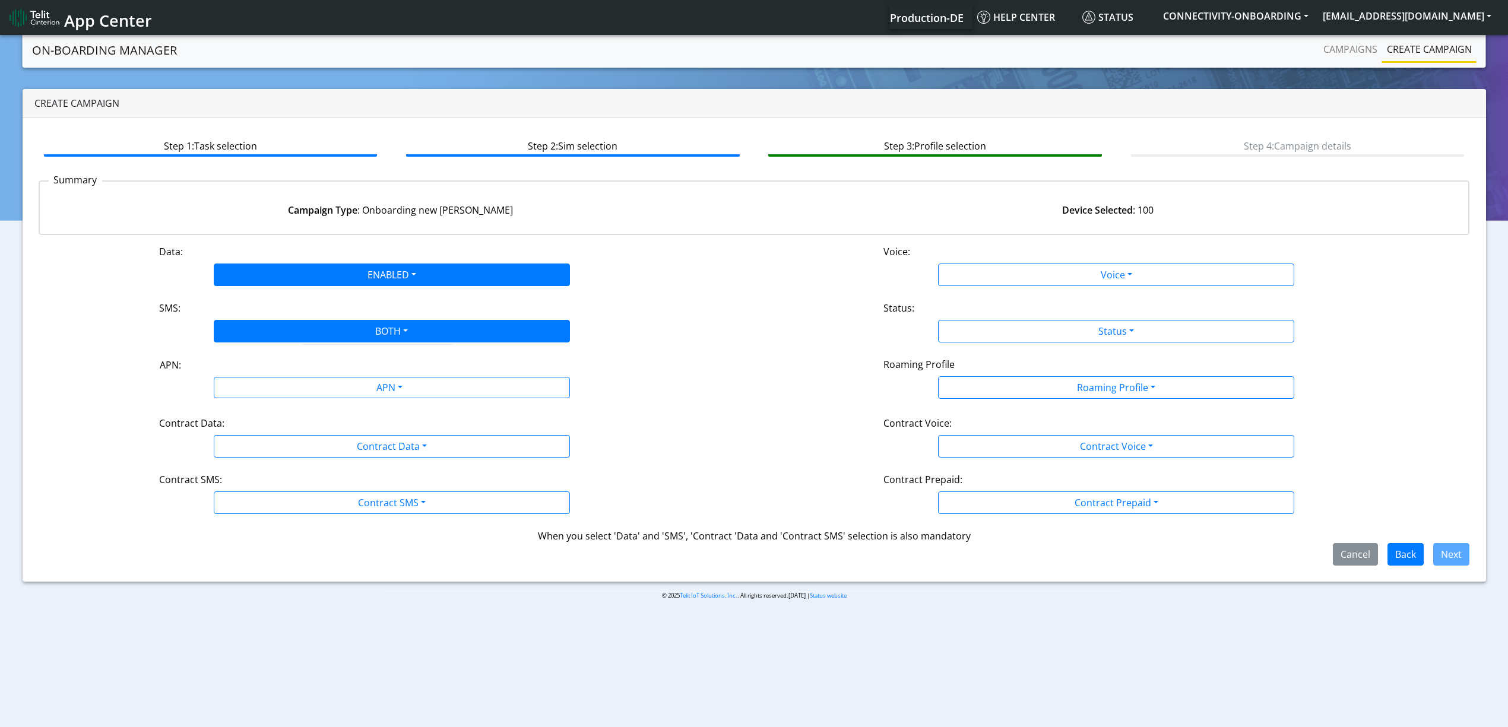
click at [329, 399] on div "APN: APN" at bounding box center [392, 378] width 724 height 42
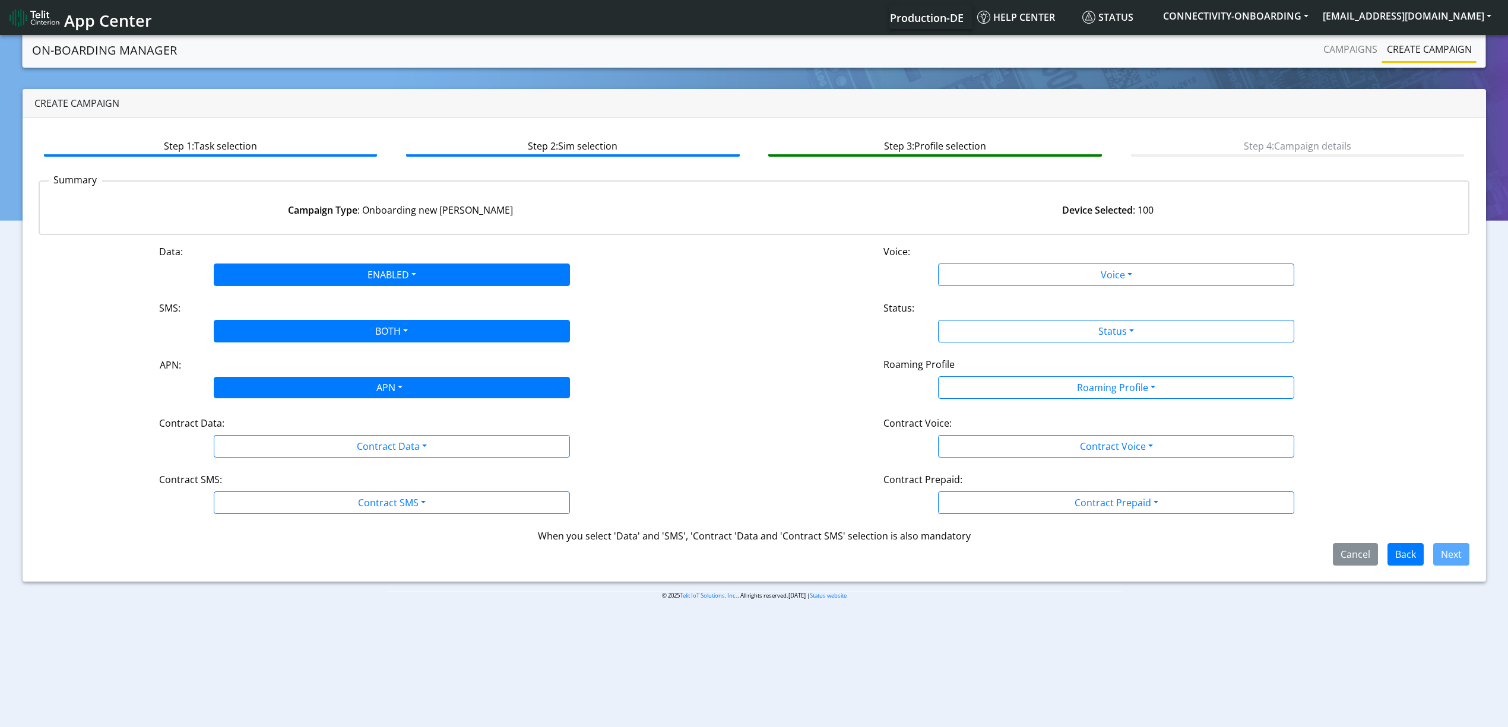
click at [328, 393] on div "APN" at bounding box center [389, 389] width 376 height 23
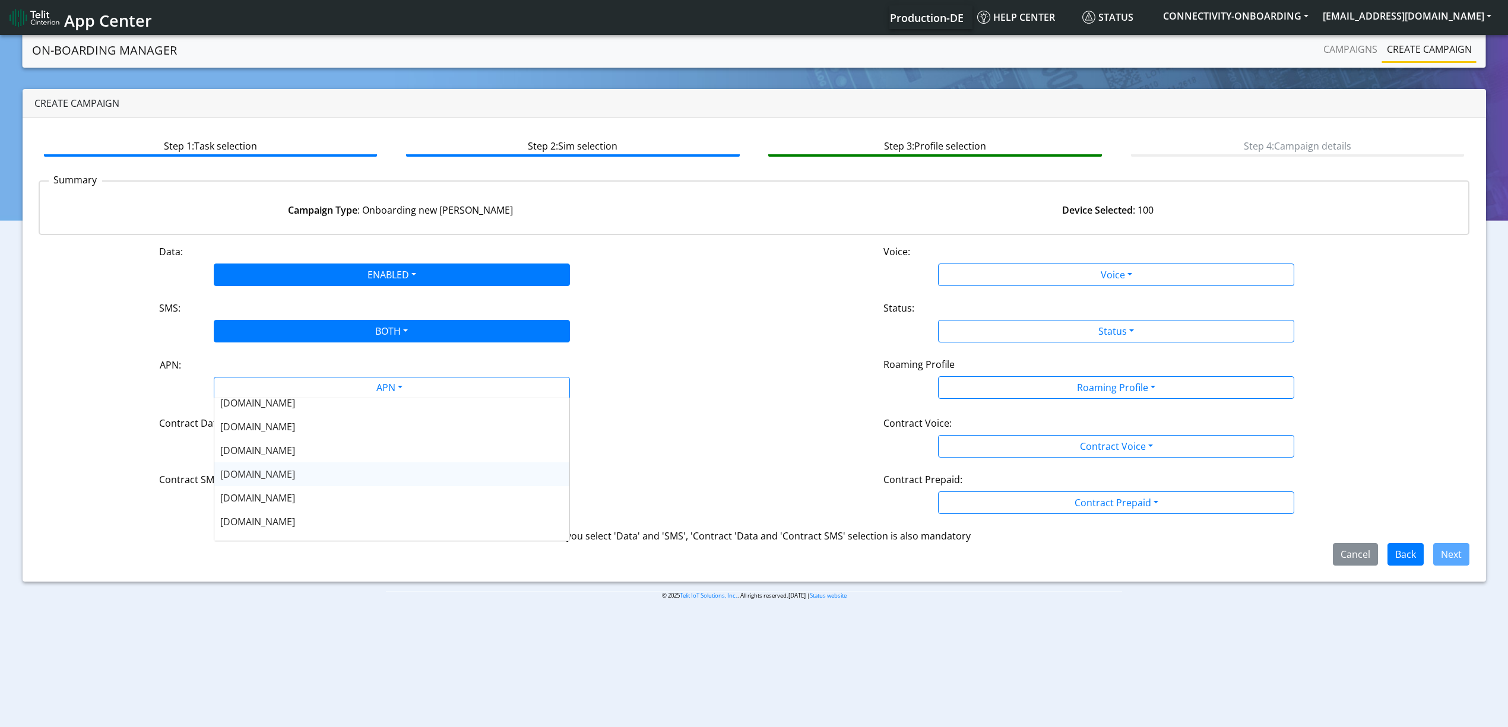
scroll to position [63, 0]
click at [264, 486] on span "[DOMAIN_NAME]" at bounding box center [257, 489] width 75 height 13
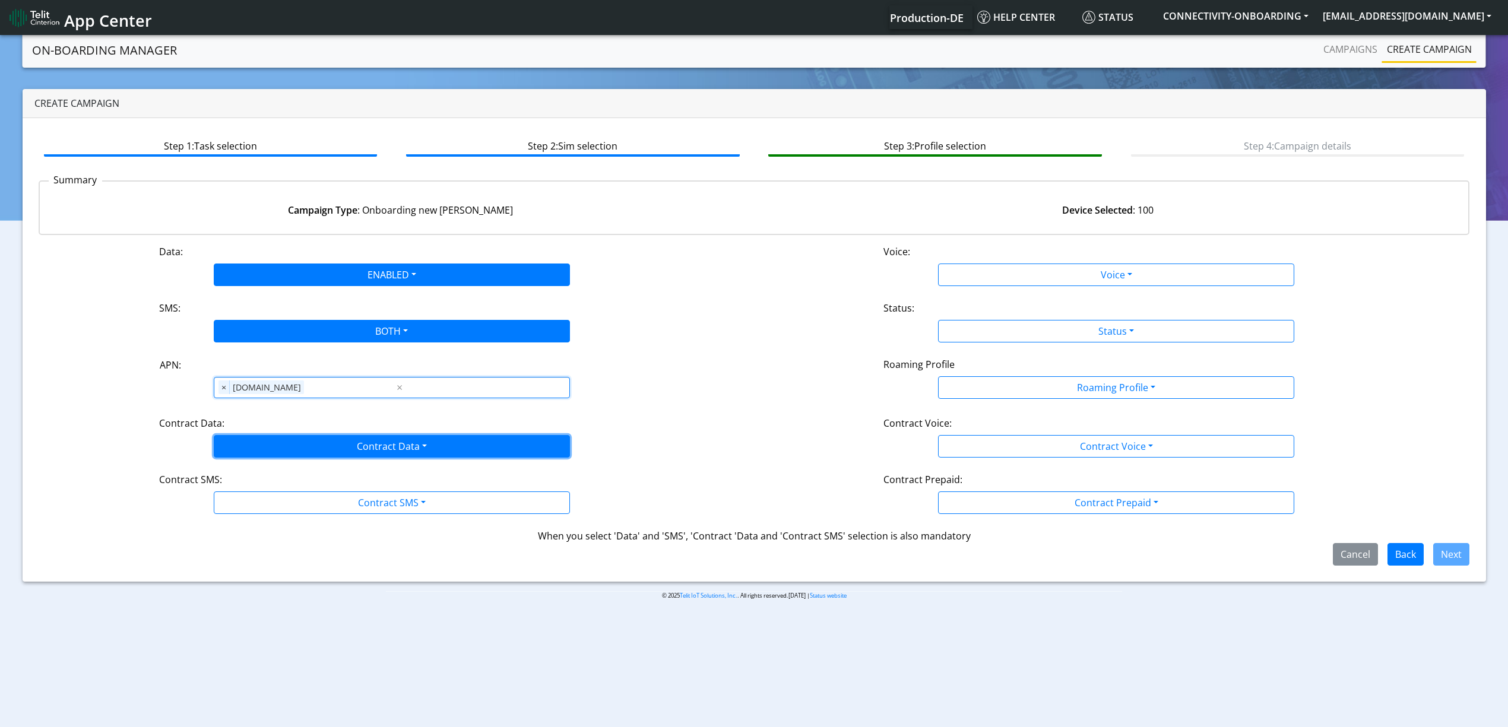
click at [281, 445] on button "Contract Data" at bounding box center [392, 446] width 356 height 23
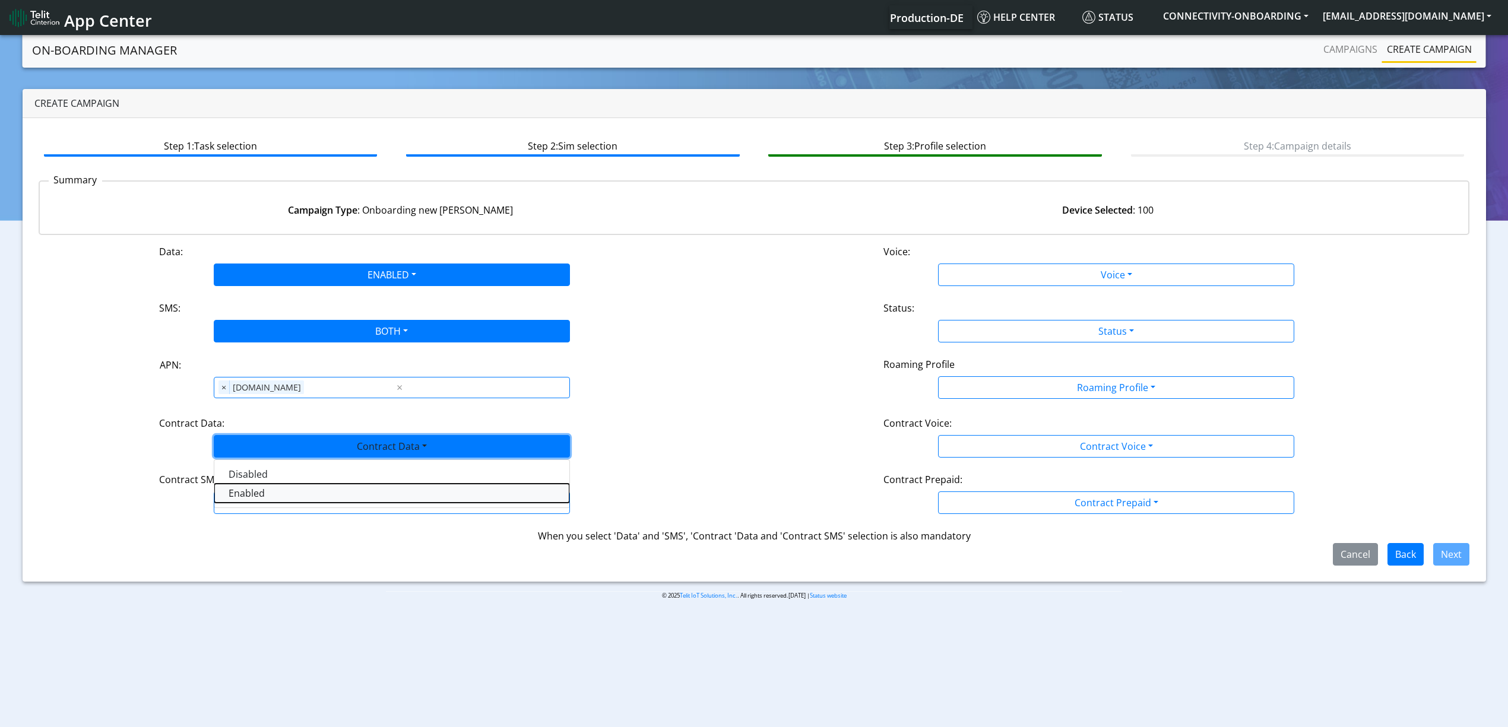
click at [261, 499] on Dataenabled-dropdown "Enabled" at bounding box center [391, 493] width 355 height 19
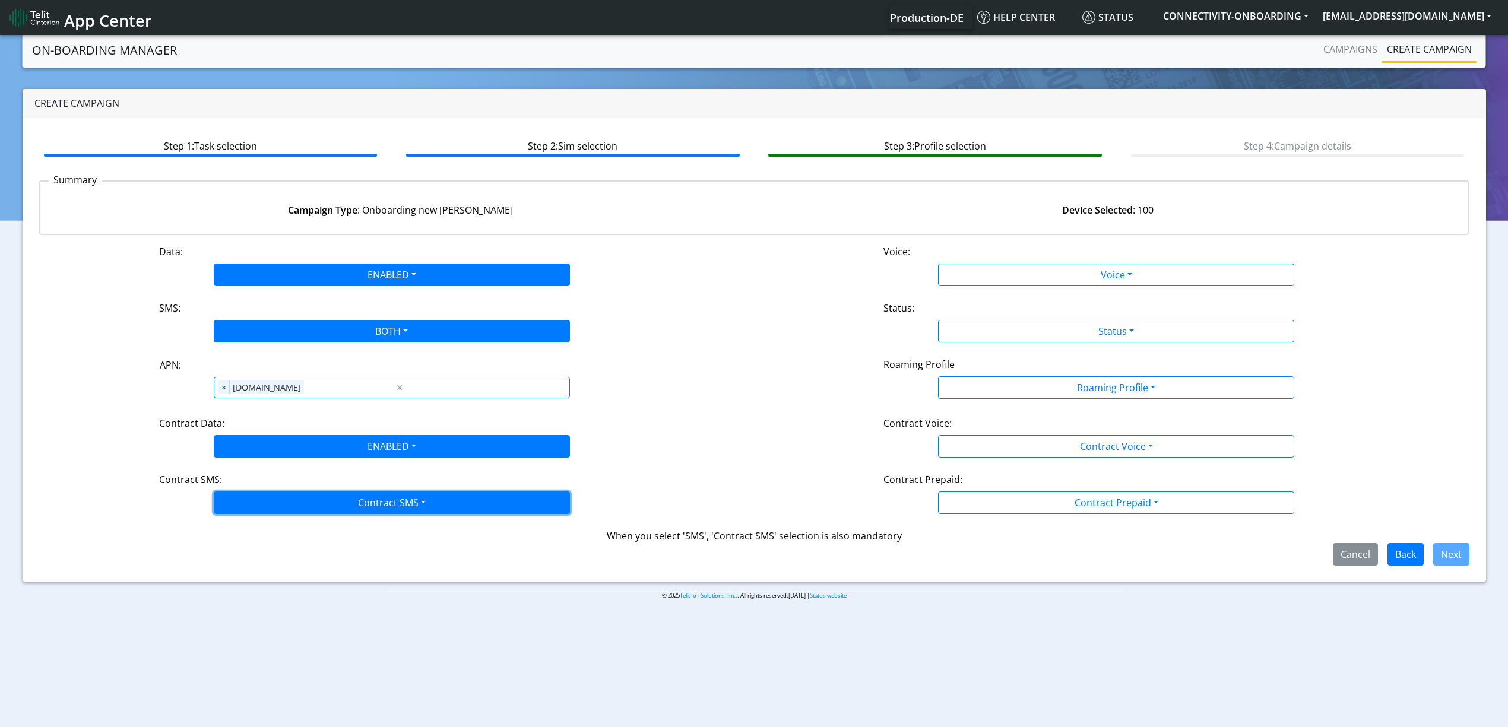
click at [261, 509] on button "Contract SMS" at bounding box center [392, 503] width 356 height 23
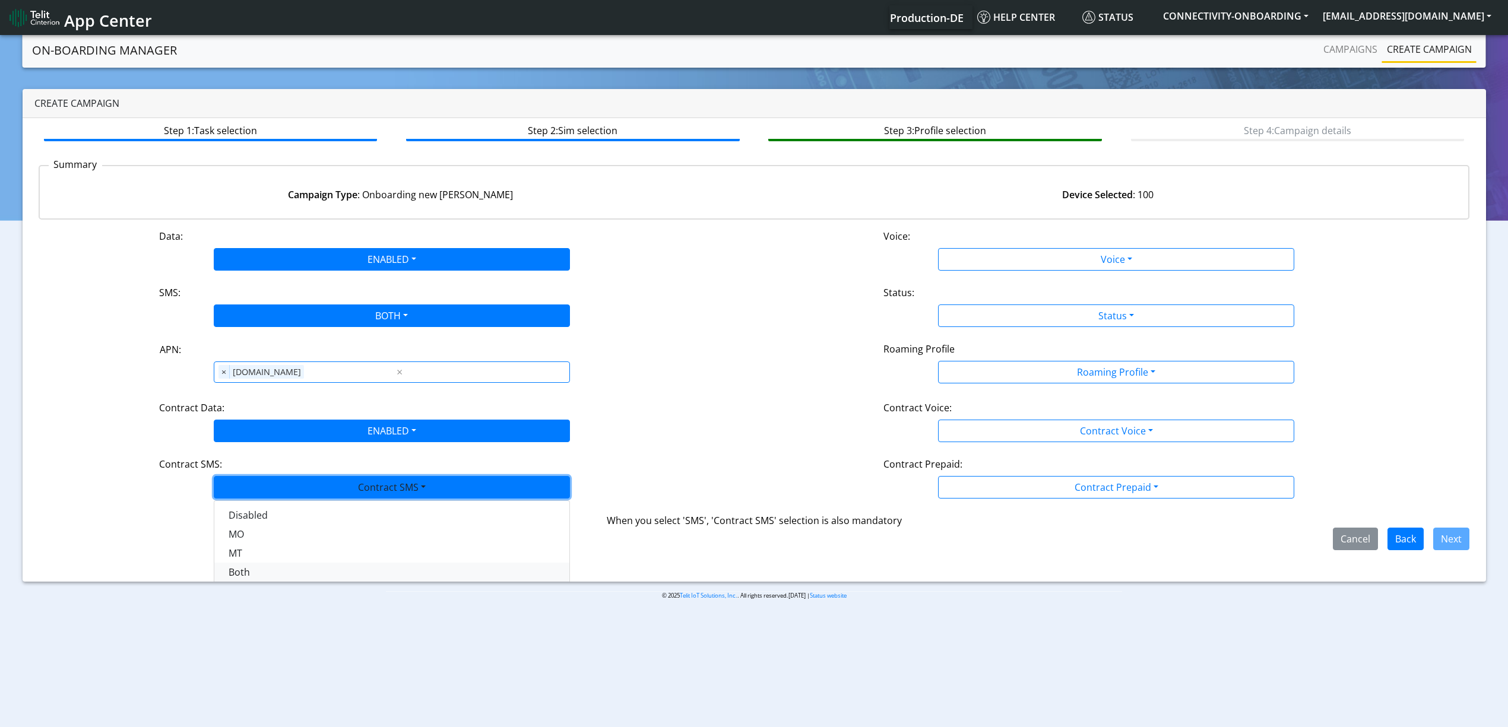
scroll to position [20, 0]
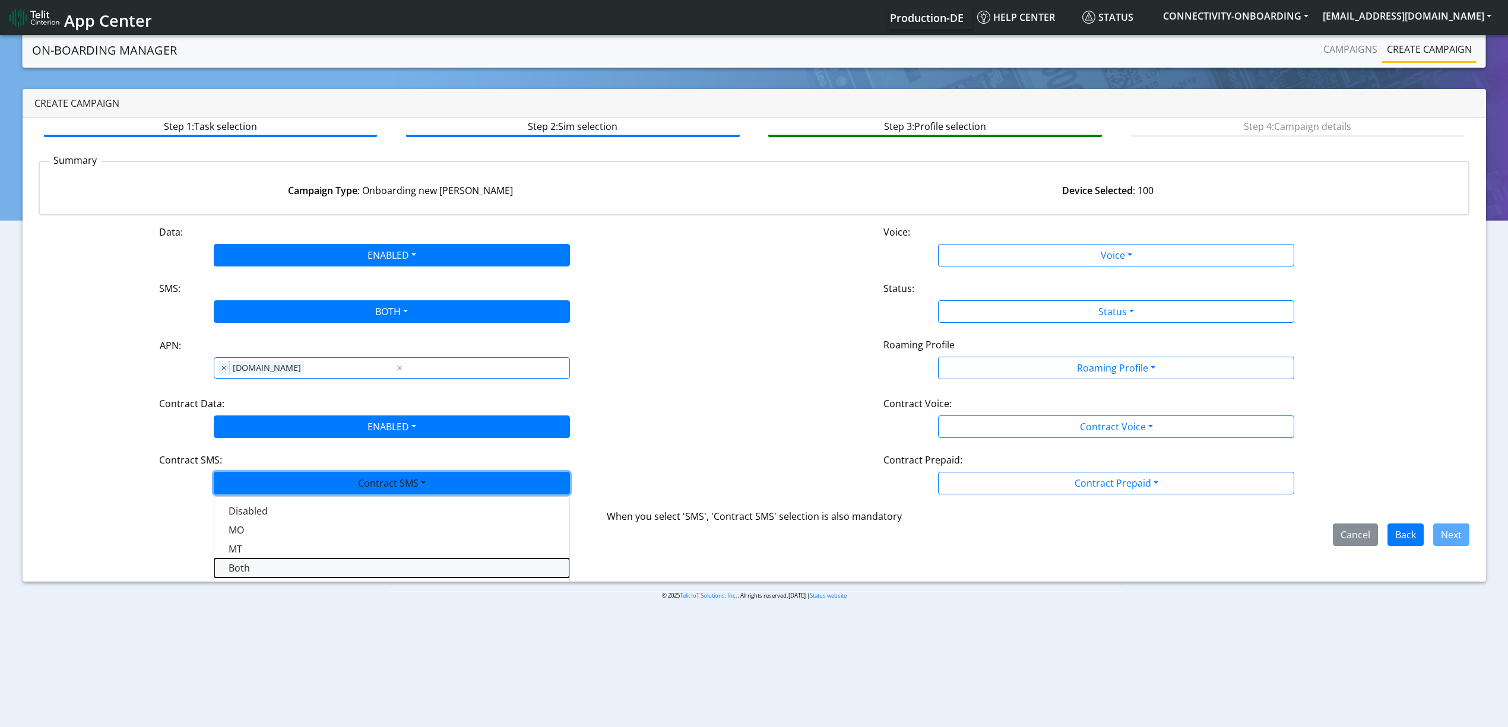
click at [252, 575] on SMSboth-dropdown "Both" at bounding box center [391, 568] width 355 height 19
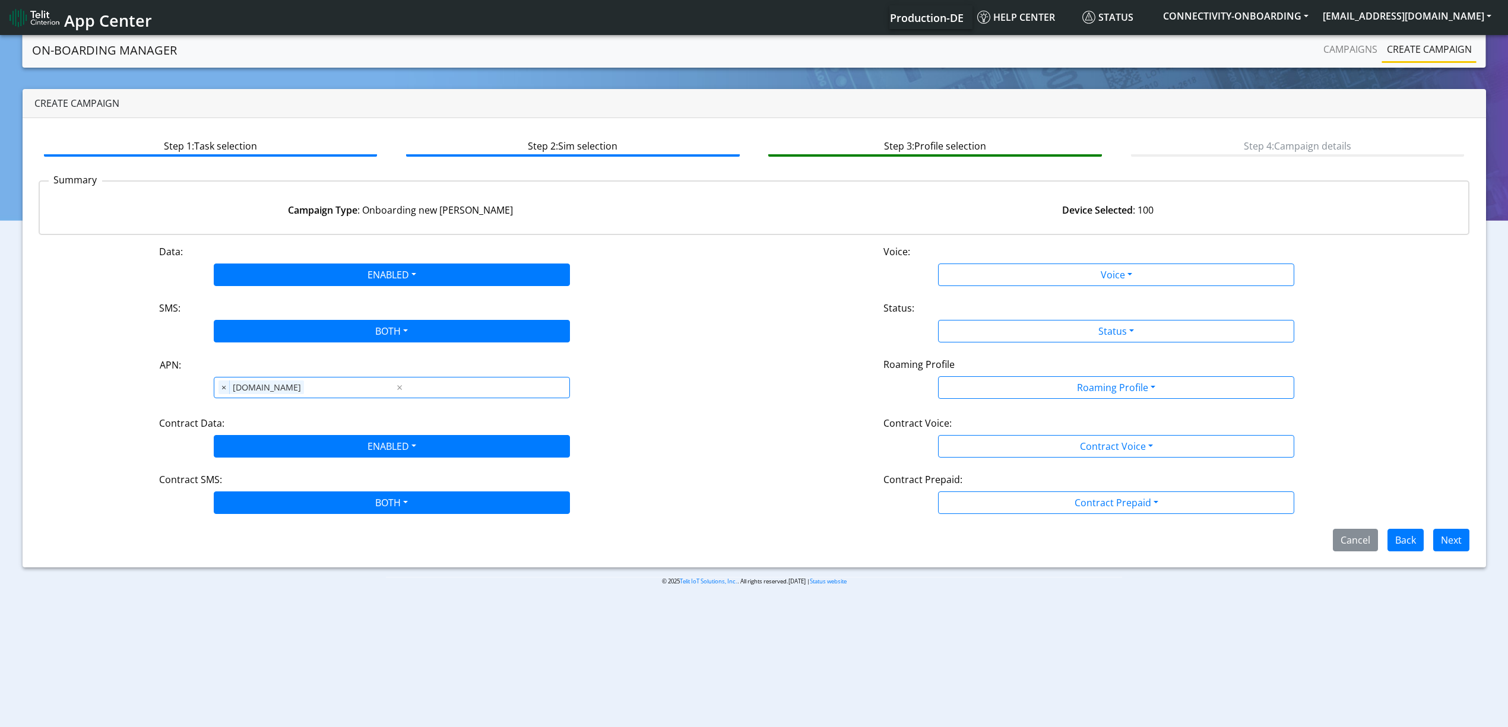
click at [1009, 258] on div "Voice:" at bounding box center [1116, 254] width 483 height 19
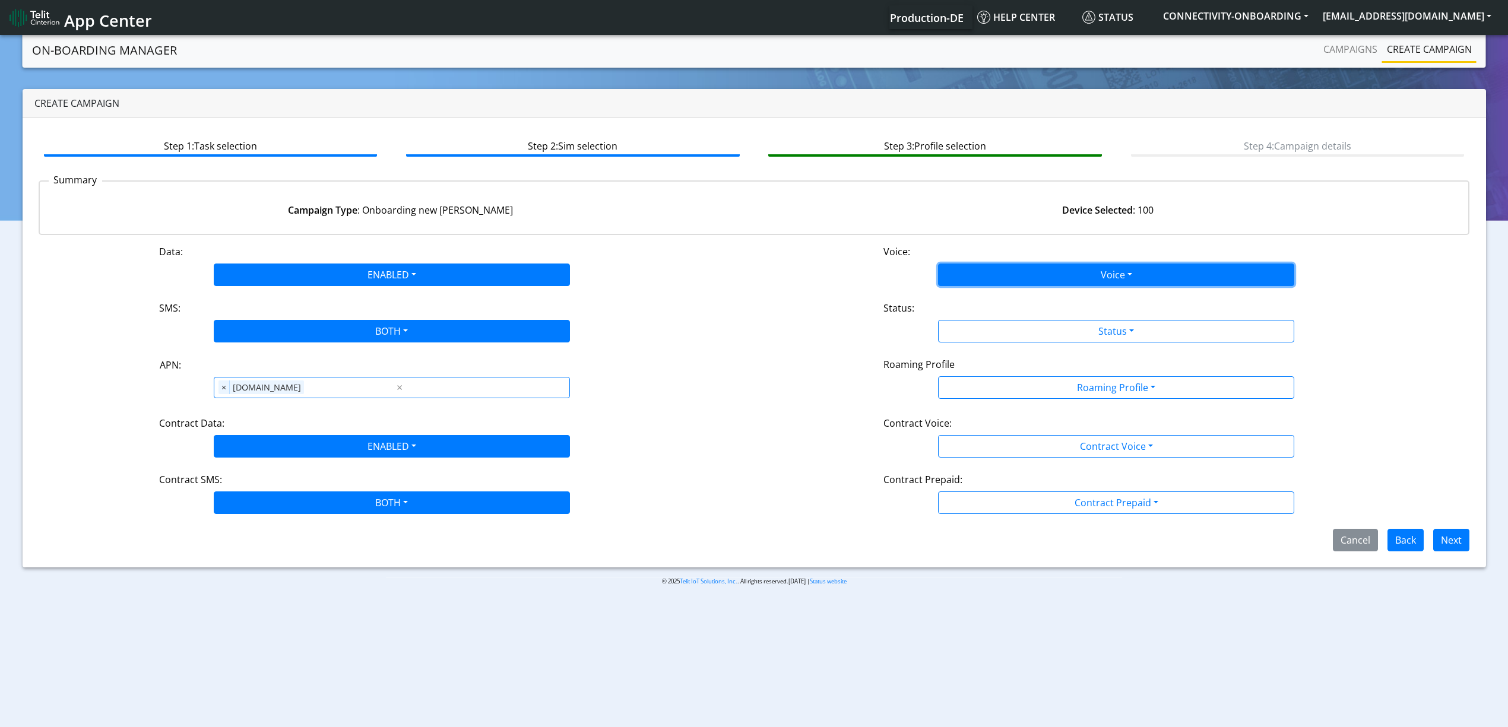
click at [1001, 271] on button "Voice" at bounding box center [1116, 275] width 356 height 23
click at [991, 289] on div "Disabled Enabled" at bounding box center [1116, 312] width 356 height 49
click at [982, 303] on button "Disabled" at bounding box center [1116, 302] width 355 height 19
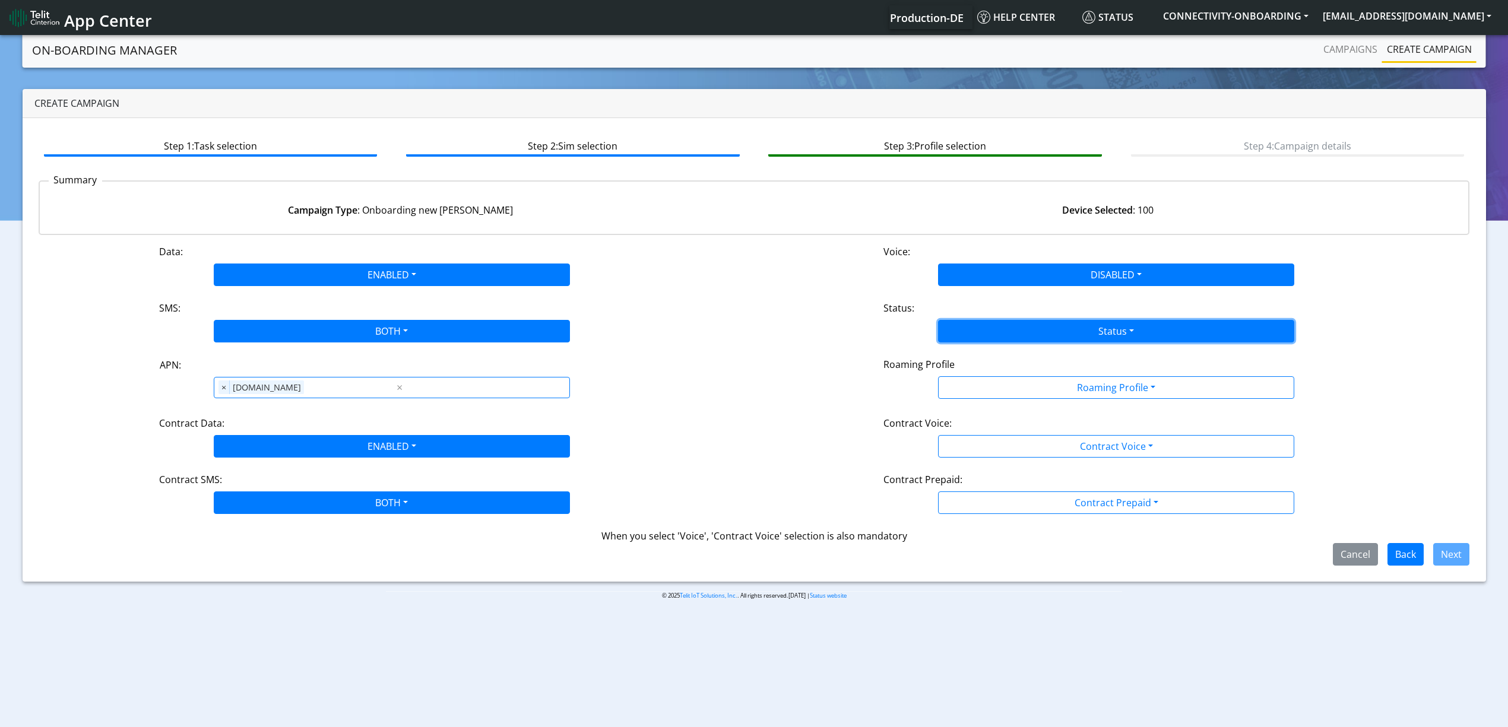
click at [983, 331] on button "Status" at bounding box center [1116, 331] width 356 height 23
click at [986, 355] on button "Activate" at bounding box center [1116, 359] width 355 height 19
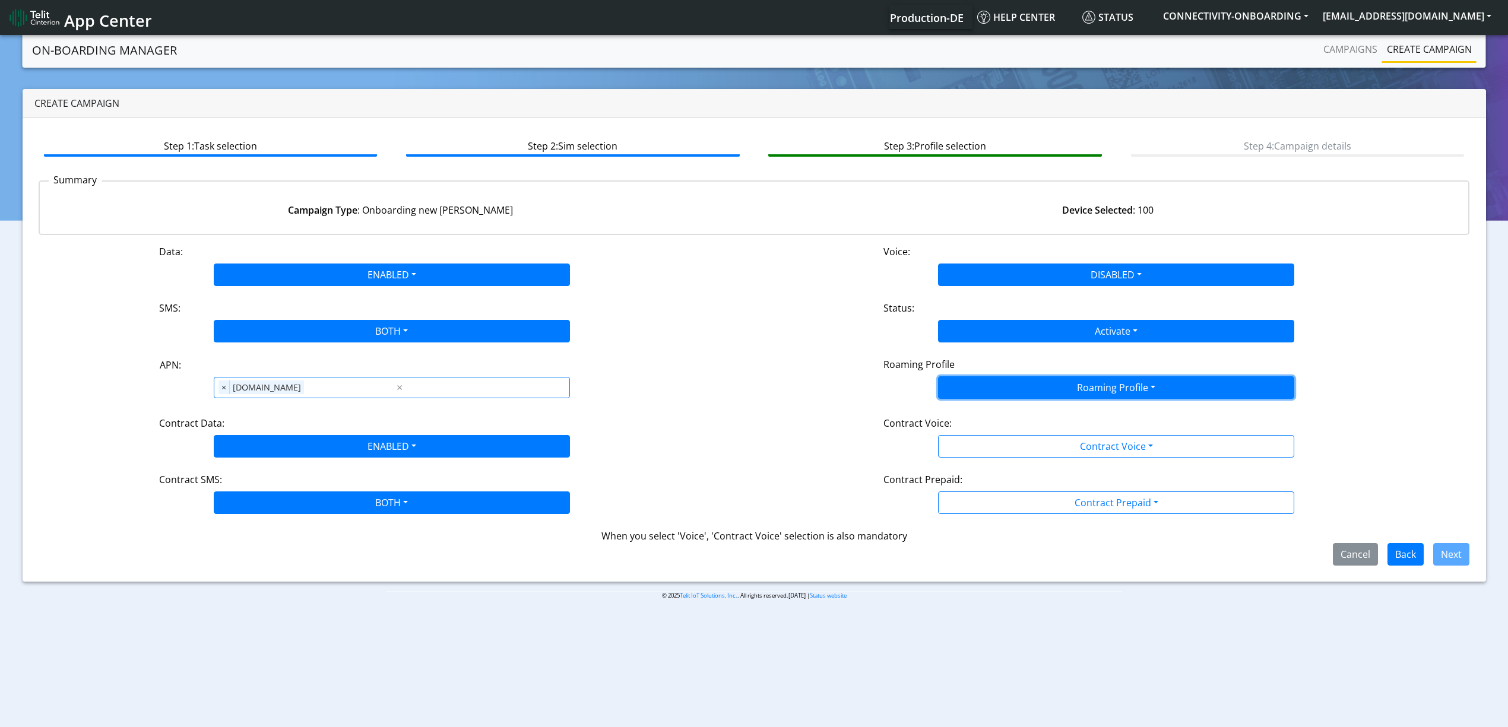
click at [996, 388] on button "Roaming Profile" at bounding box center [1116, 387] width 356 height 23
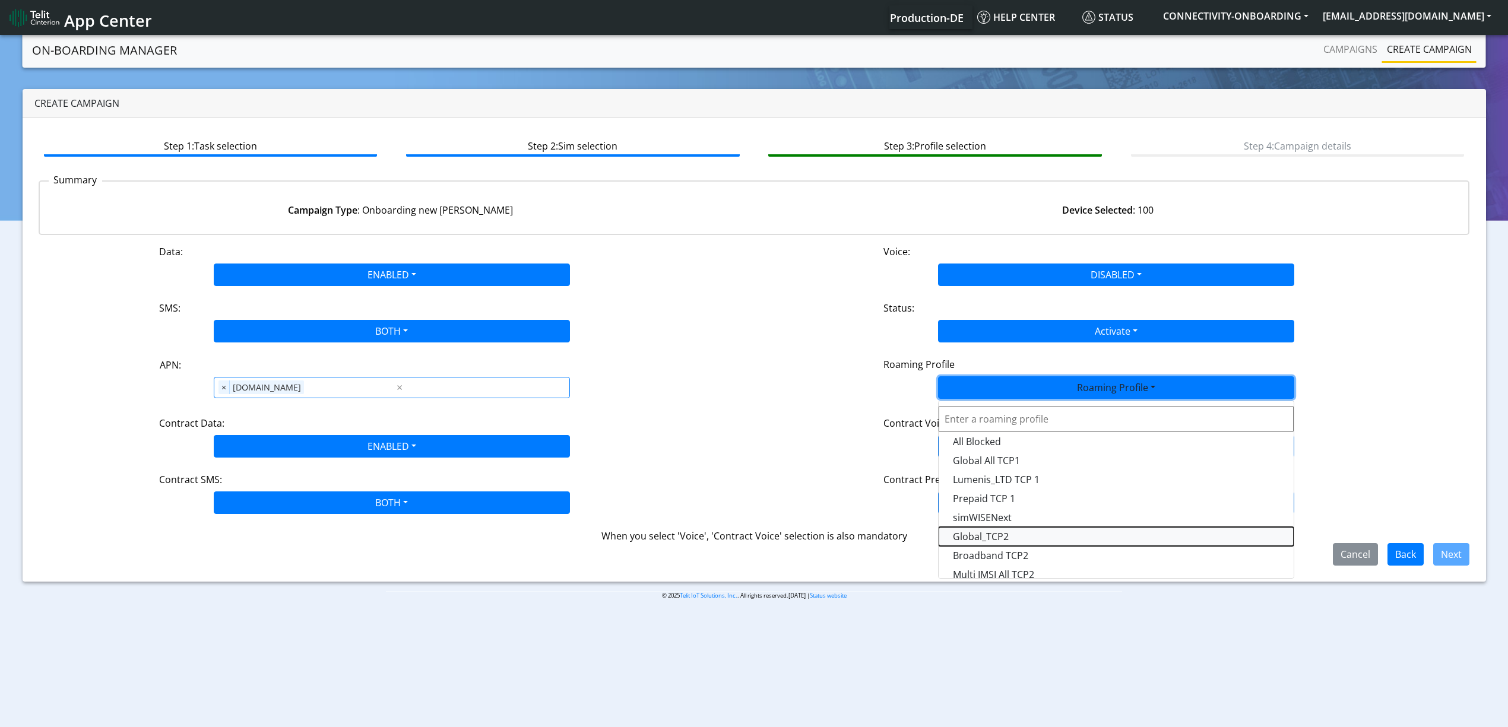
click at [1009, 533] on Profile-dropdown "Global_TCP2" at bounding box center [1116, 536] width 355 height 19
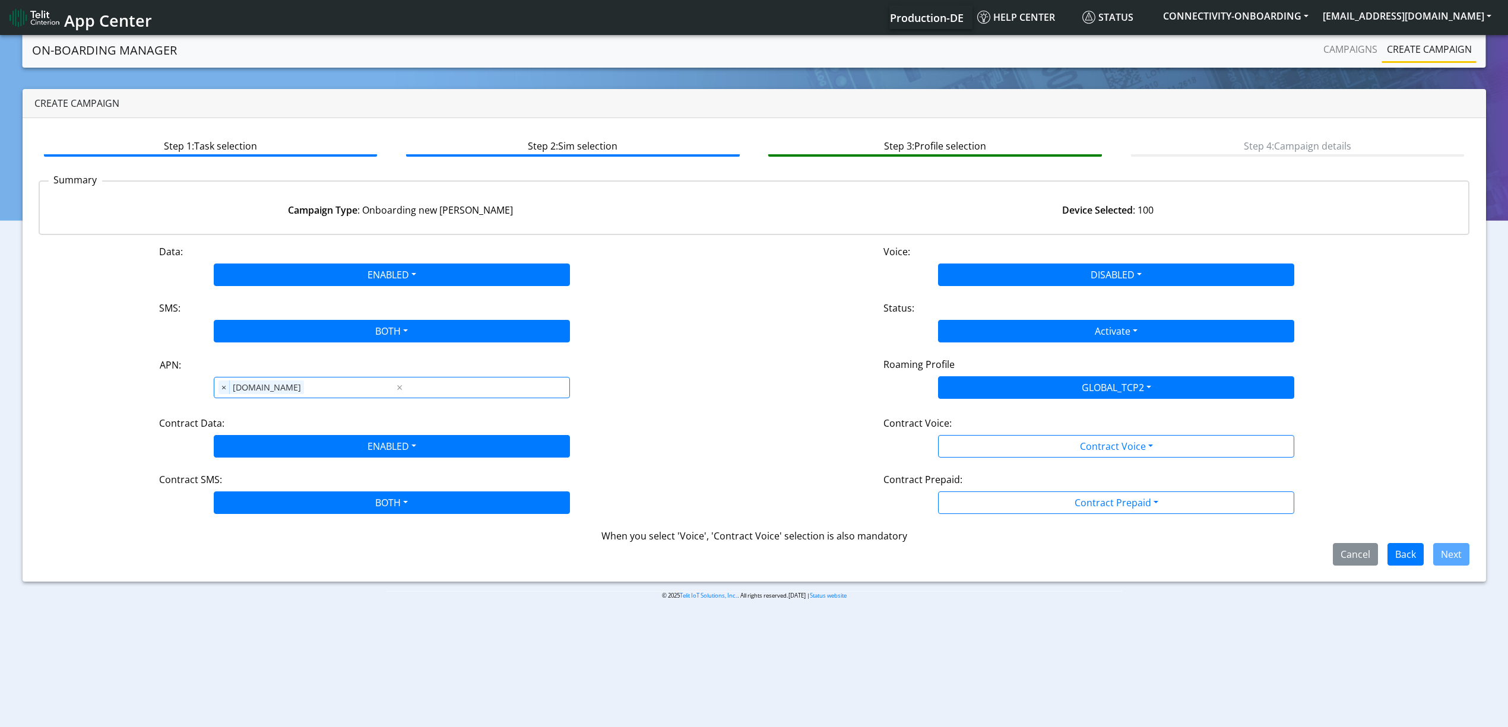
click at [998, 462] on div "Data: ENABLED Disabled Enabled Voice: DISABLED Disabled Enabled SMS: BOTH Disab…" at bounding box center [755, 405] width 1432 height 321
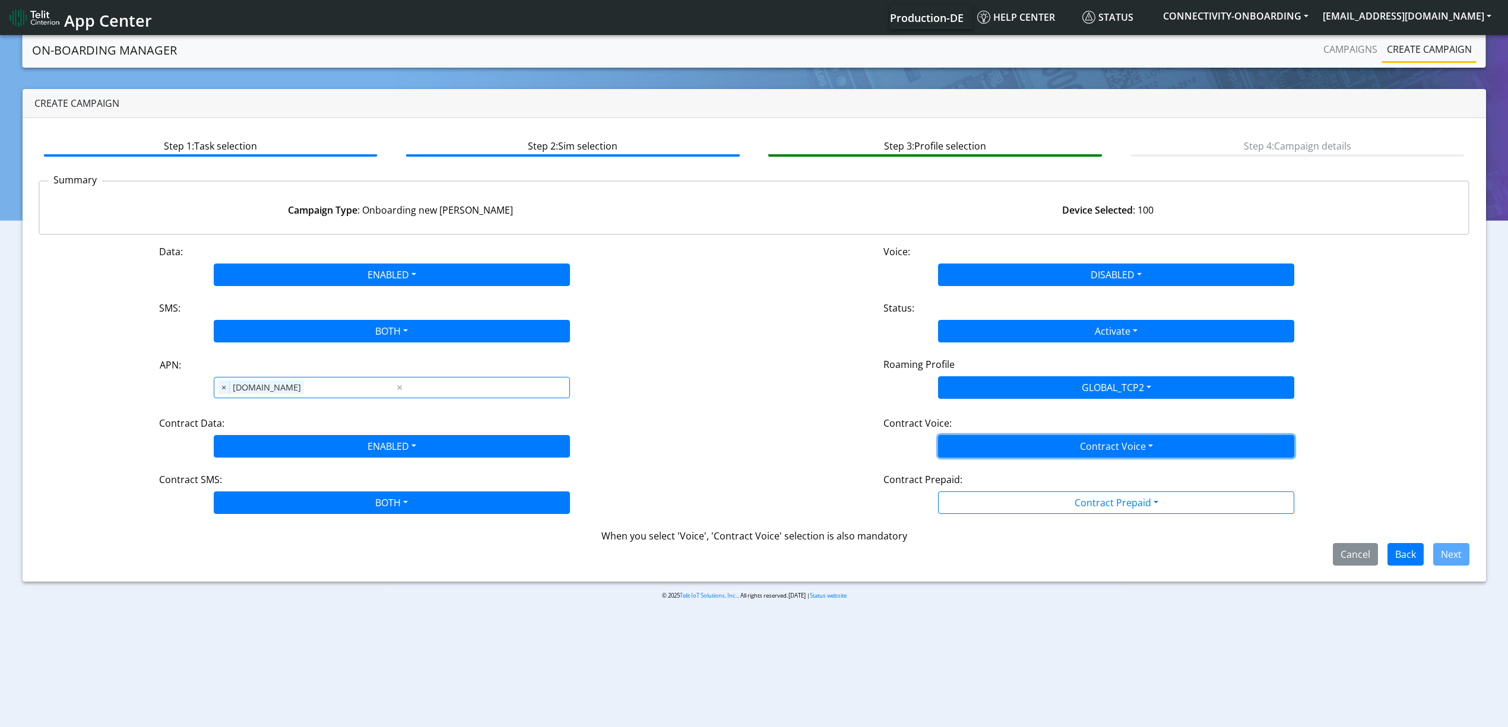
click at [991, 456] on button "Contract Voice" at bounding box center [1116, 446] width 356 height 23
click at [980, 473] on Voicedisabled-dropdown "Disabled" at bounding box center [1116, 474] width 355 height 19
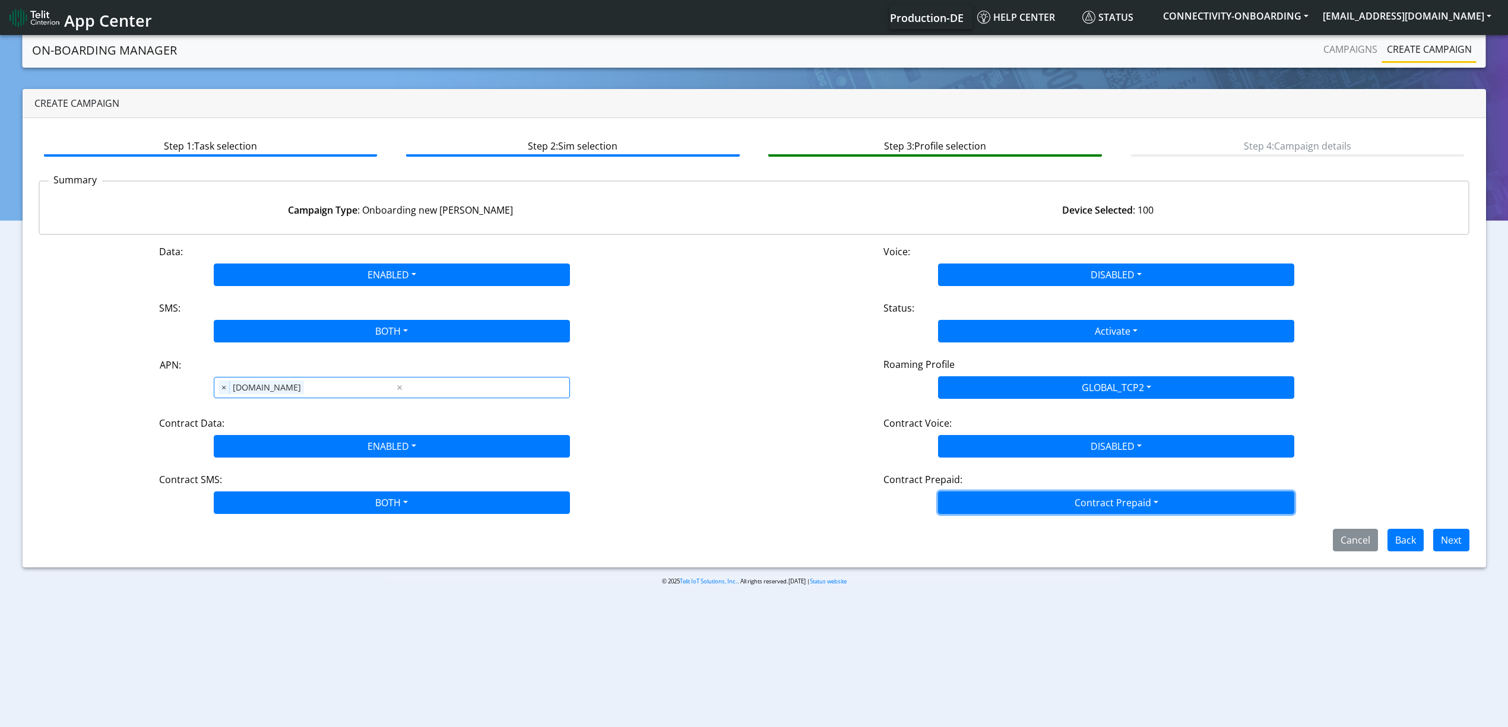
click at [981, 495] on button "Contract Prepaid" at bounding box center [1116, 503] width 356 height 23
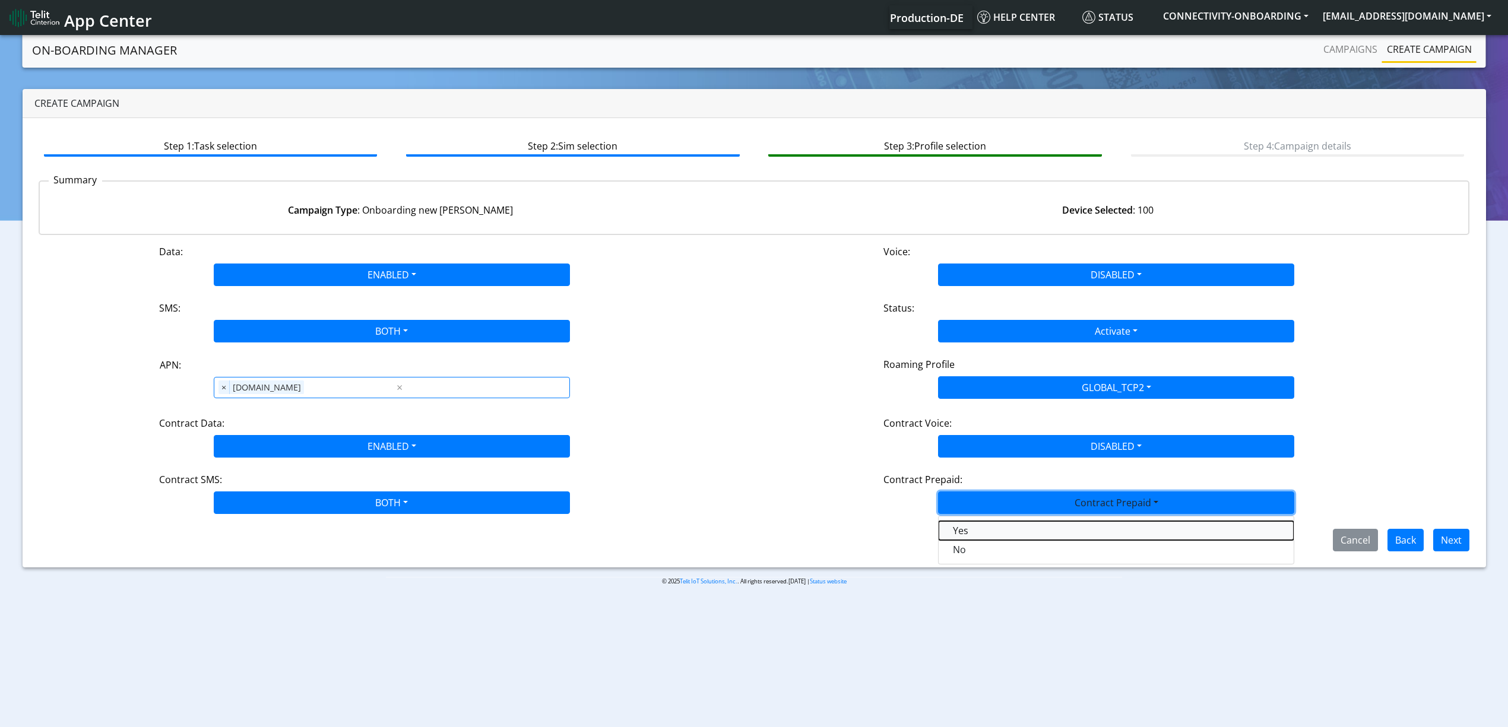
click at [967, 535] on Prepaidprepaid-dropdown "Yes" at bounding box center [1116, 530] width 355 height 19
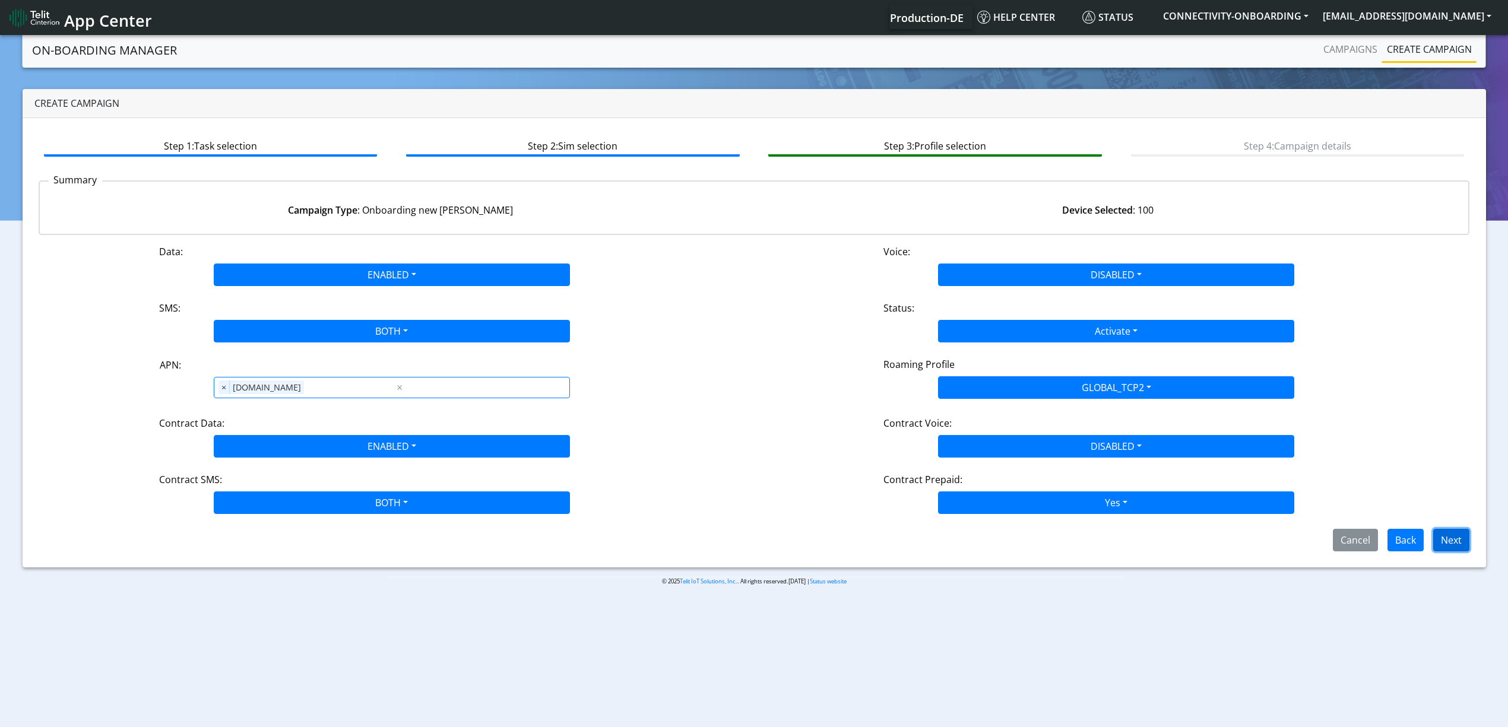
click at [1445, 546] on button "Next" at bounding box center [1451, 540] width 36 height 23
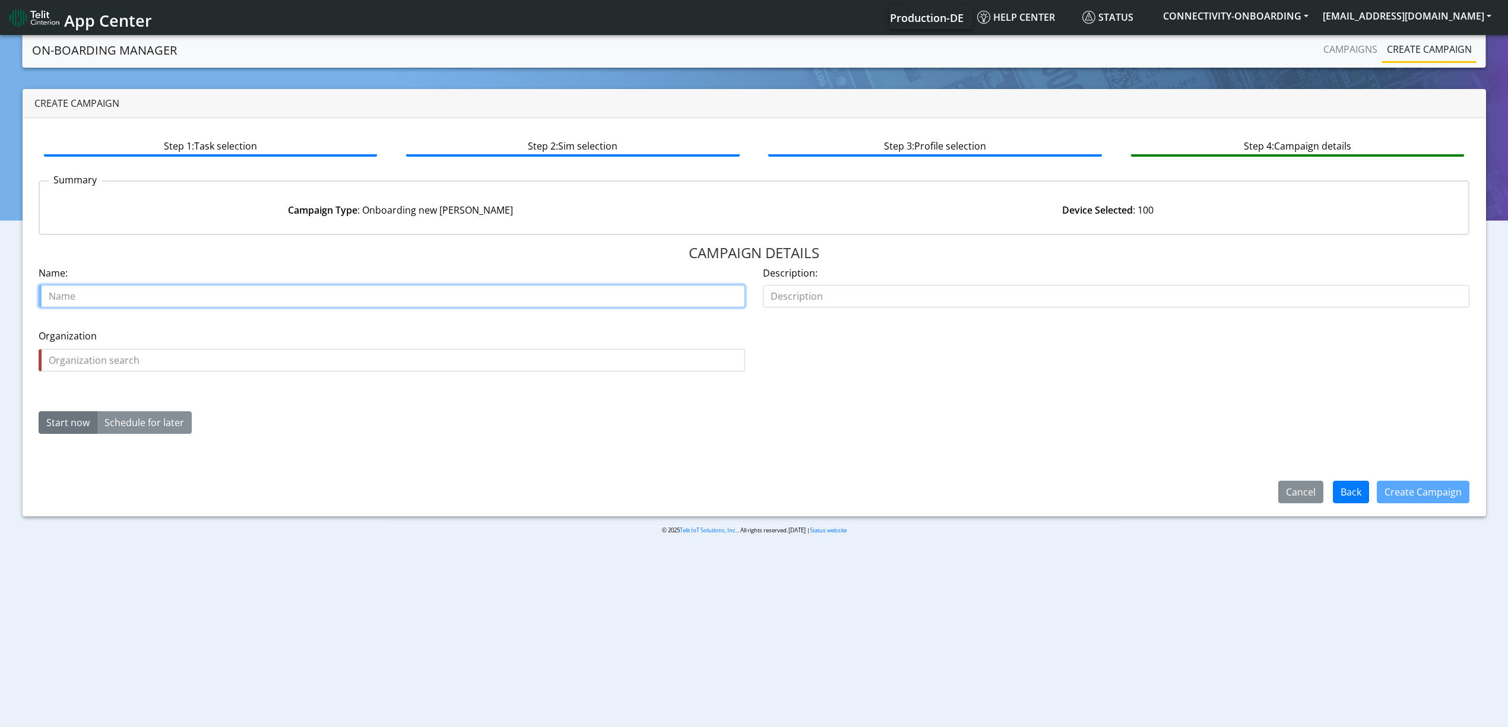
click at [205, 291] on input "text" at bounding box center [392, 296] width 707 height 23
paste input "[PERSON_NAME] SPA"
paste input "[PHONE_NUMBER]"
type input "[PERSON_NAME] SPA [PHONE_NUMBER] prepaid"
click at [80, 303] on input "[PERSON_NAME] SPA [PHONE_NUMBER] prepaid" at bounding box center [392, 296] width 707 height 23
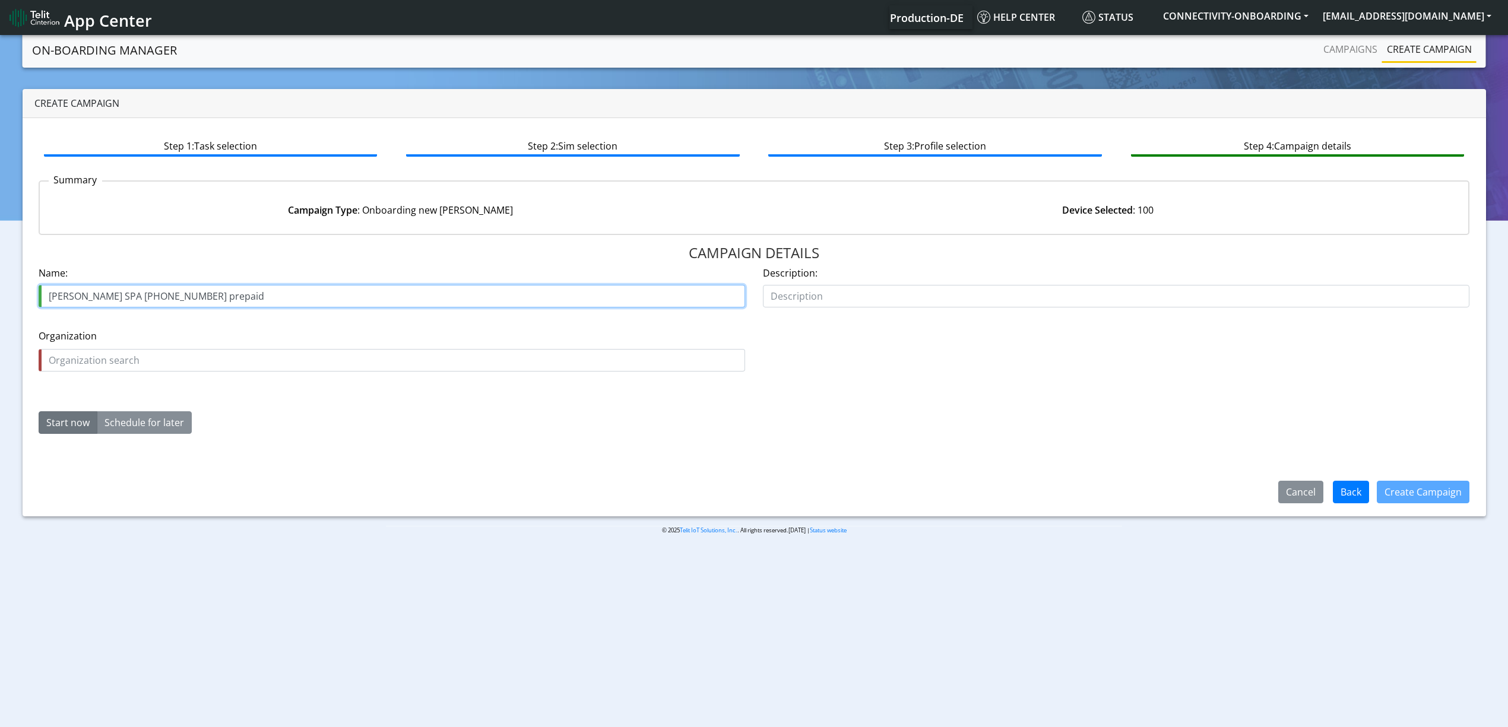
click at [72, 300] on input "[PERSON_NAME] SPA [PHONE_NUMBER] prepaid" at bounding box center [392, 296] width 707 height 23
drag, startPoint x: 72, startPoint y: 300, endPoint x: 64, endPoint y: 298, distance: 8.5
click at [64, 298] on input "[PERSON_NAME] SPA [PHONE_NUMBER] prepaid" at bounding box center [392, 296] width 707 height 23
click at [119, 369] on input "text" at bounding box center [392, 360] width 707 height 23
paste input "[PERSON_NAME]"
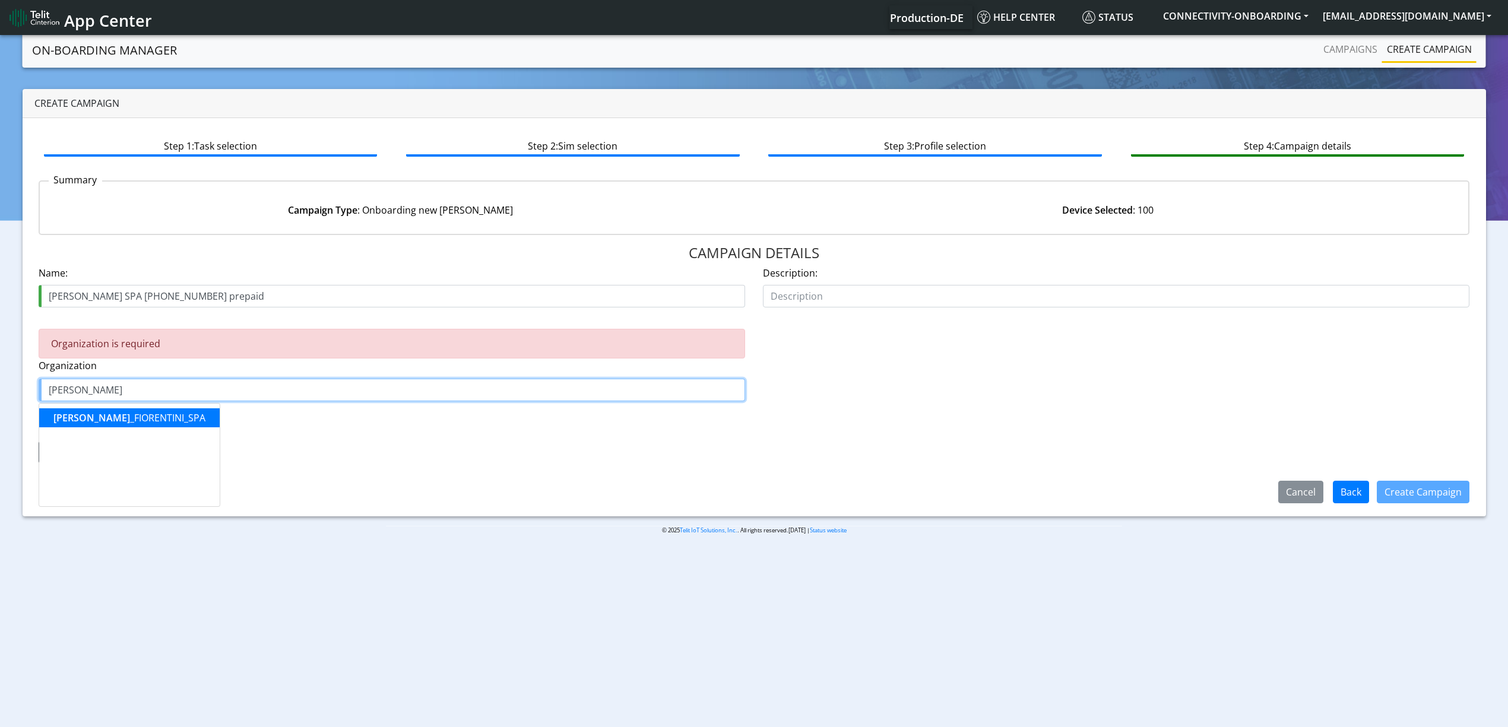
click at [128, 423] on ngb-highlight "[PERSON_NAME]" at bounding box center [129, 417] width 152 height 13
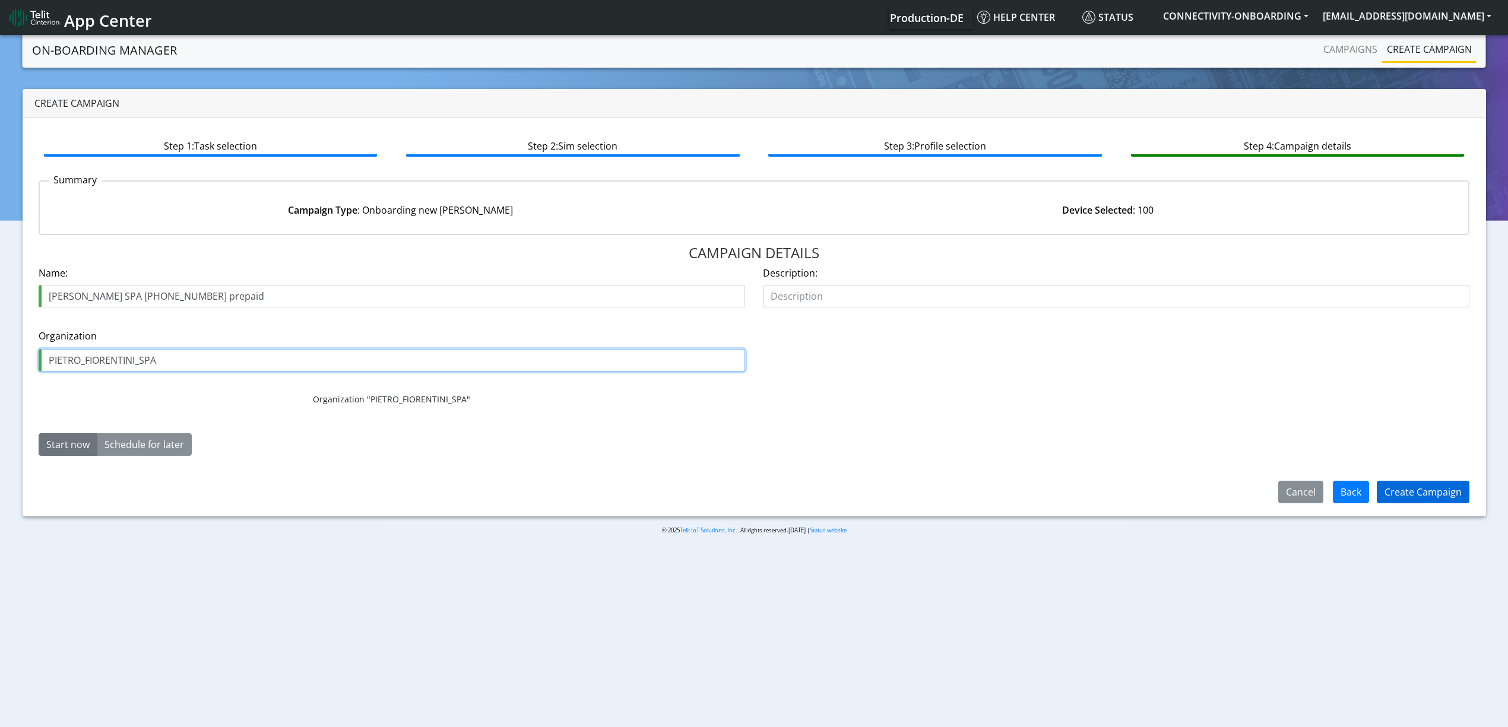
type input "PIETRO_FIORENTINI_SPA"
click at [1456, 496] on button "Create Campaign" at bounding box center [1423, 492] width 93 height 23
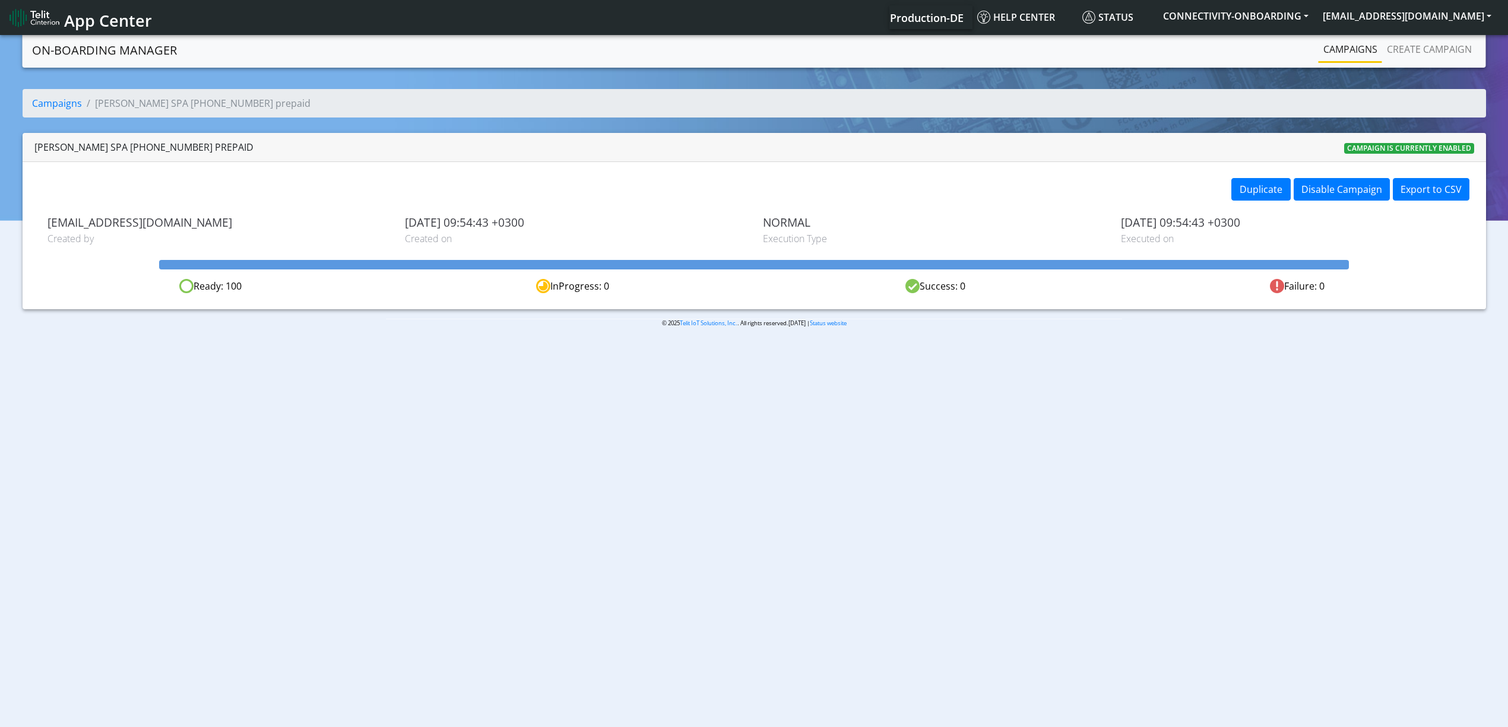
click at [1335, 46] on link "Campaigns" at bounding box center [1351, 49] width 64 height 24
